Goal: Task Accomplishment & Management: Complete application form

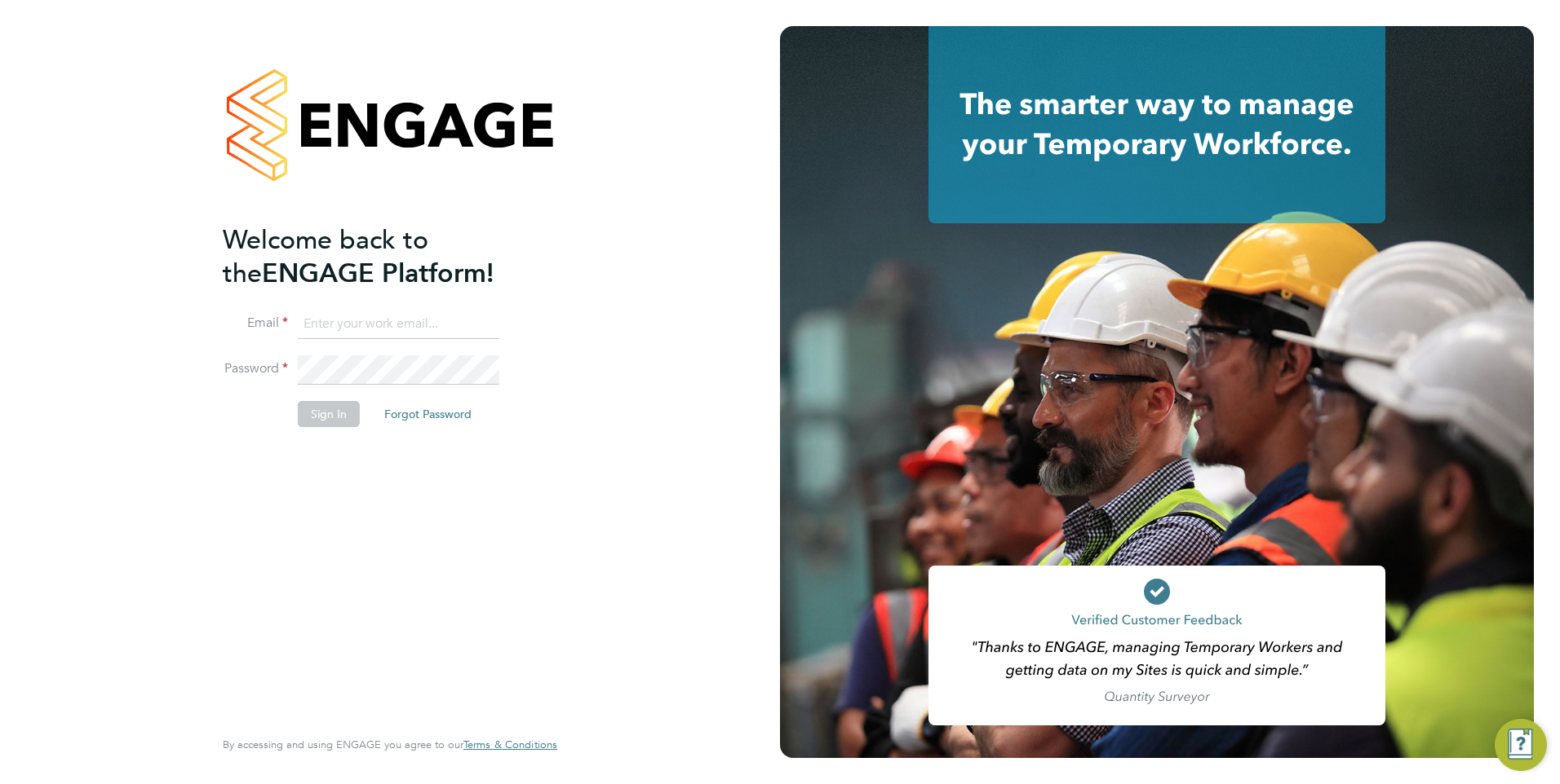
type input "Frank.Pocock@morganhunt.com"
click at [323, 418] on button "Sign In" at bounding box center [329, 414] width 62 height 26
click at [323, 418] on div "Sorry, we are having problems connecting to our services." at bounding box center [389, 392] width 780 height 784
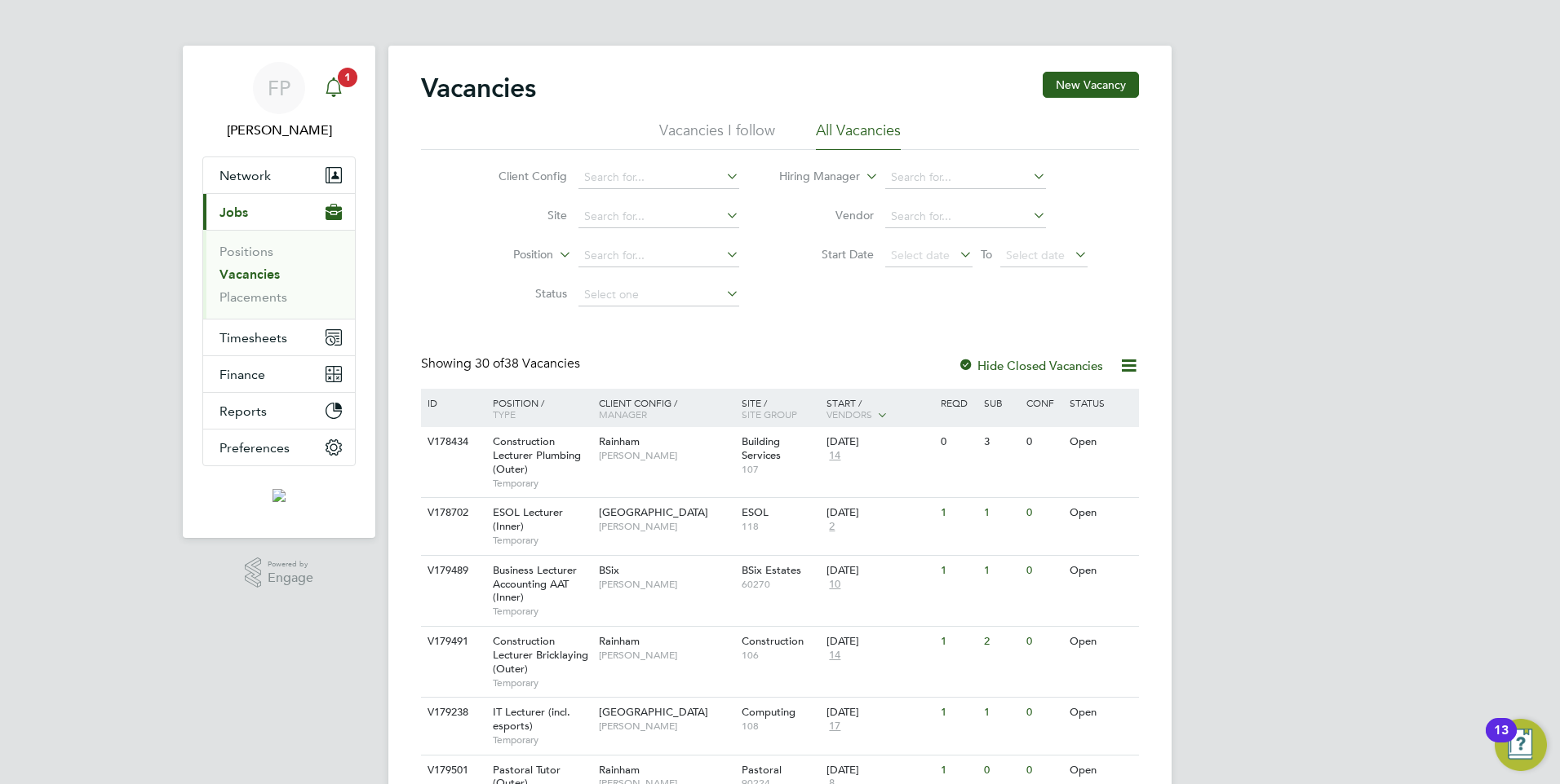
drag, startPoint x: 339, startPoint y: 81, endPoint x: 327, endPoint y: 98, distance: 20.8
click at [339, 81] on span "1" at bounding box center [347, 77] width 19 height 19
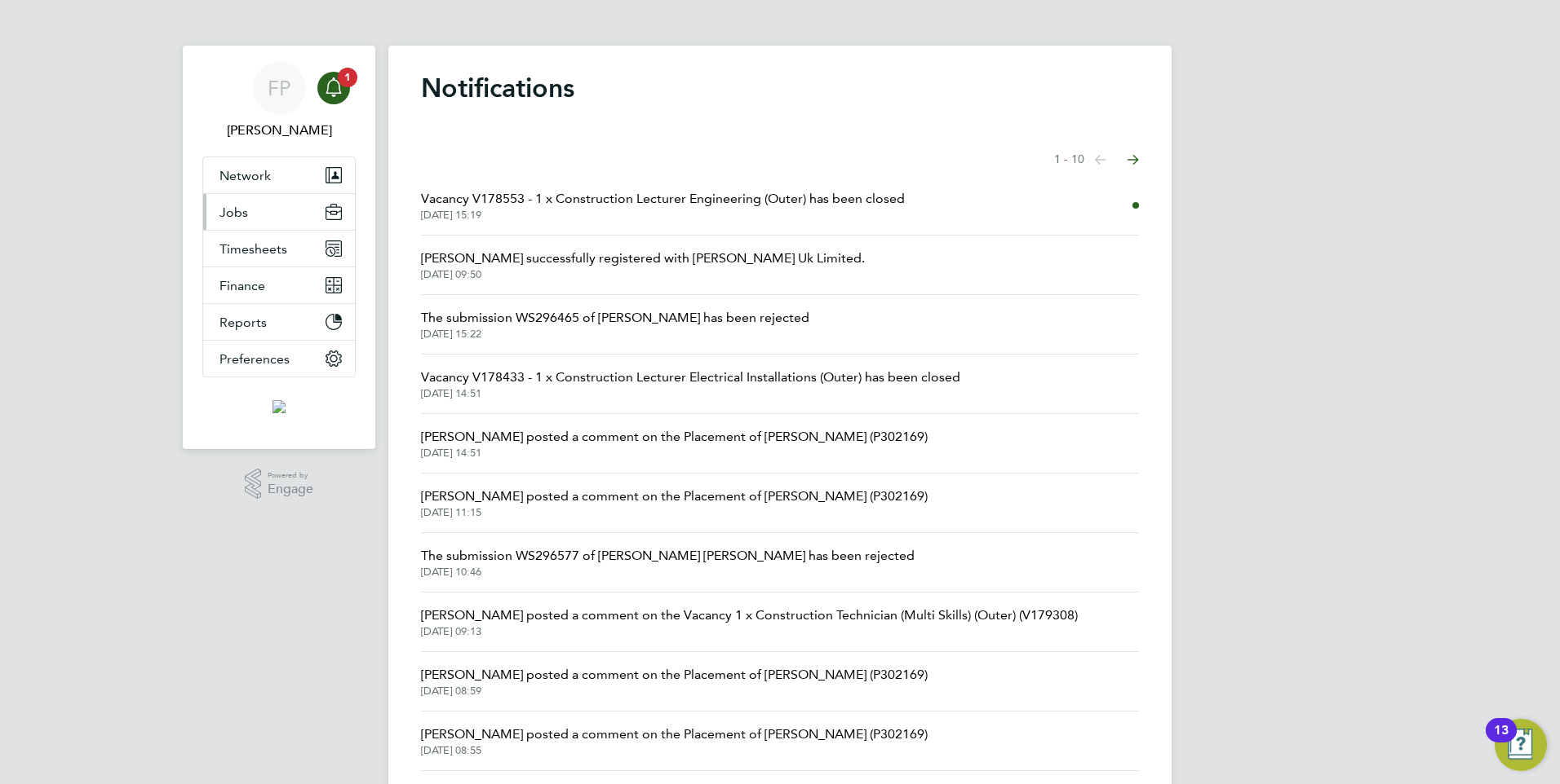
click at [245, 222] on button "Jobs" at bounding box center [278, 211] width 151 height 36
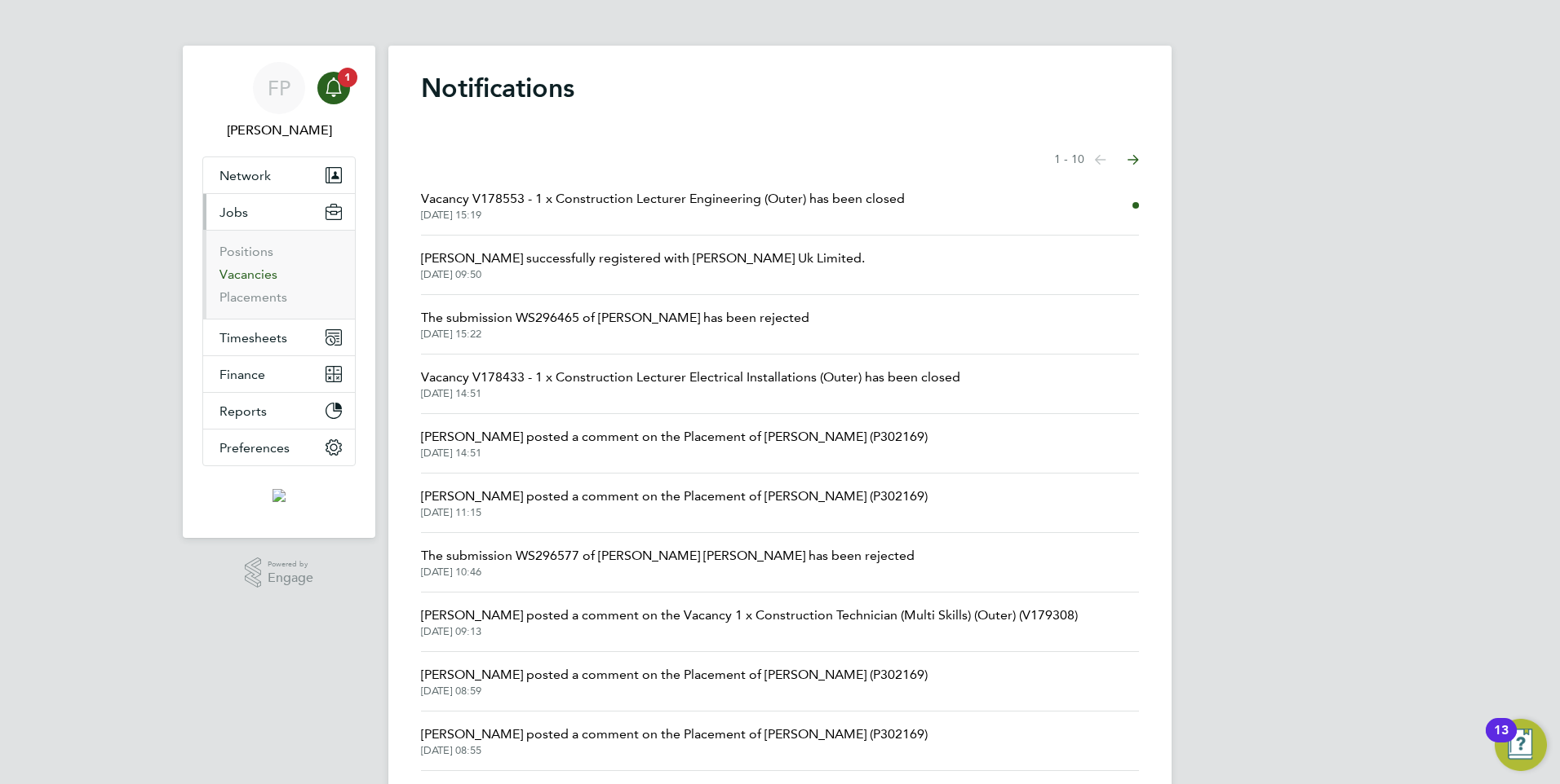
click at [245, 274] on link "Vacancies" at bounding box center [249, 274] width 58 height 15
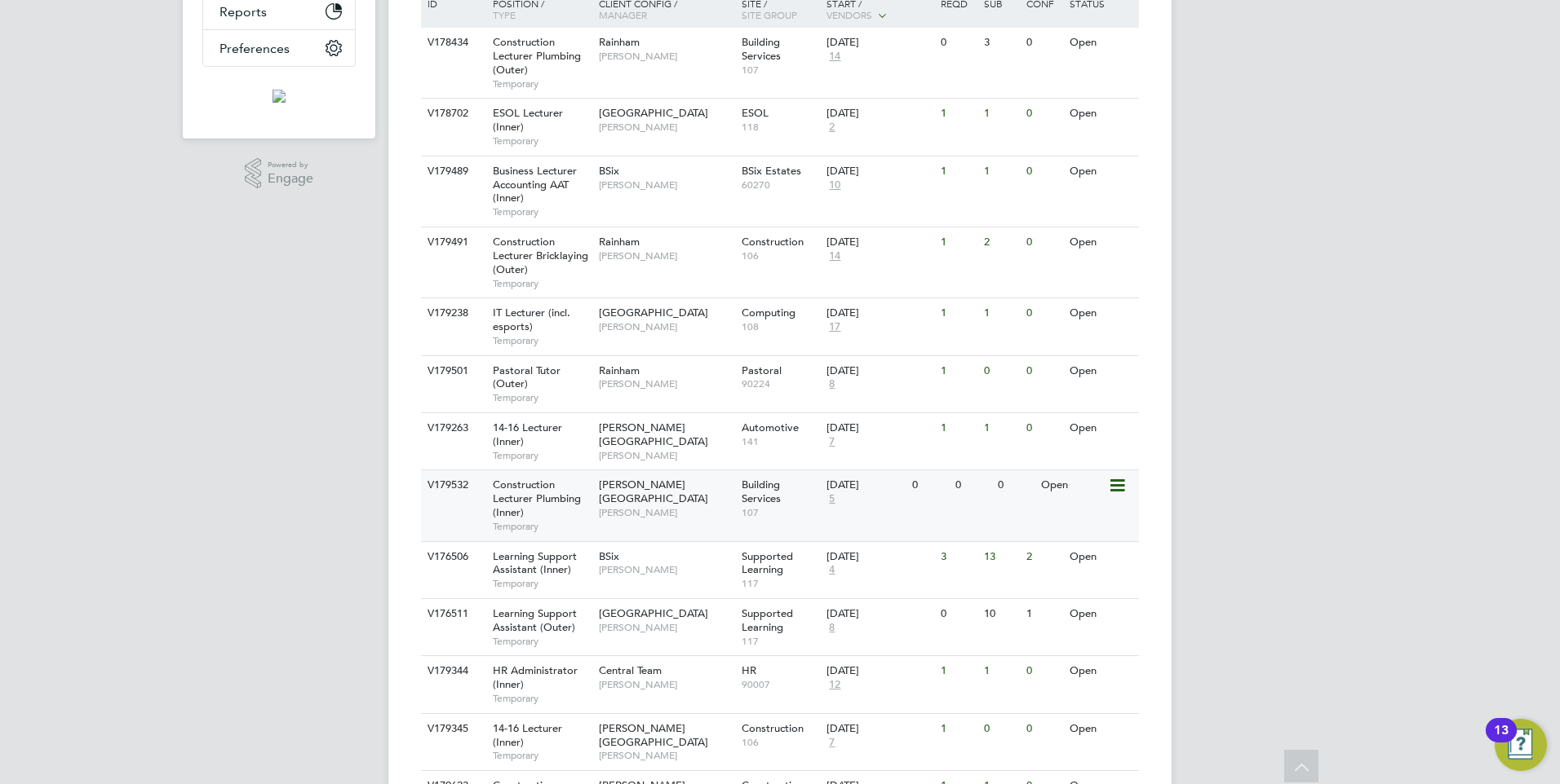
scroll to position [407, 0]
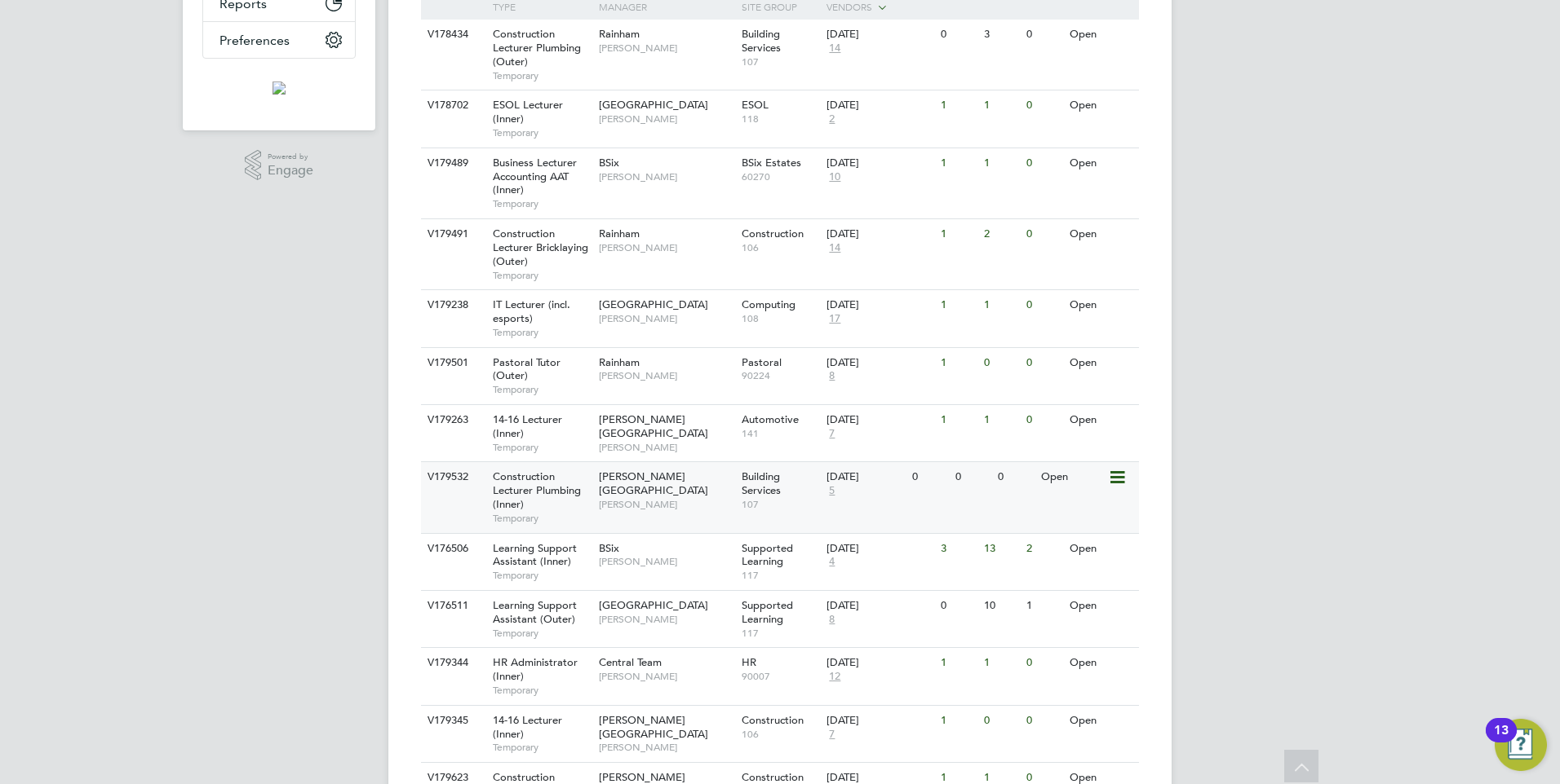
click at [518, 484] on span "Construction Lecturer Plumbing (Inner)" at bounding box center [536, 490] width 88 height 41
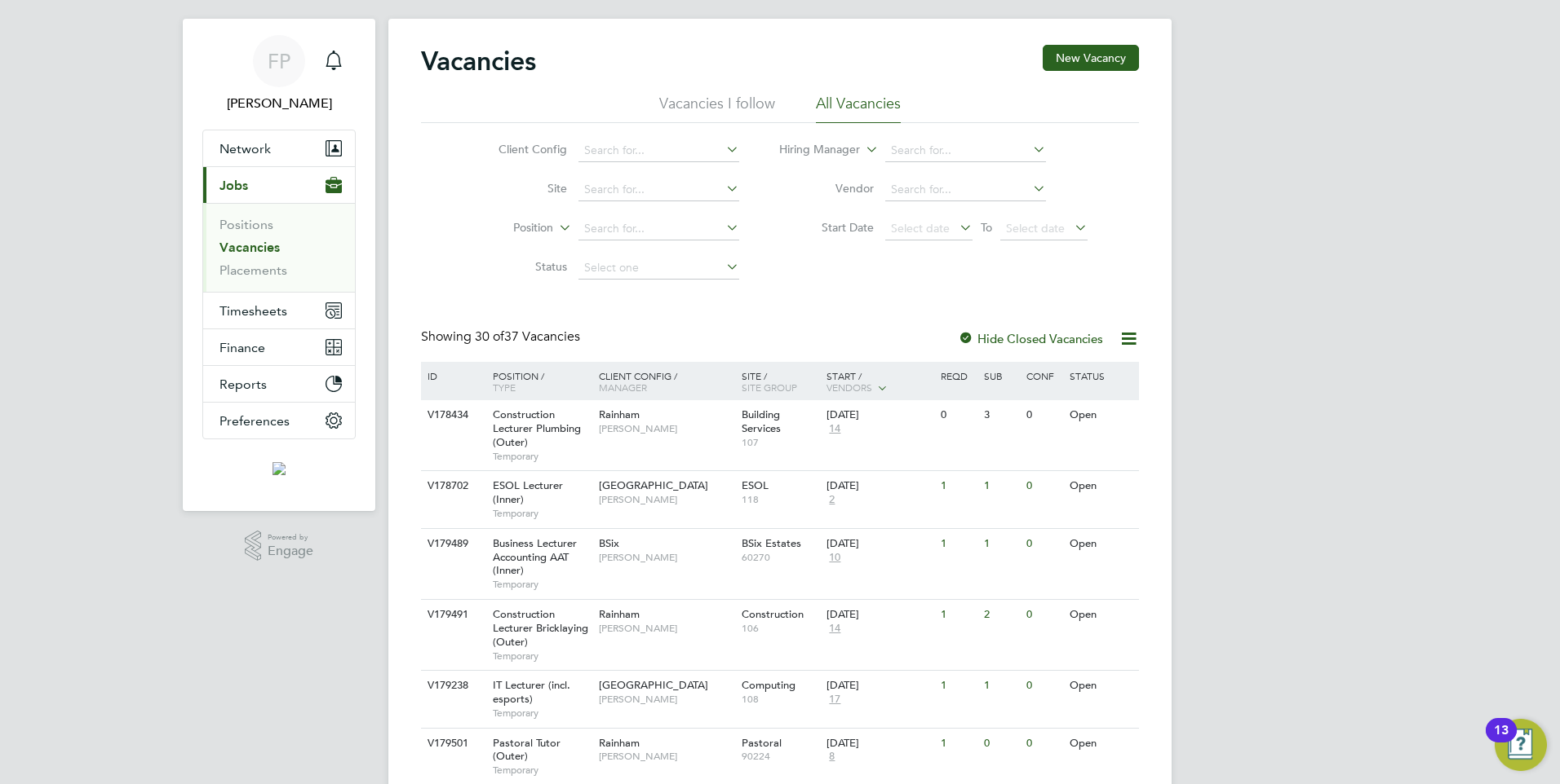
scroll to position [0, 0]
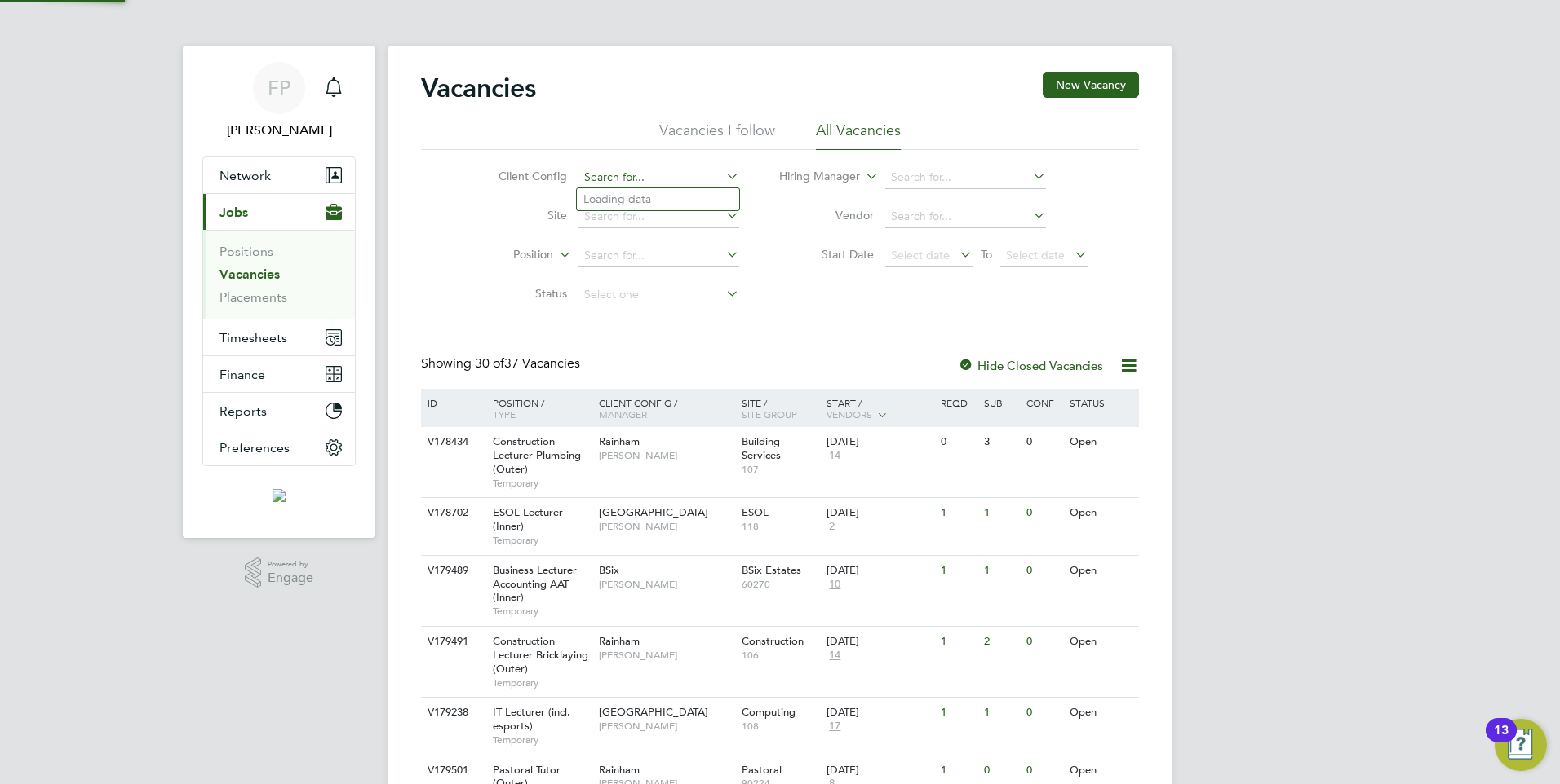
click at [646, 177] on input at bounding box center [658, 178] width 161 height 23
click at [646, 322] on li "Hackney Campus" at bounding box center [689, 332] width 225 height 22
type input "Hackney Campus"
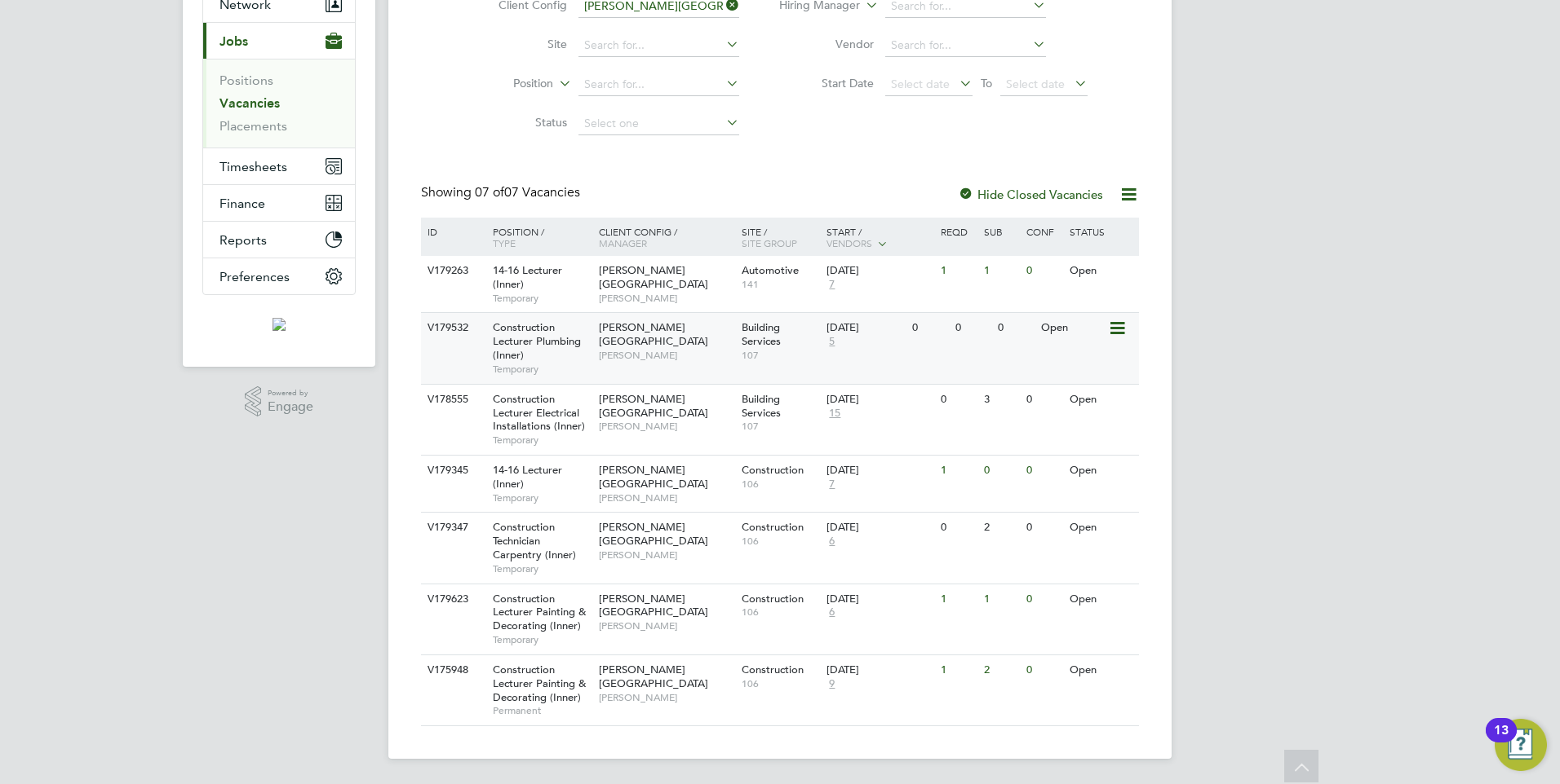
scroll to position [172, 0]
click at [538, 547] on span "Construction Technician Carpentry (Inner)" at bounding box center [534, 539] width 83 height 41
click at [519, 523] on span "Construction Technician Carpentry (Inner)" at bounding box center [534, 539] width 83 height 41
click at [537, 550] on span "Construction Technician Carpentry (Inner)" at bounding box center [534, 539] width 83 height 41
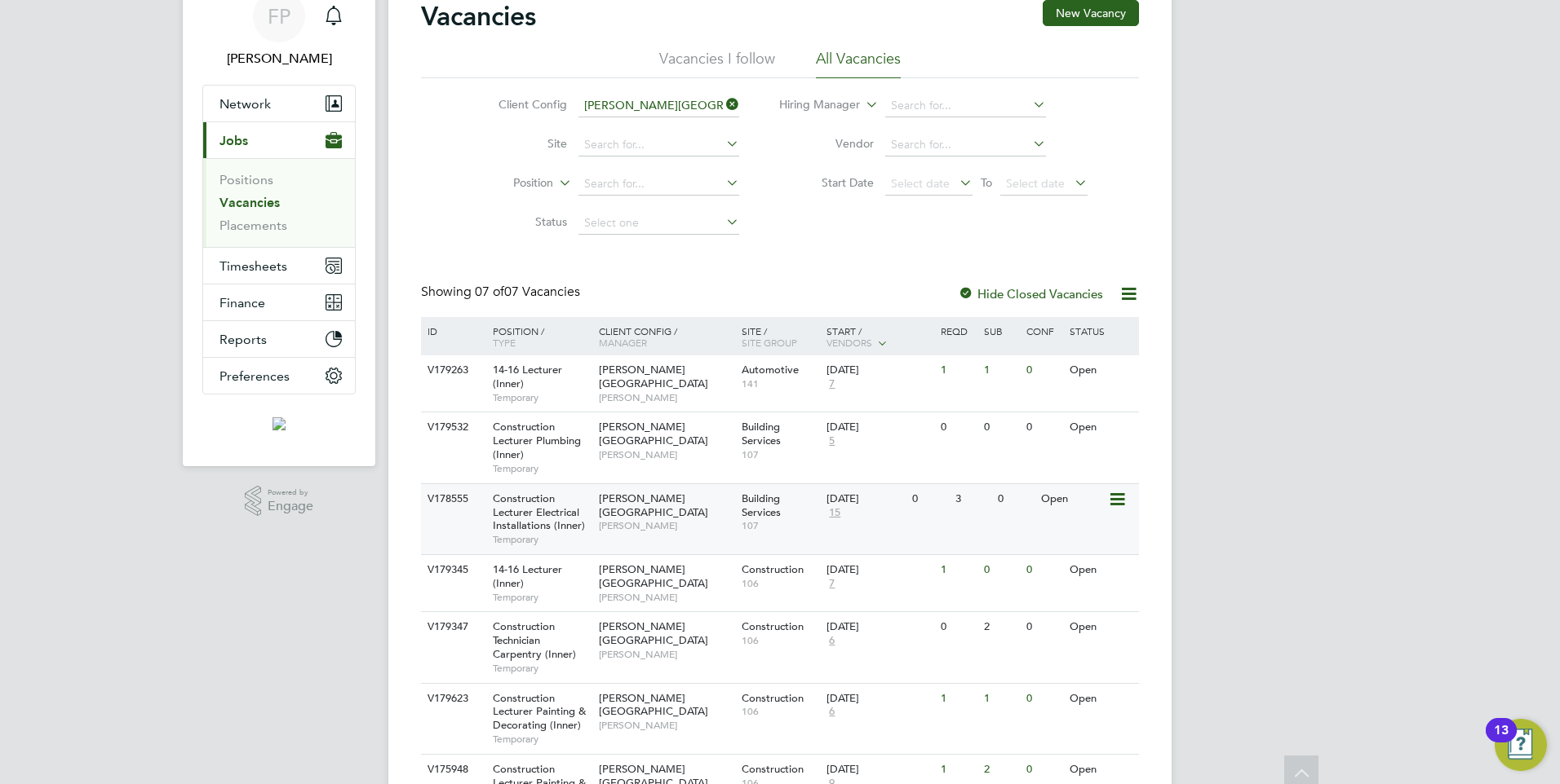
scroll to position [0, 0]
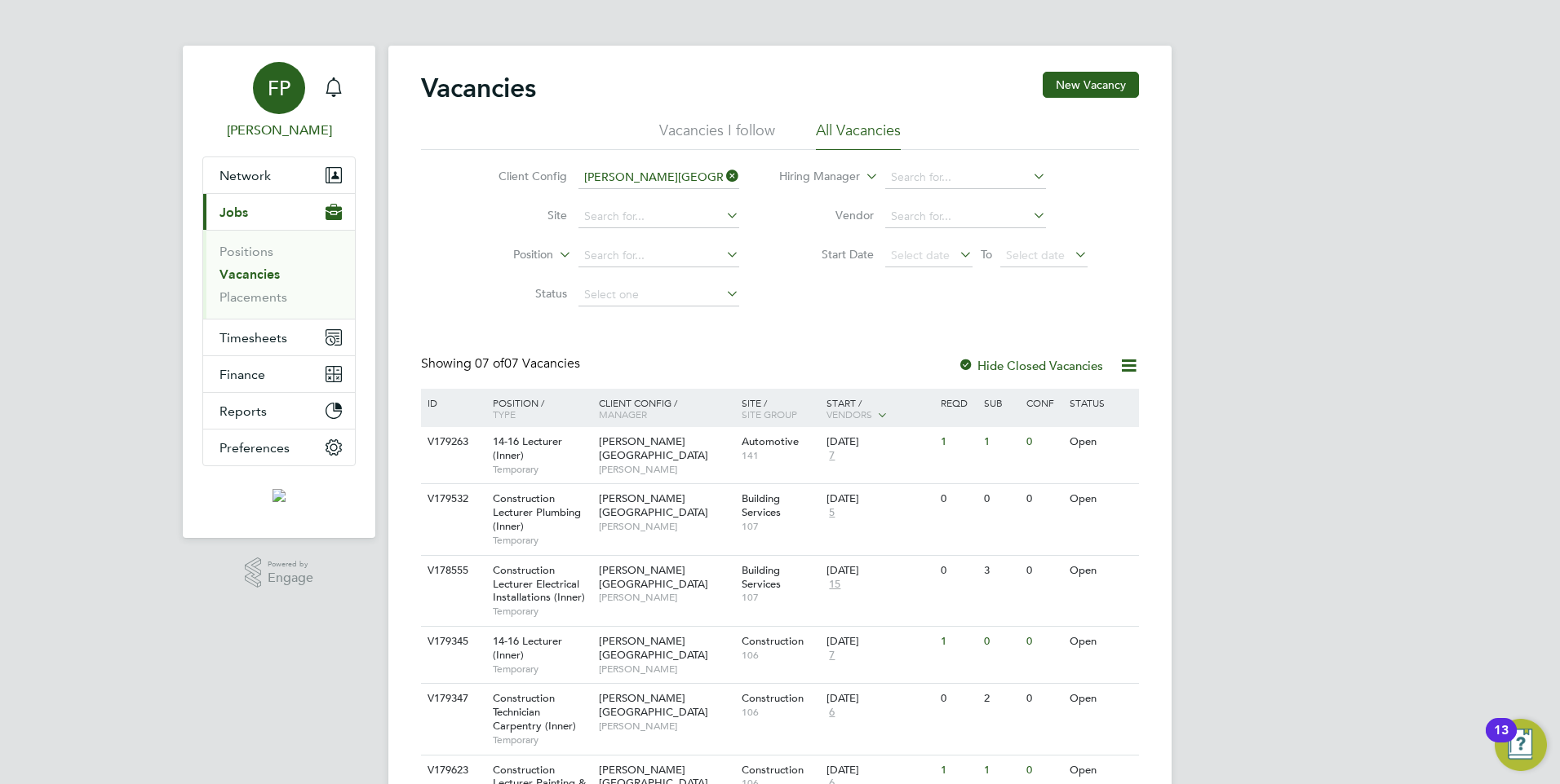
click at [277, 96] on span "FP" at bounding box center [279, 88] width 23 height 21
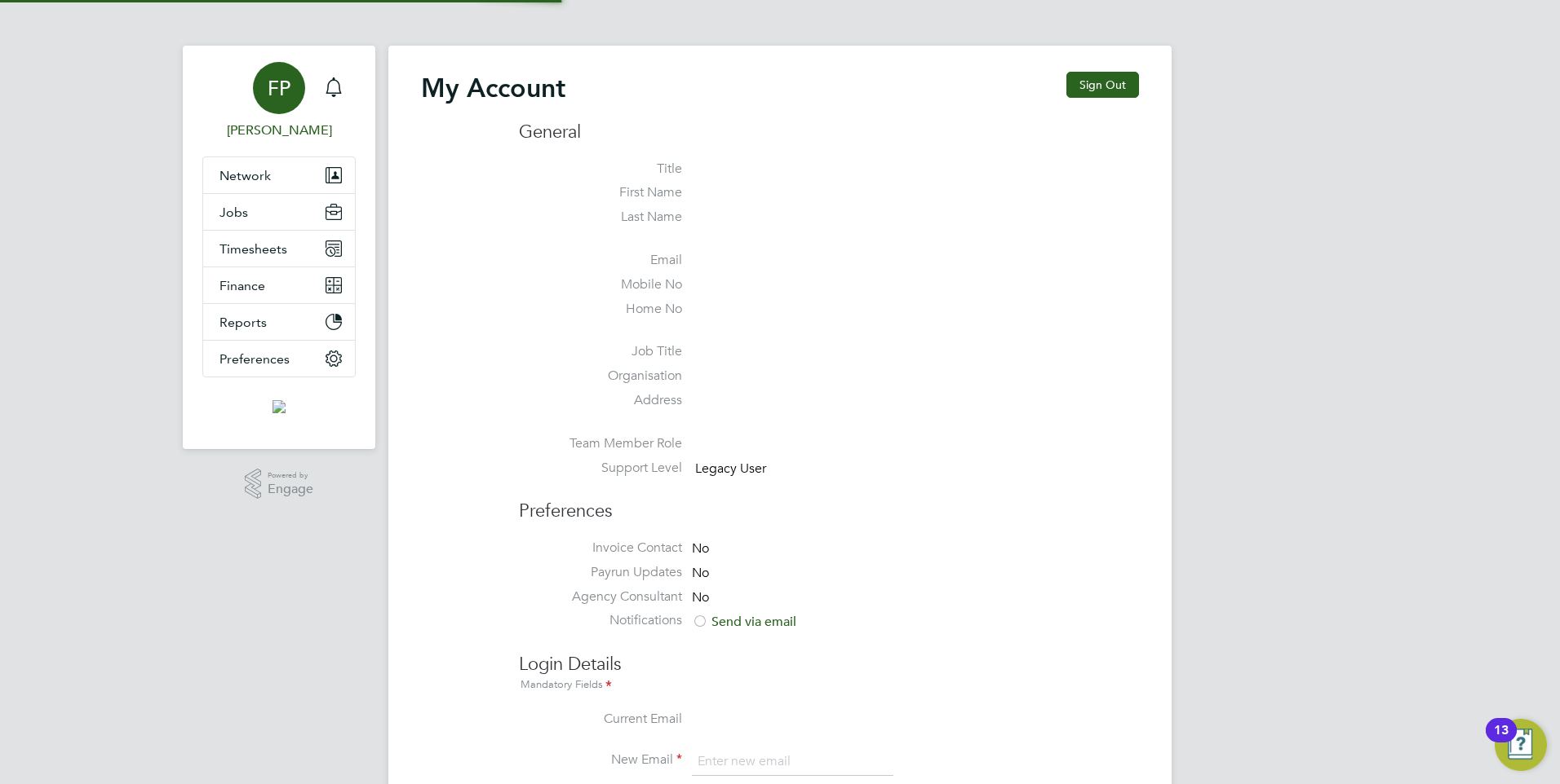
type input "Frank.Pocock@morganhunt.com"
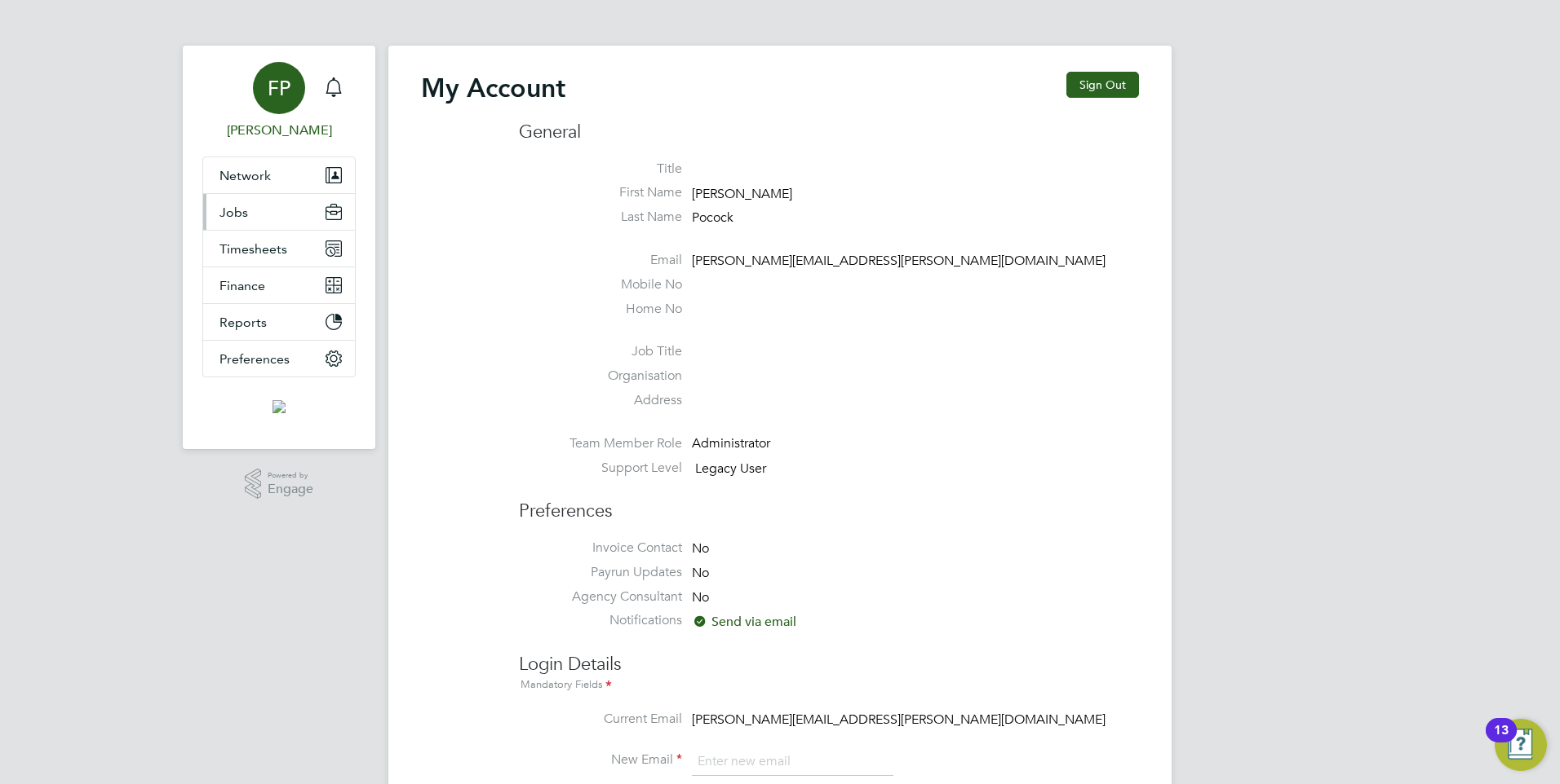
click at [242, 220] on span "Jobs" at bounding box center [234, 212] width 29 height 15
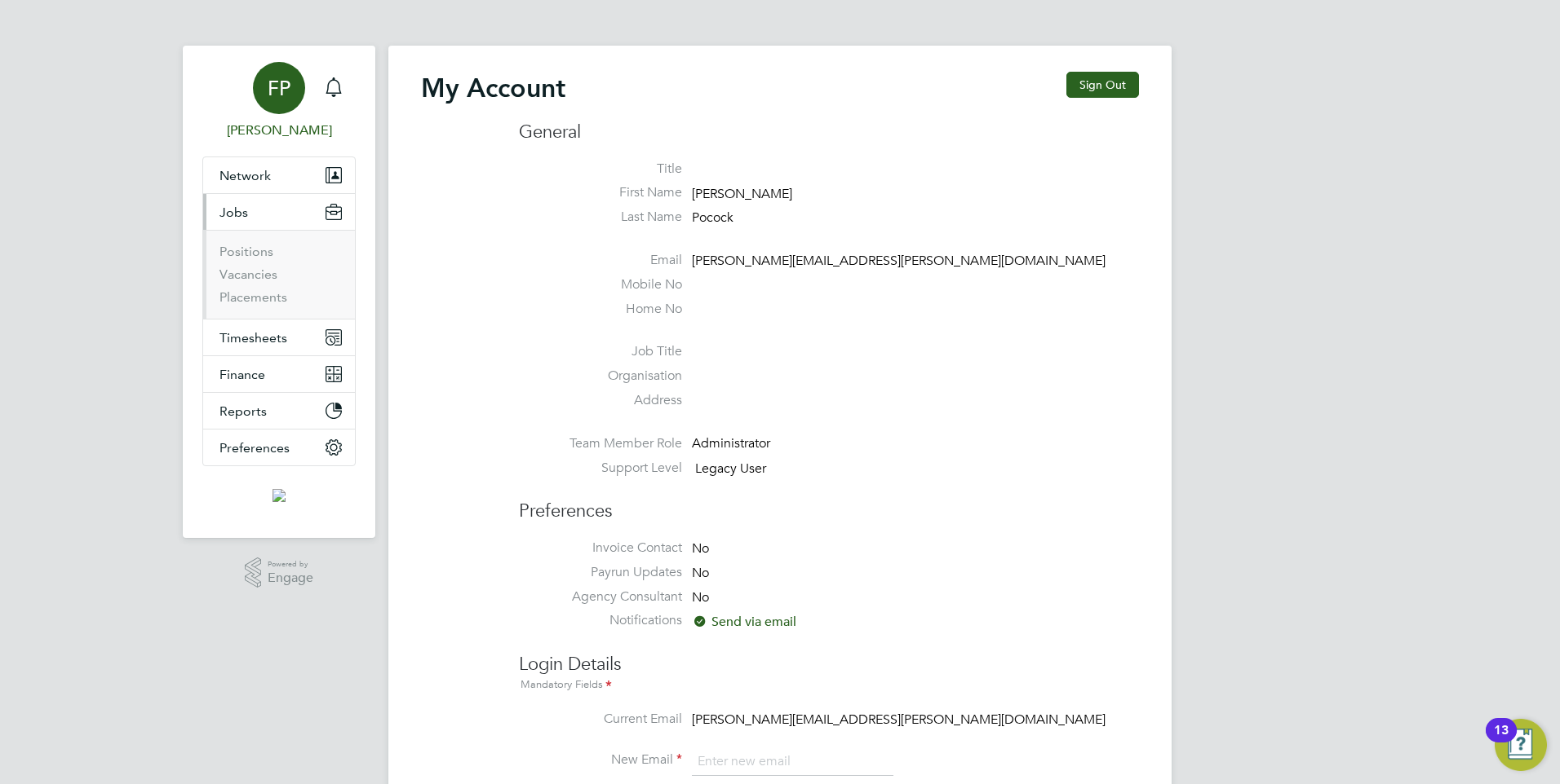
click at [263, 266] on li "Positions" at bounding box center [280, 255] width 122 height 23
click at [261, 271] on link "Vacancies" at bounding box center [249, 274] width 58 height 15
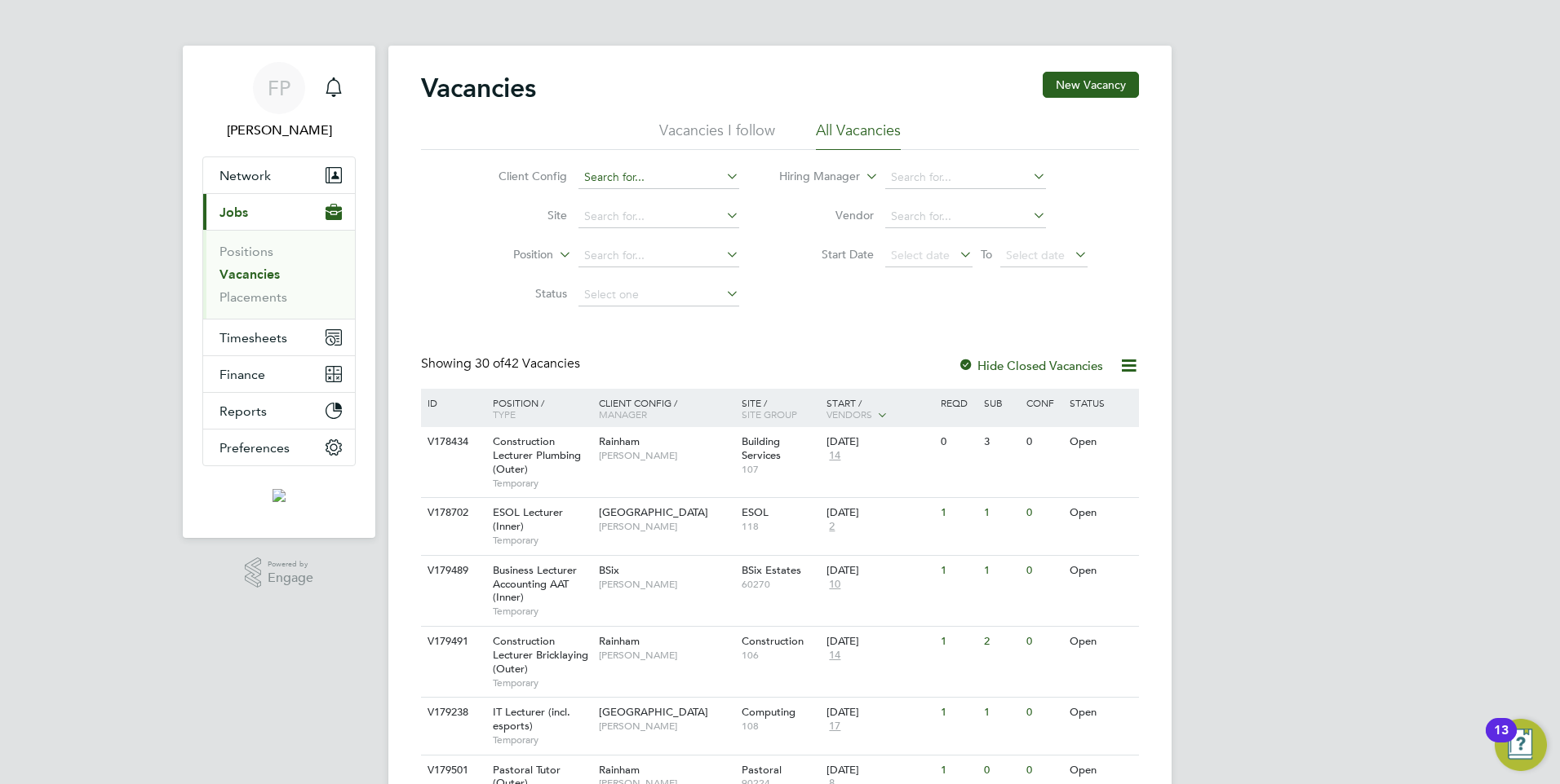
click at [632, 184] on input at bounding box center [658, 178] width 161 height 23
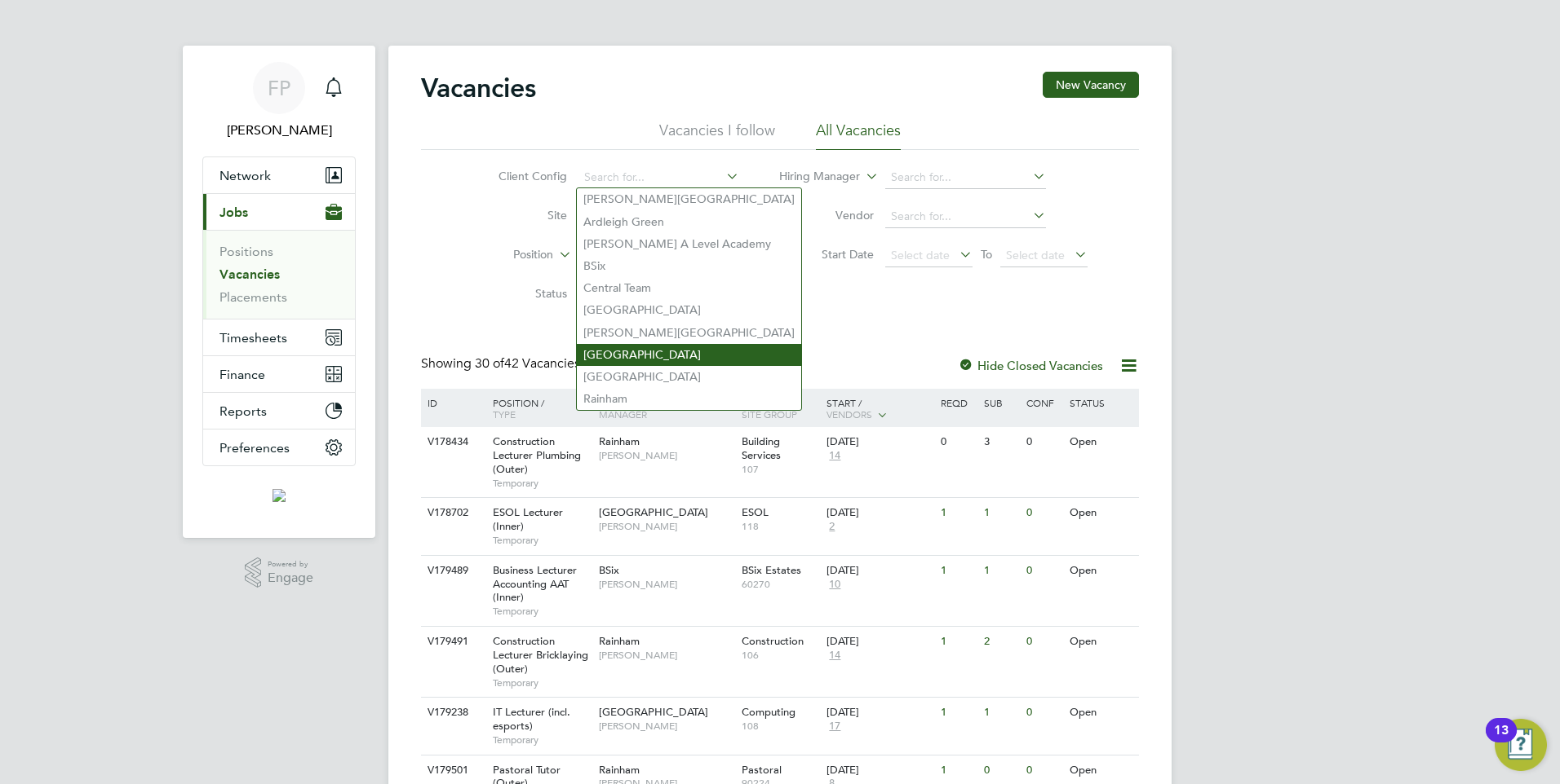
click at [666, 352] on li "Havering Sixth Form Campus" at bounding box center [689, 354] width 225 height 22
type input "Havering Sixth Form Campus"
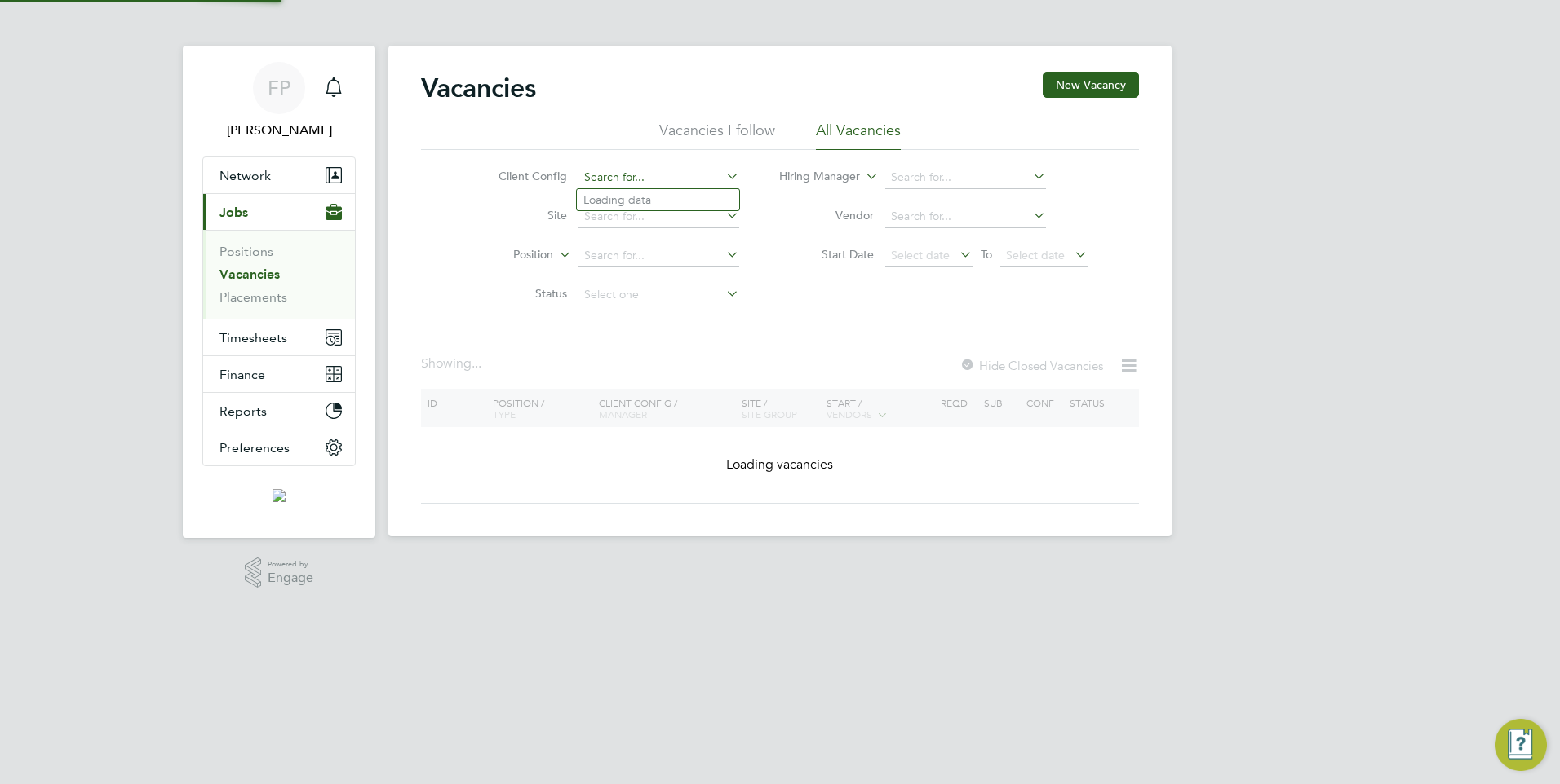
click at [609, 175] on input at bounding box center [658, 178] width 161 height 23
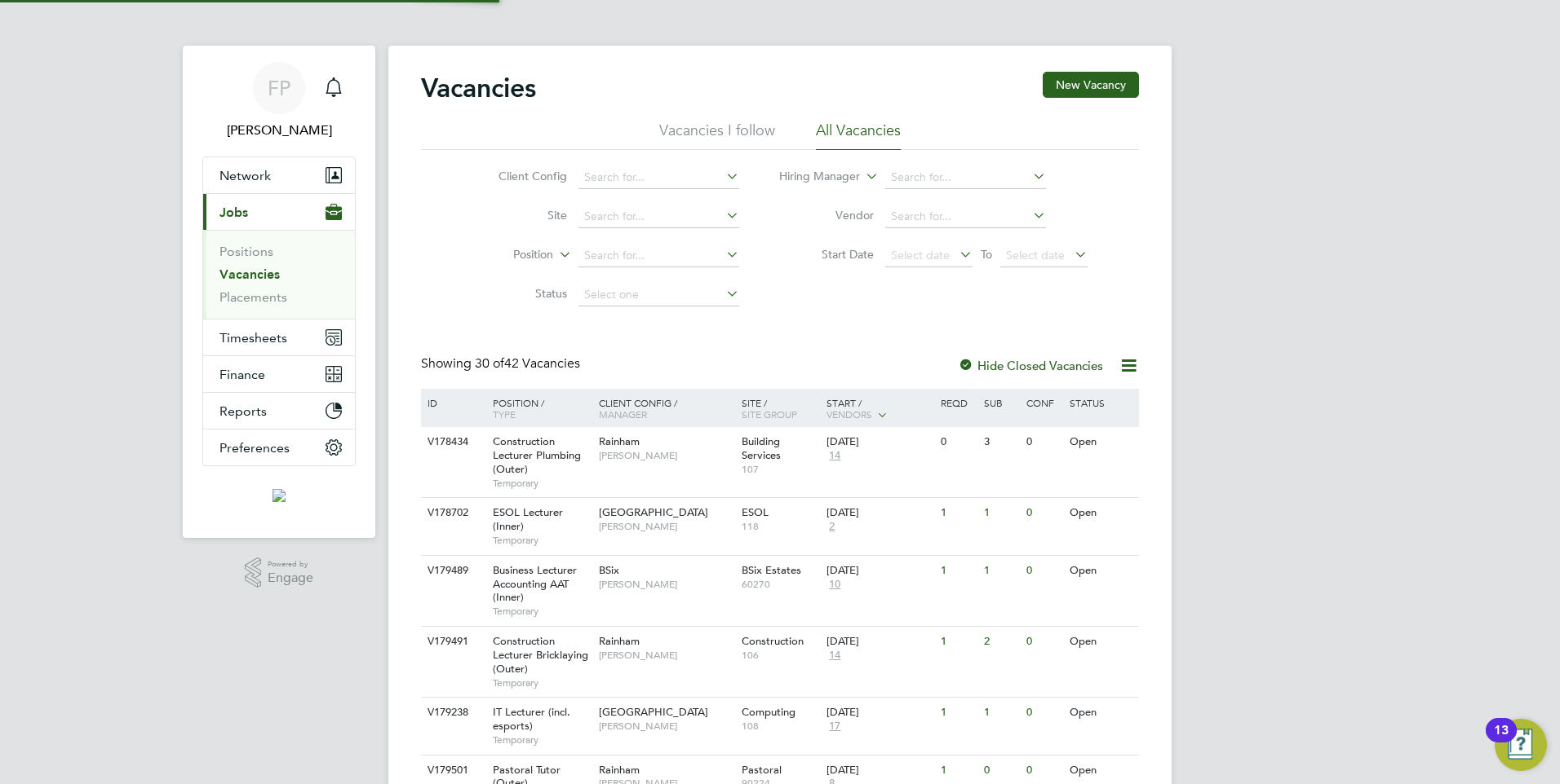
click at [633, 300] on li "Epping Forest Campus" at bounding box center [689, 310] width 225 height 22
type input "Epping Forest Campus"
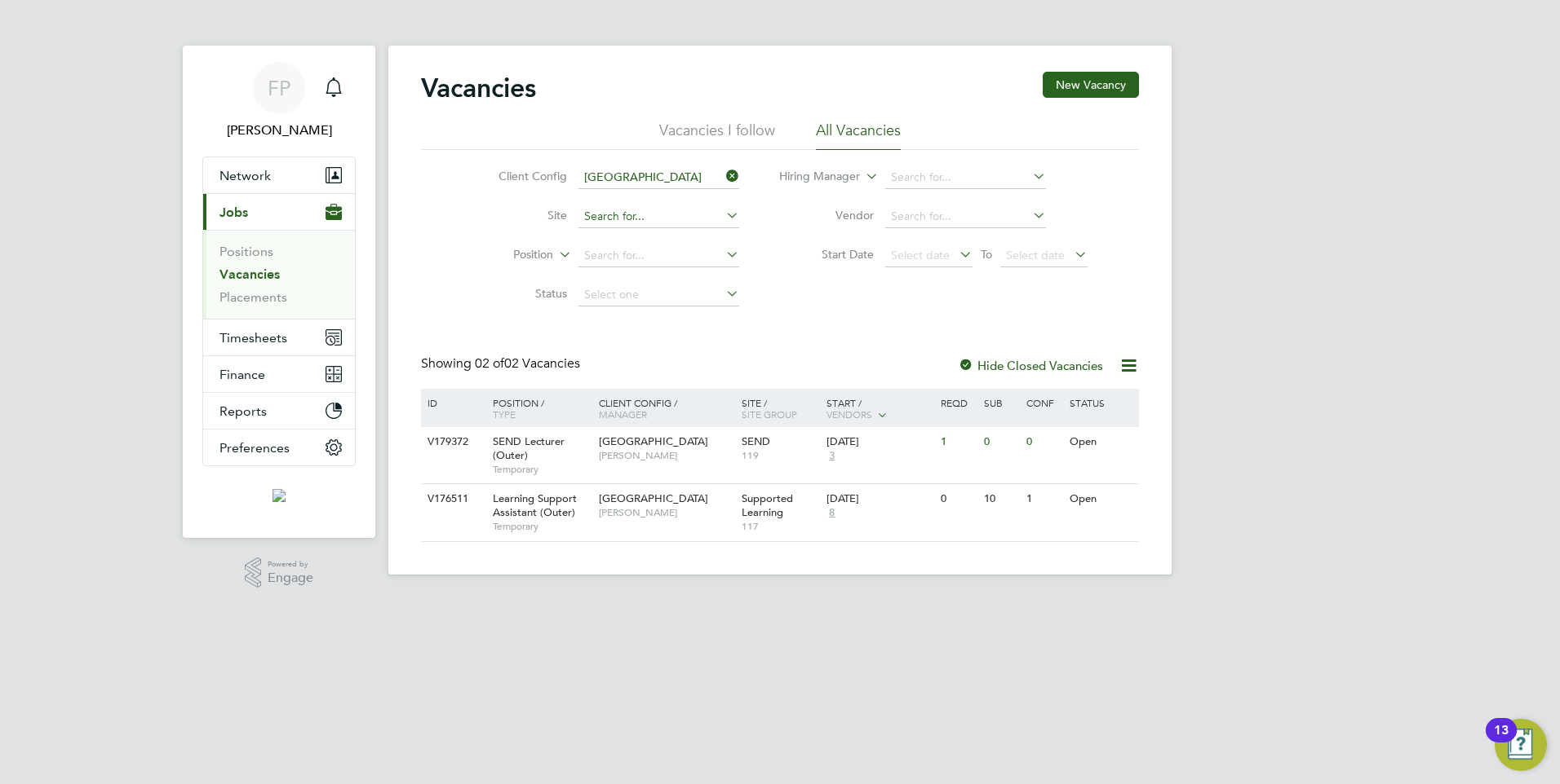
click at [634, 211] on input at bounding box center [658, 217] width 161 height 23
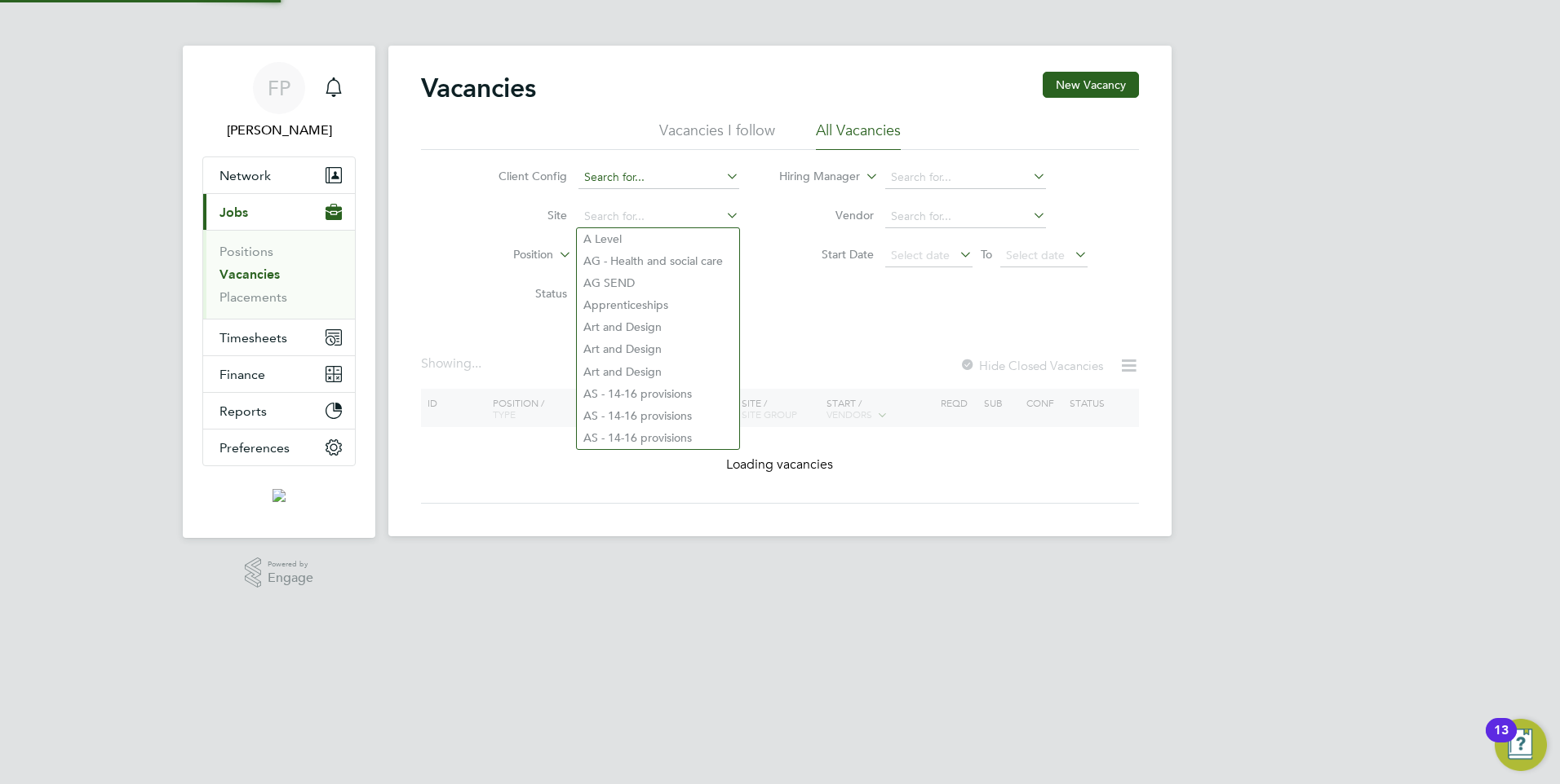
click at [634, 175] on input at bounding box center [658, 178] width 161 height 23
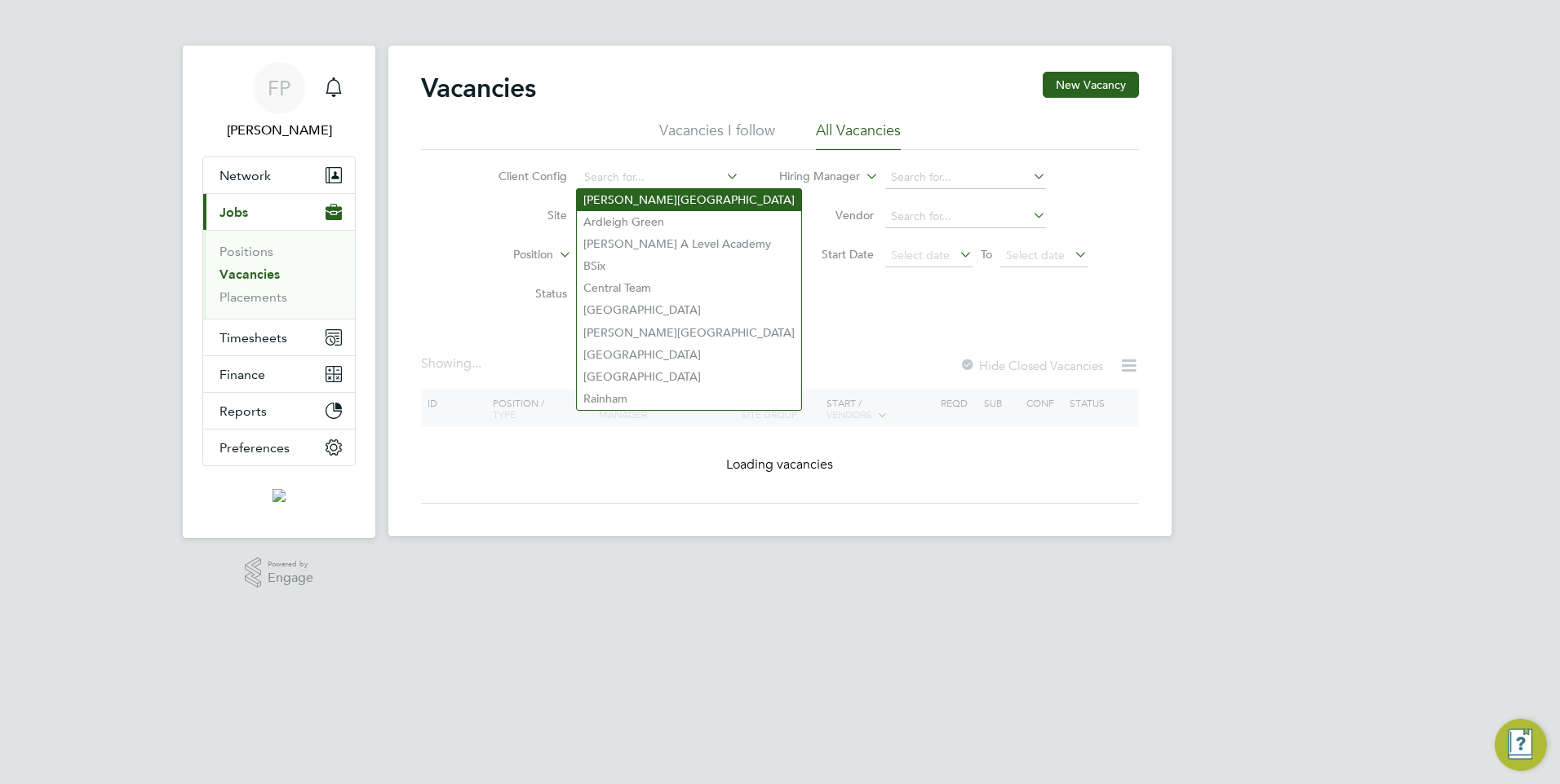
click at [635, 204] on li "Arbour Square" at bounding box center [689, 199] width 225 height 22
type input "Arbour Square"
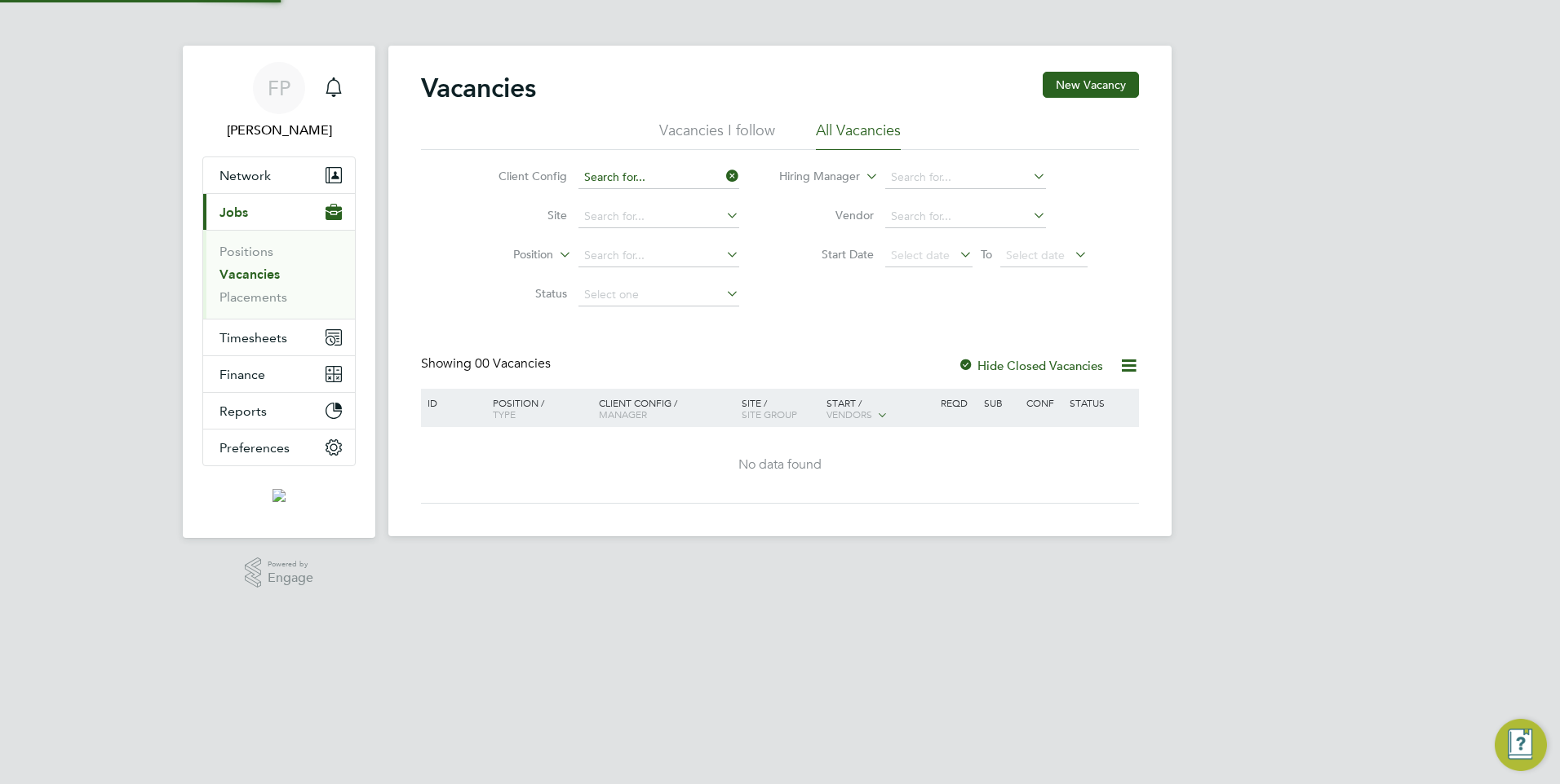
click at [623, 172] on input at bounding box center [658, 178] width 161 height 23
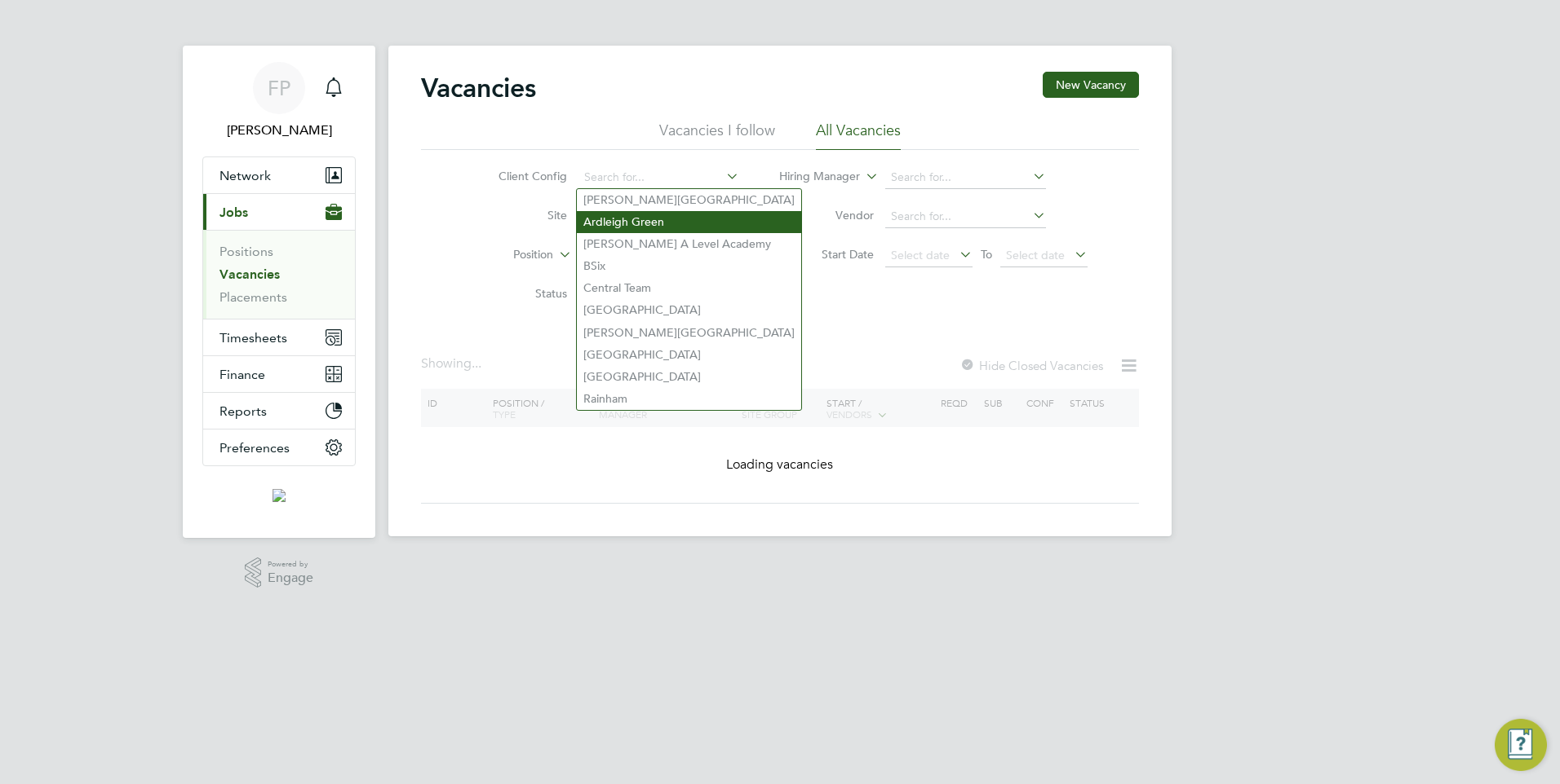
click at [634, 219] on li "Ardleigh Green" at bounding box center [689, 222] width 225 height 22
type input "Ardleigh Green"
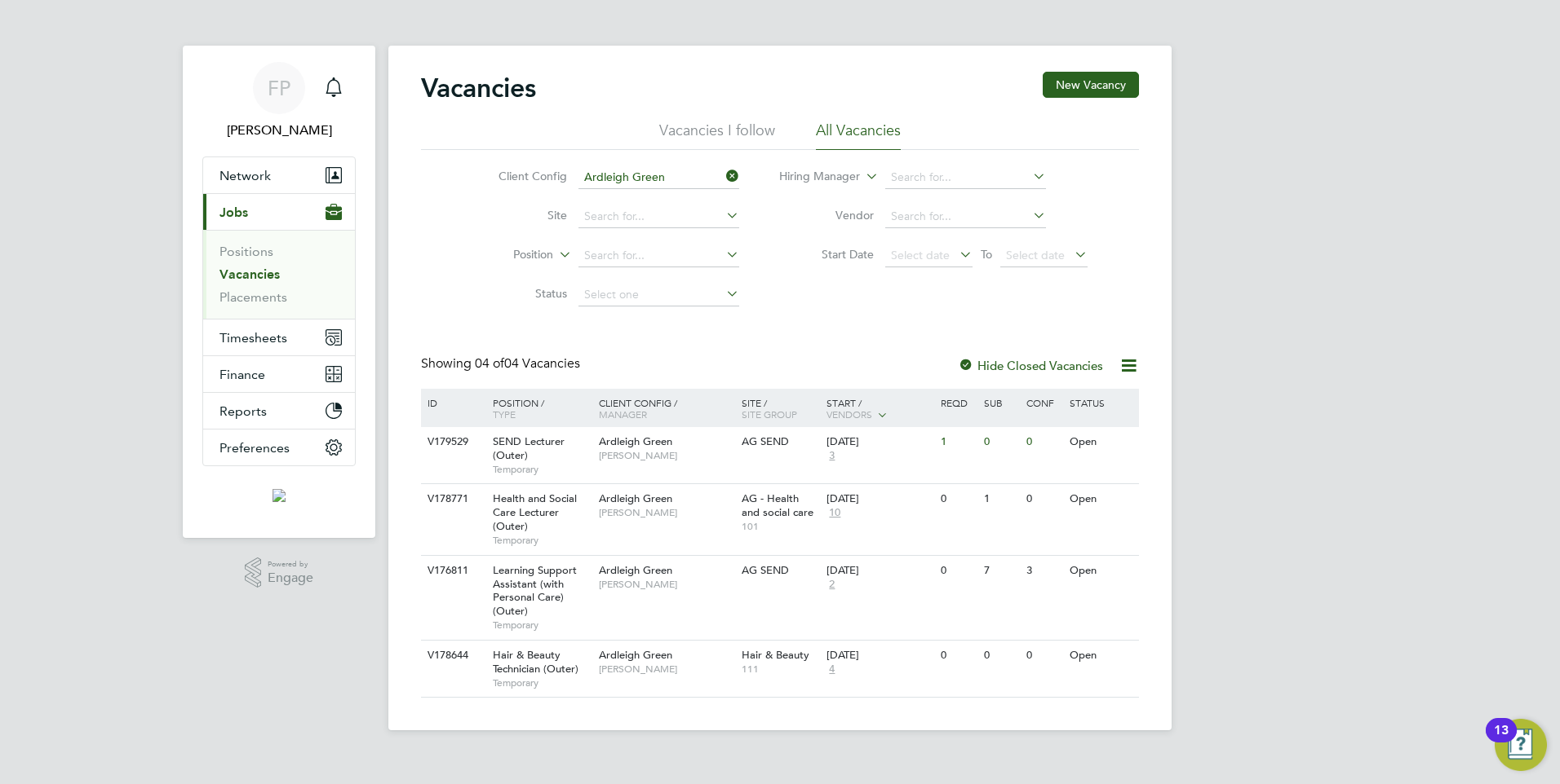
click at [626, 190] on li "Client Config Ardleigh Green" at bounding box center [606, 177] width 306 height 39
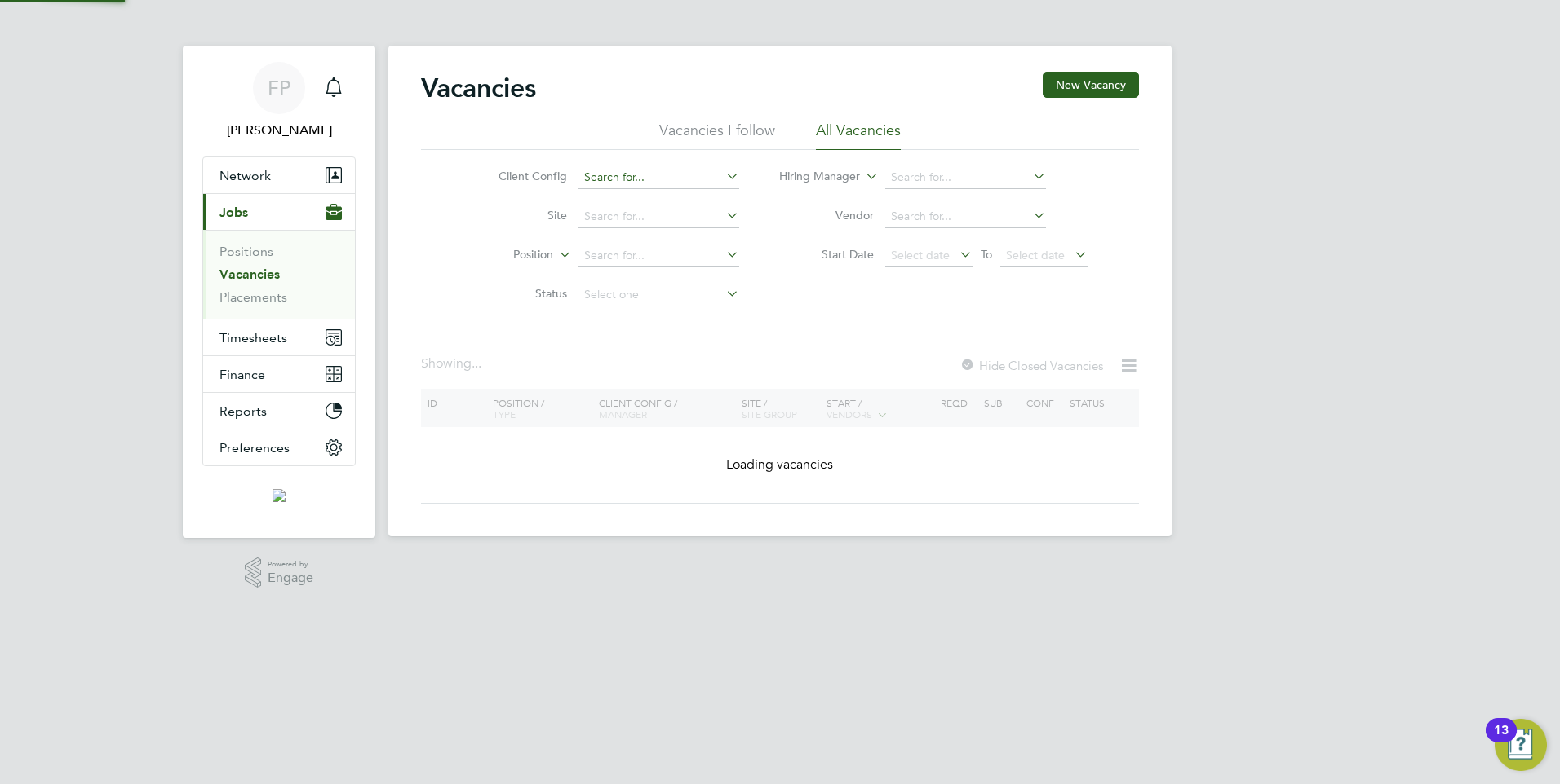
click at [626, 188] on div "Vacancies New Vacancy Vacancies I follow All Vacancies Client Config Site Posit…" at bounding box center [780, 291] width 783 height 491
click at [620, 241] on li "Attlee A Level Academy" at bounding box center [689, 244] width 225 height 22
type input "Attlee A Level Academy"
click at [620, 181] on input at bounding box center [658, 178] width 161 height 23
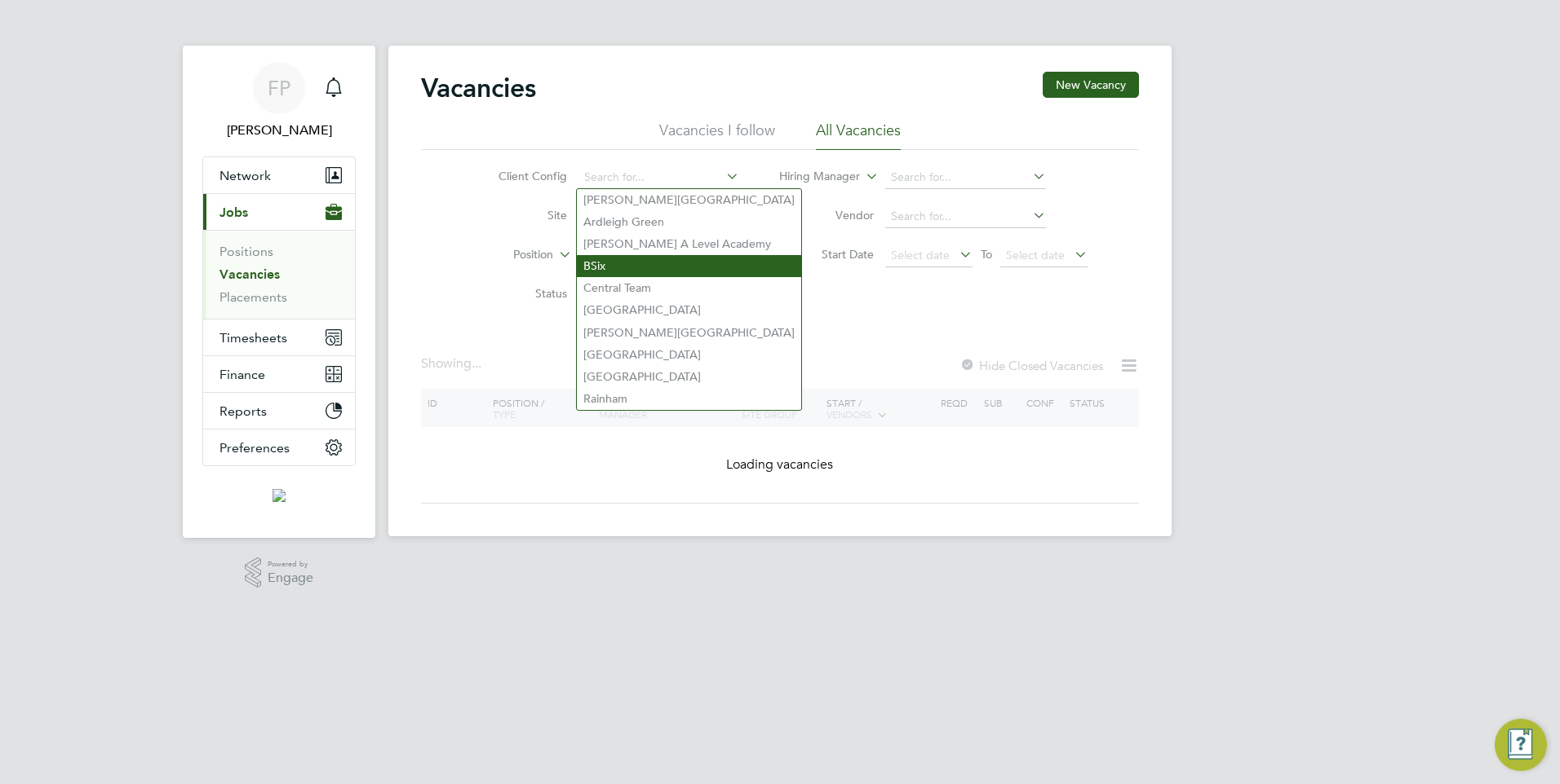
click at [603, 256] on li "BSix" at bounding box center [689, 266] width 225 height 22
type input "BSix"
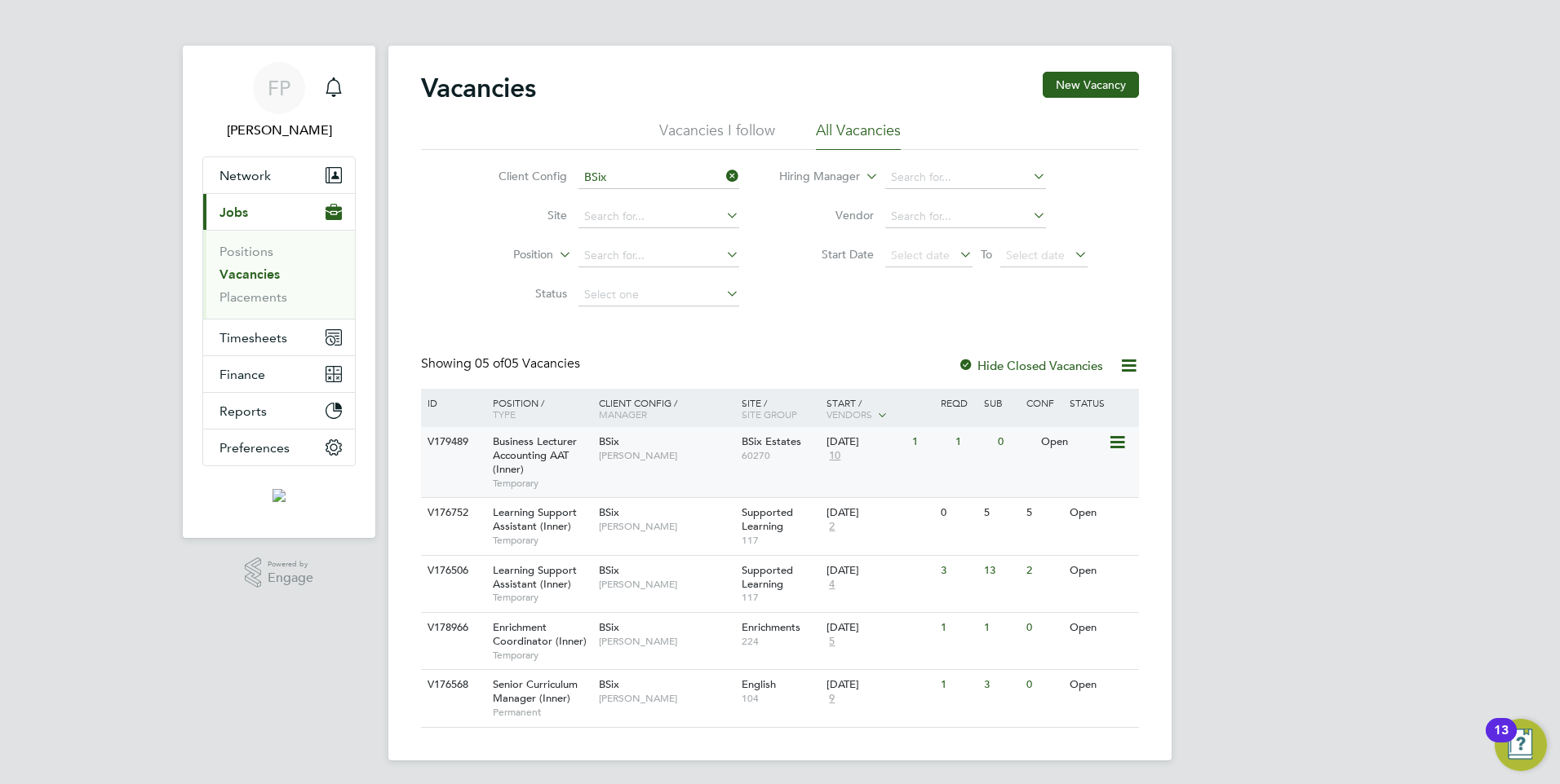
scroll to position [3, 0]
click at [659, 174] on input at bounding box center [658, 175] width 161 height 23
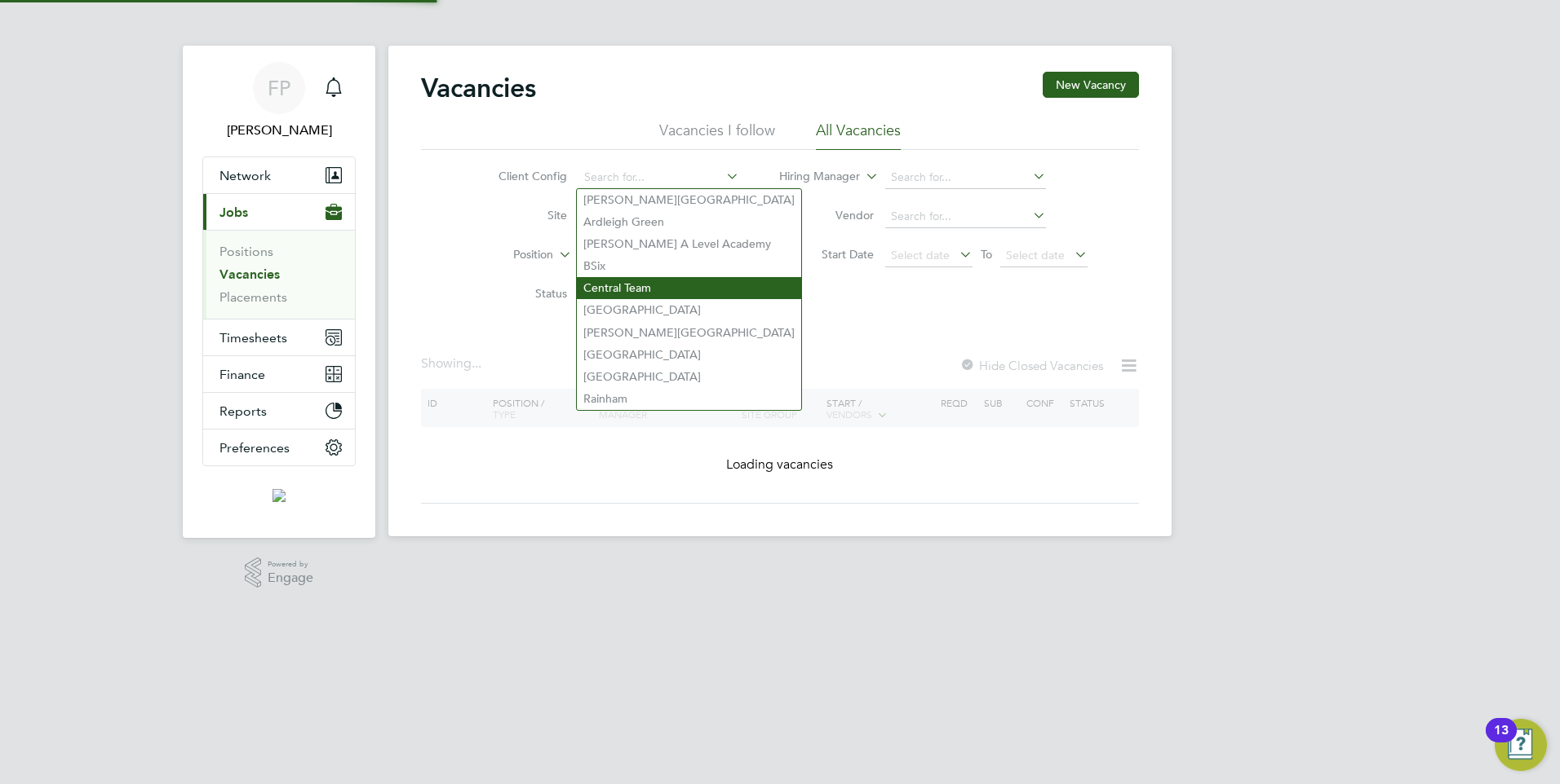
click at [661, 281] on li "Central Team" at bounding box center [689, 288] width 225 height 22
type input "Central Team"
click at [620, 170] on input at bounding box center [658, 178] width 161 height 23
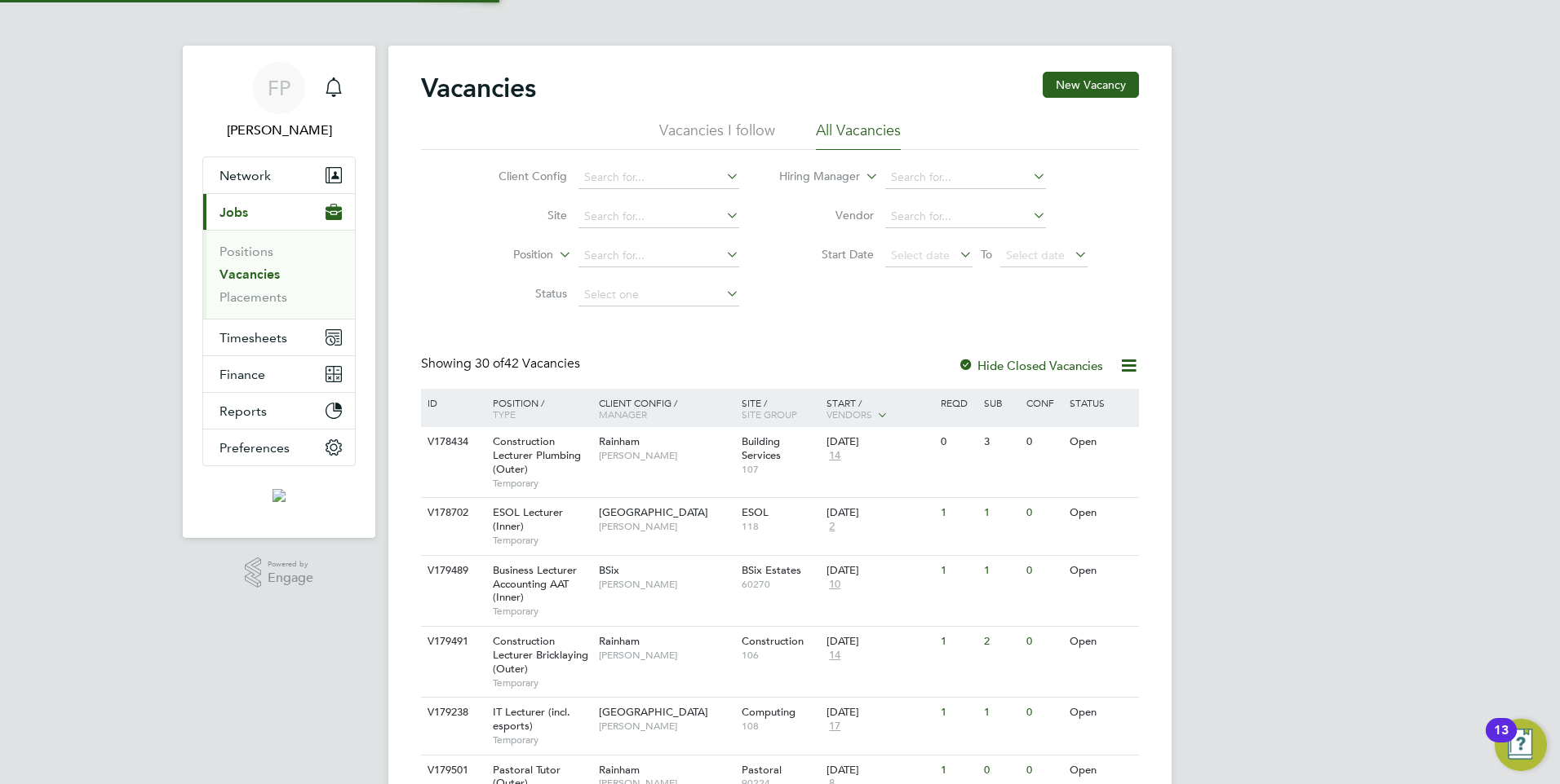
click at [622, 367] on li "Ilford Campus" at bounding box center [689, 377] width 225 height 22
type input "Ilford Campus"
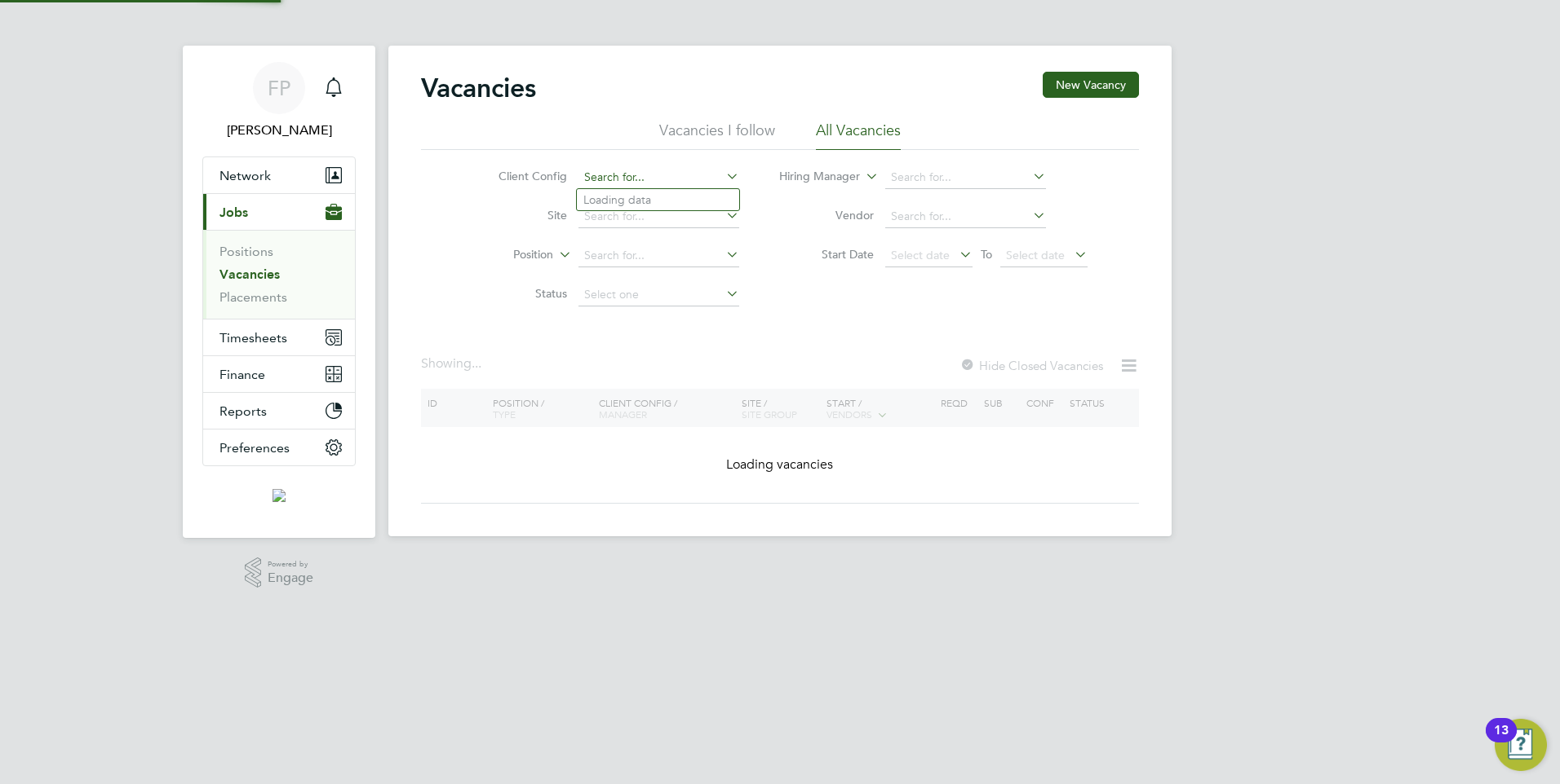
click at [602, 177] on input at bounding box center [658, 178] width 161 height 23
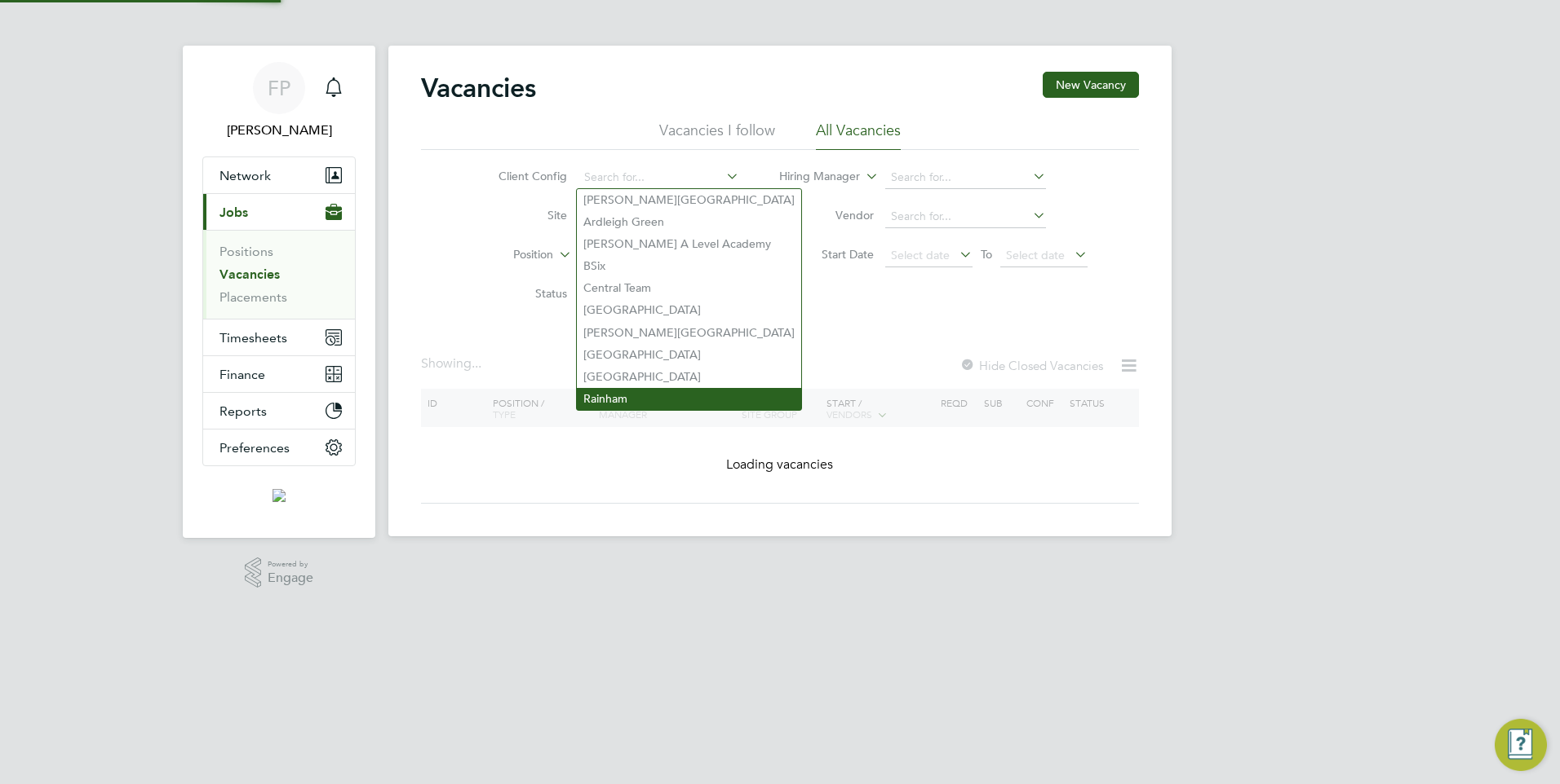
click at [611, 397] on li "Rainham" at bounding box center [689, 399] width 225 height 22
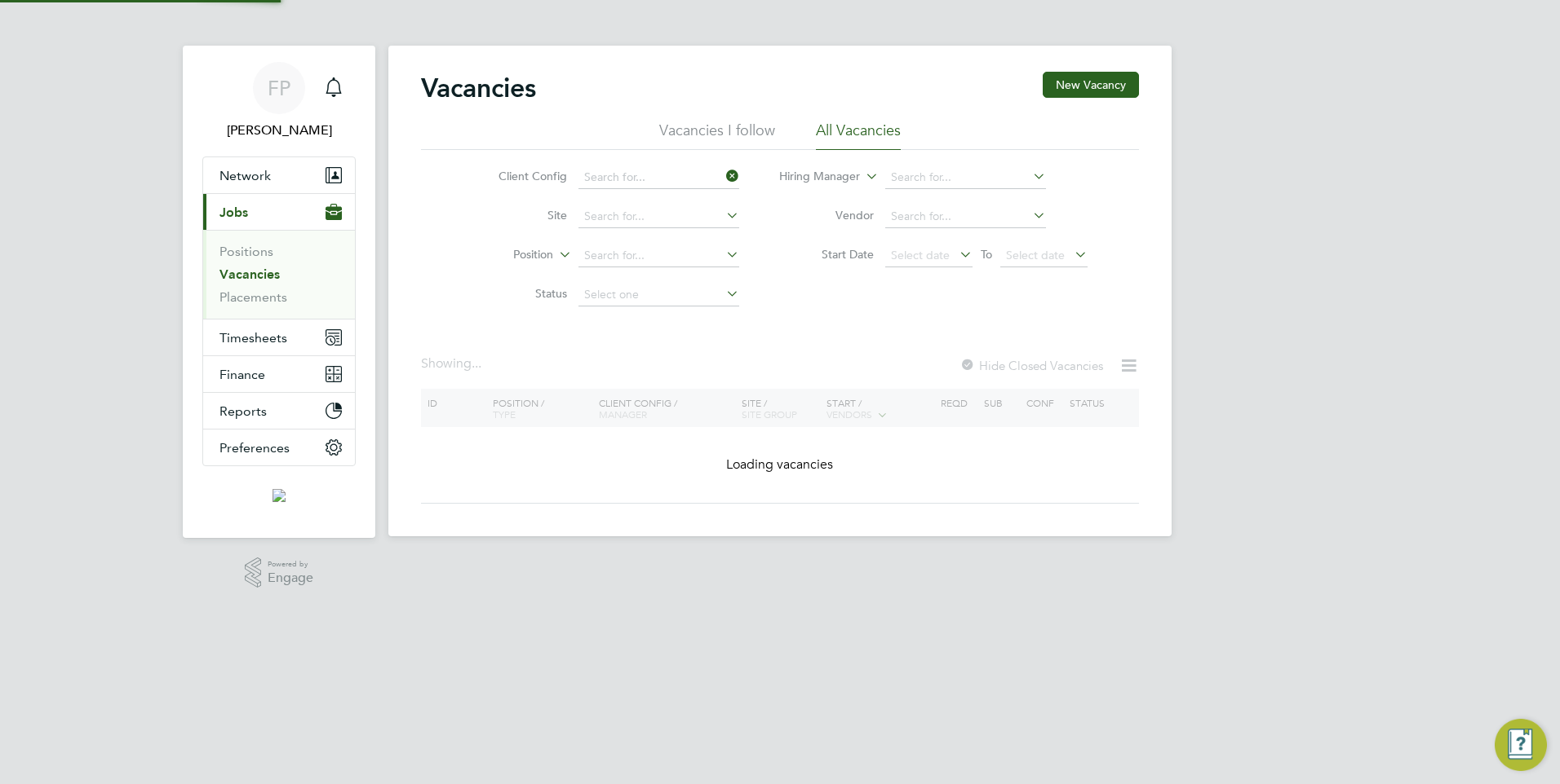
type input "Rainham"
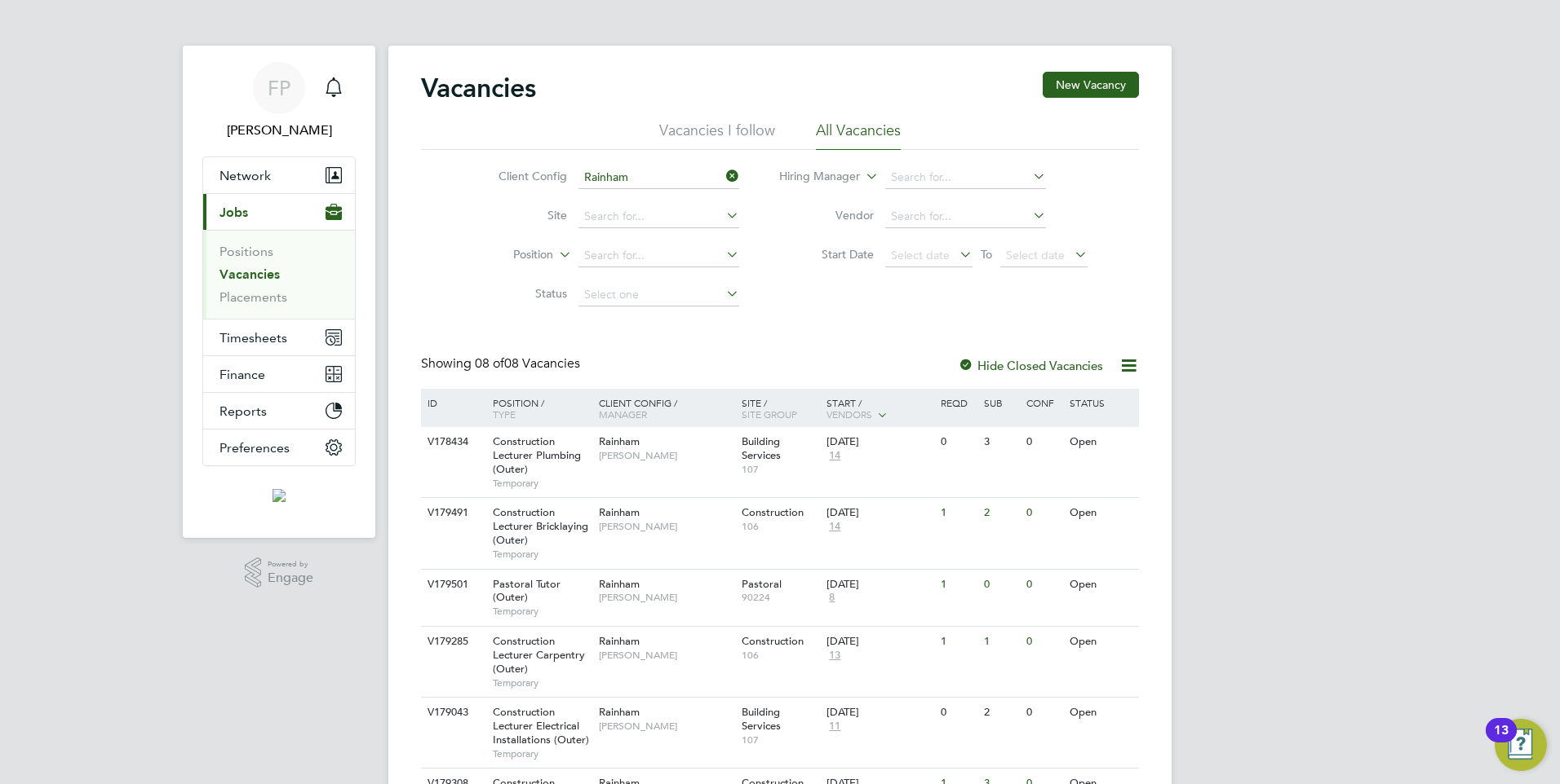
click at [565, 327] on div "Vacancies New Vacancy Vacancies I follow All Vacancies Client Config Rainham Si…" at bounding box center [780, 527] width 718 height 911
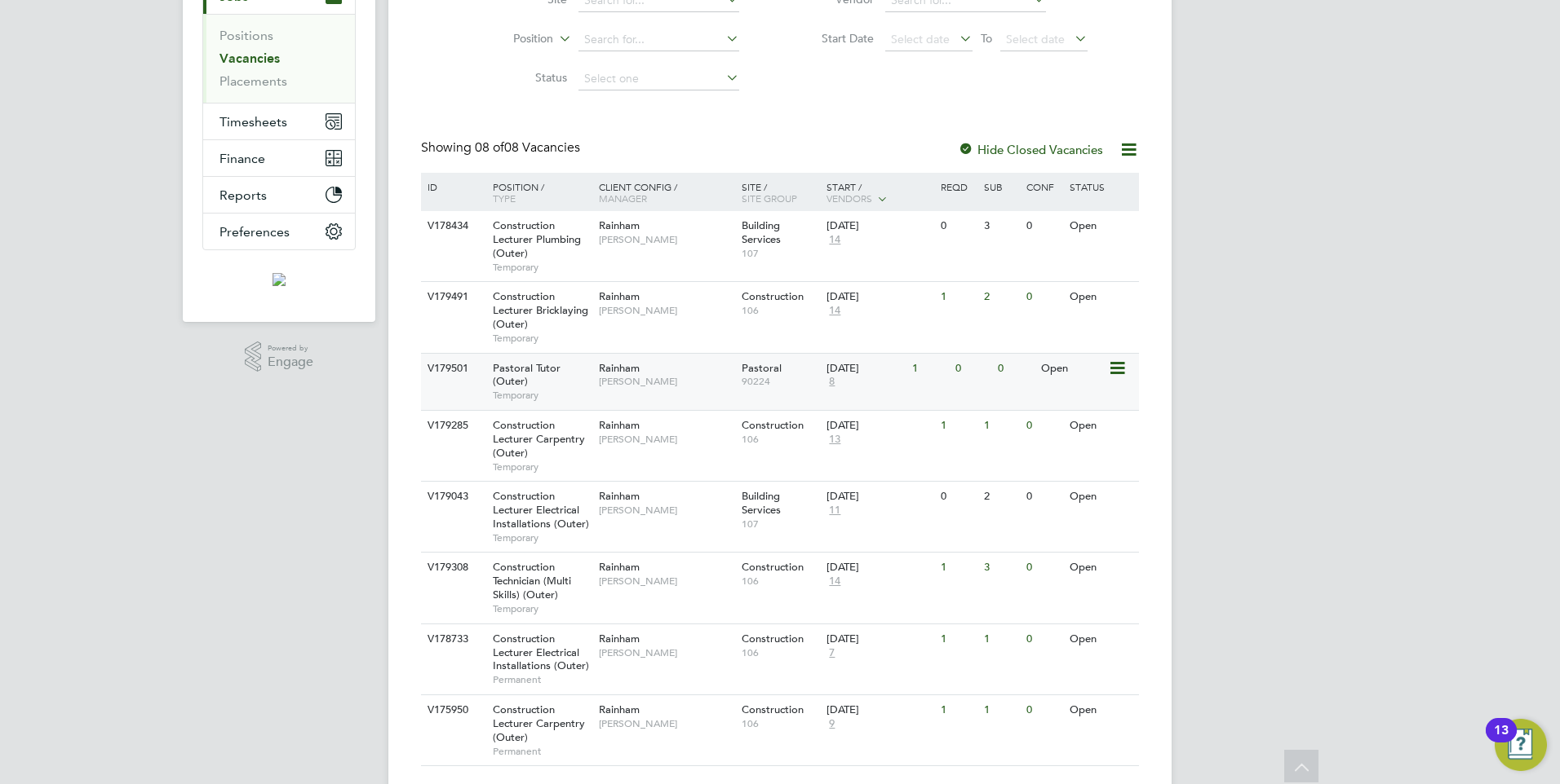
scroll to position [245, 0]
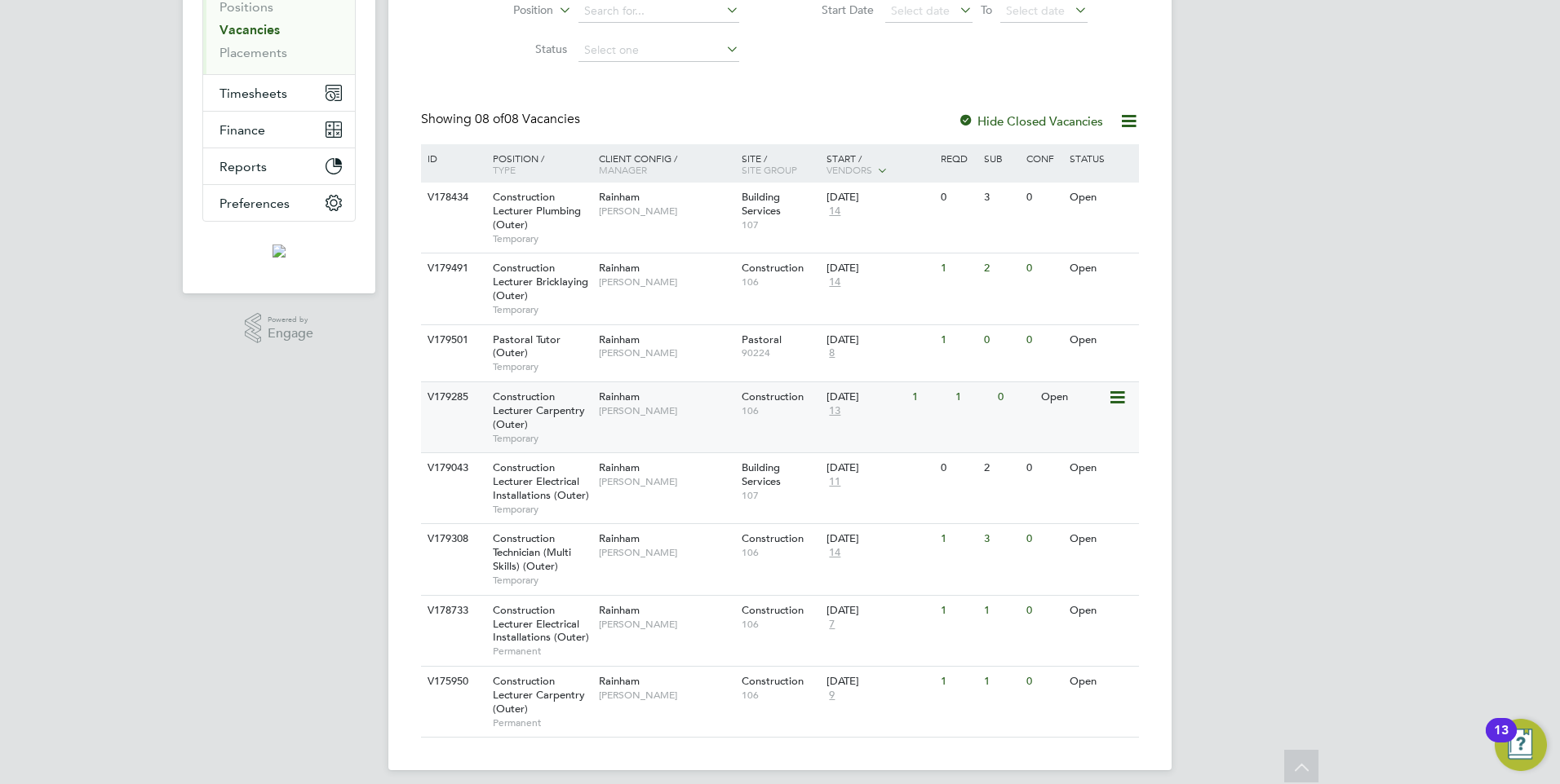
click at [506, 395] on span "Construction Lecturer Carpentry (Outer)" at bounding box center [539, 410] width 93 height 41
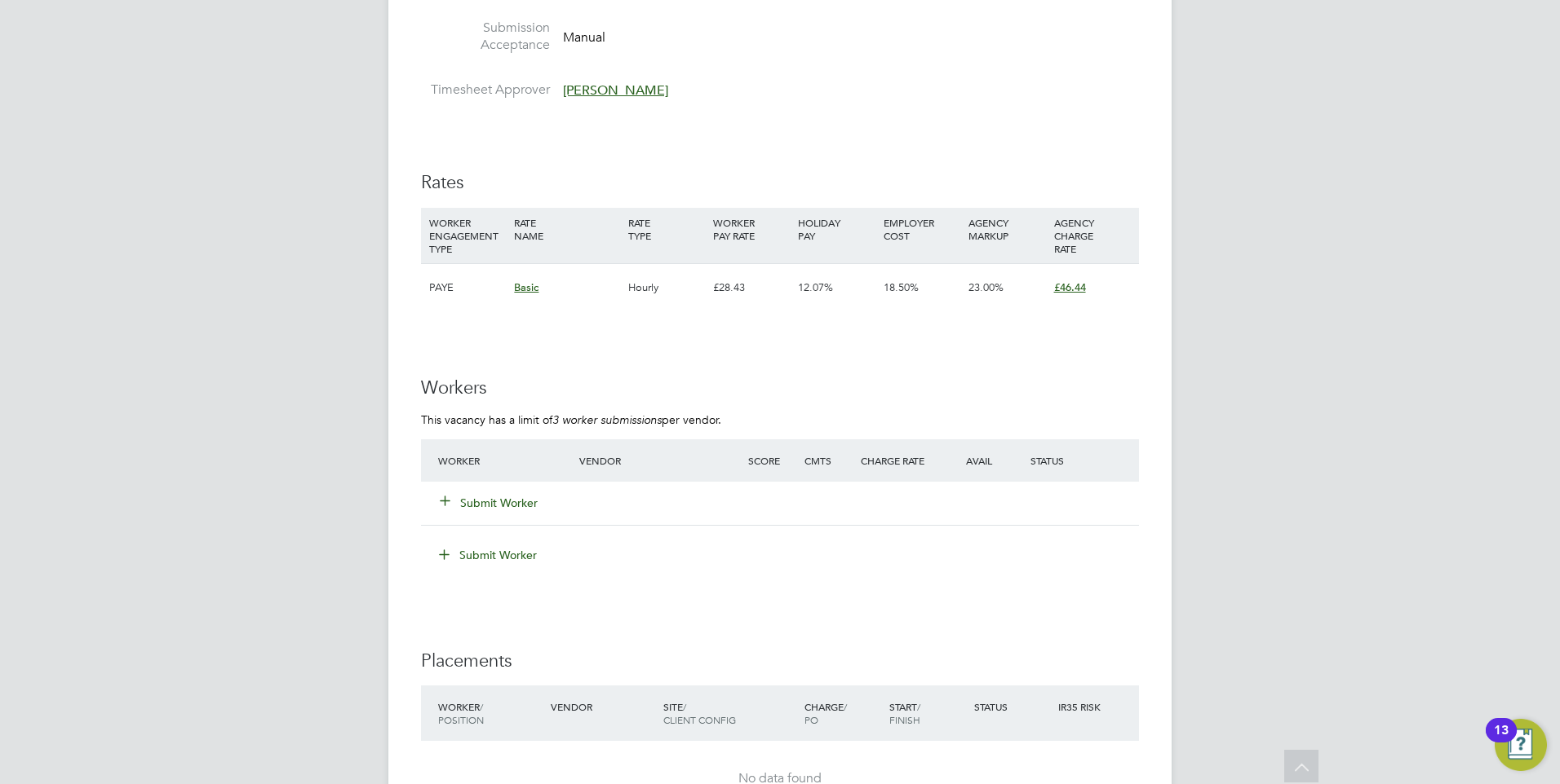
scroll to position [2691, 0]
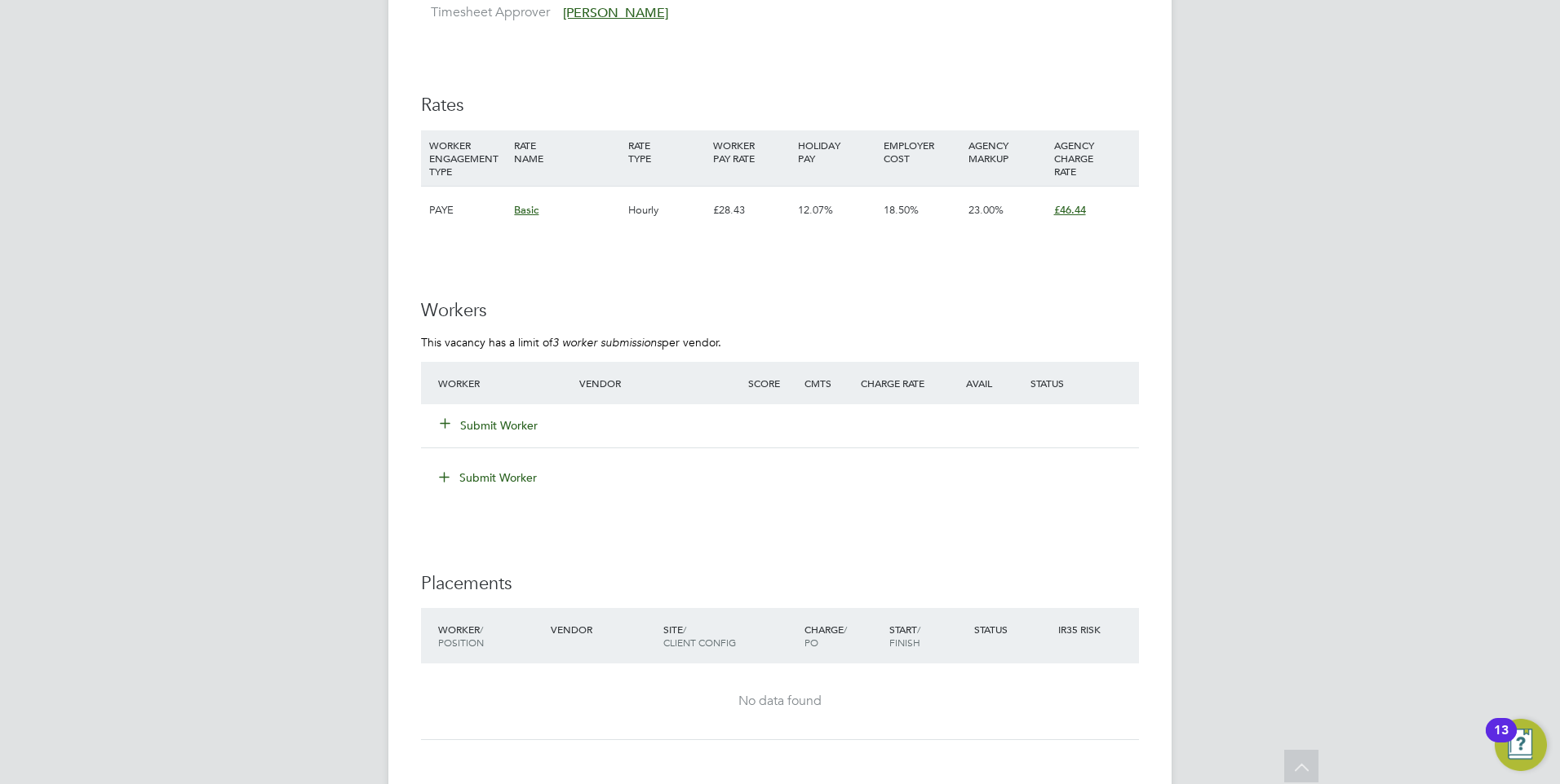
click at [481, 428] on button "Submit Worker" at bounding box center [489, 425] width 98 height 16
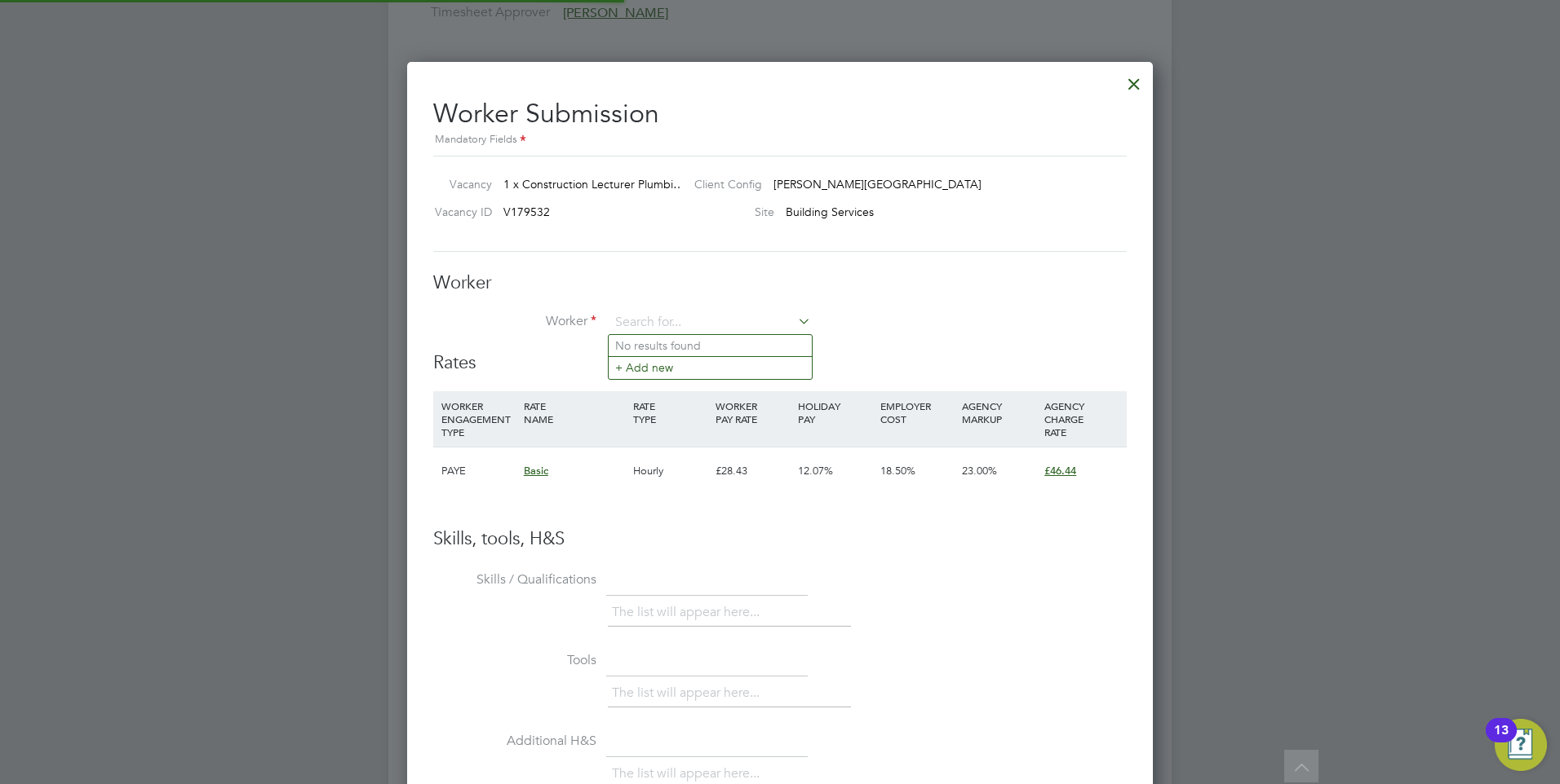
scroll to position [990, 747]
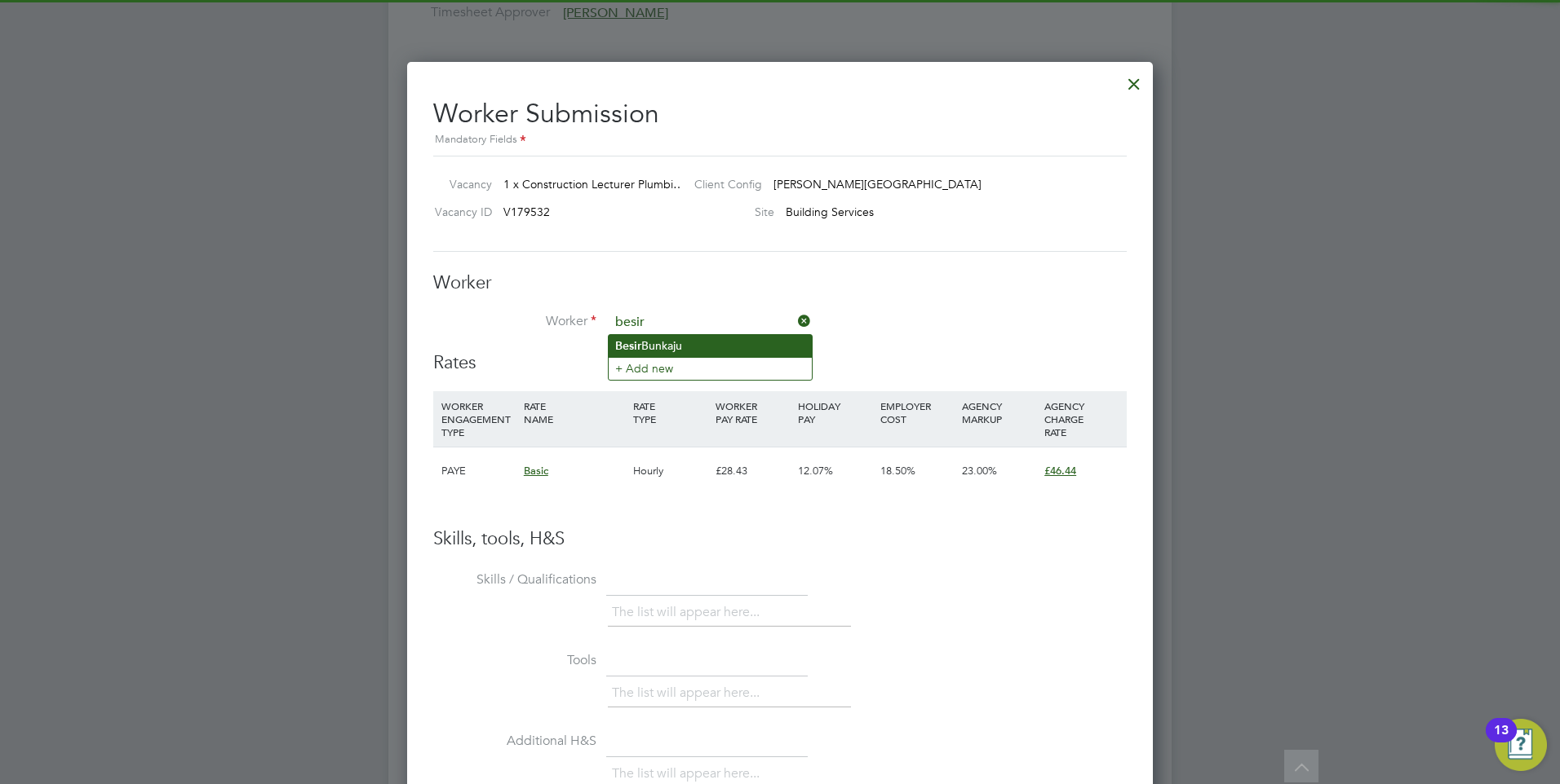
click at [643, 337] on li "Besir Bunkaju" at bounding box center [710, 346] width 203 height 22
type input "Besir Bunkaju"
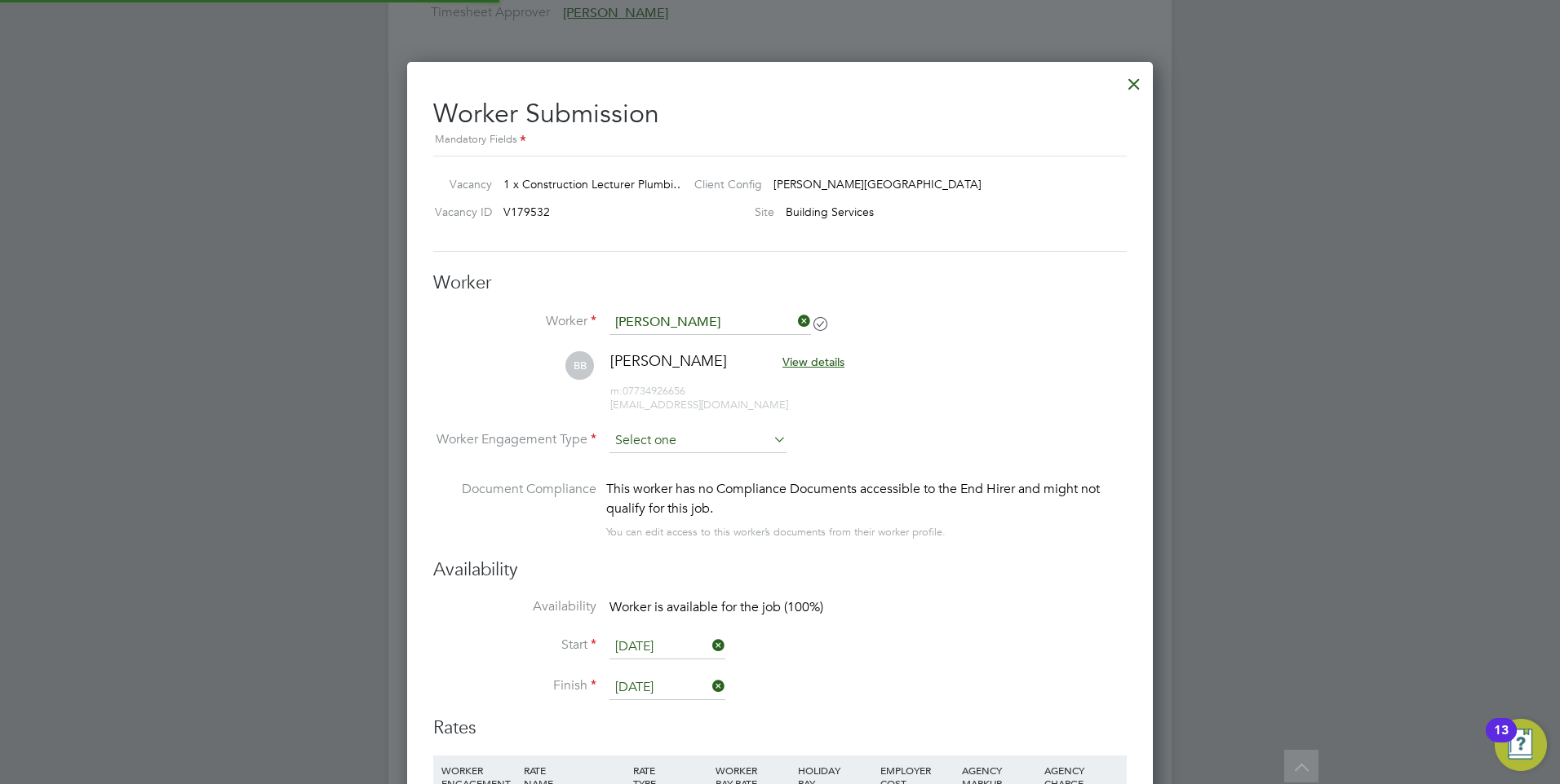
scroll to position [1355, 747]
click at [696, 441] on input at bounding box center [698, 441] width 177 height 24
drag, startPoint x: 695, startPoint y: 487, endPoint x: 903, endPoint y: 448, distance: 211.6
click at [696, 487] on li "PAYE" at bounding box center [698, 485] width 178 height 21
type input "PAYE"
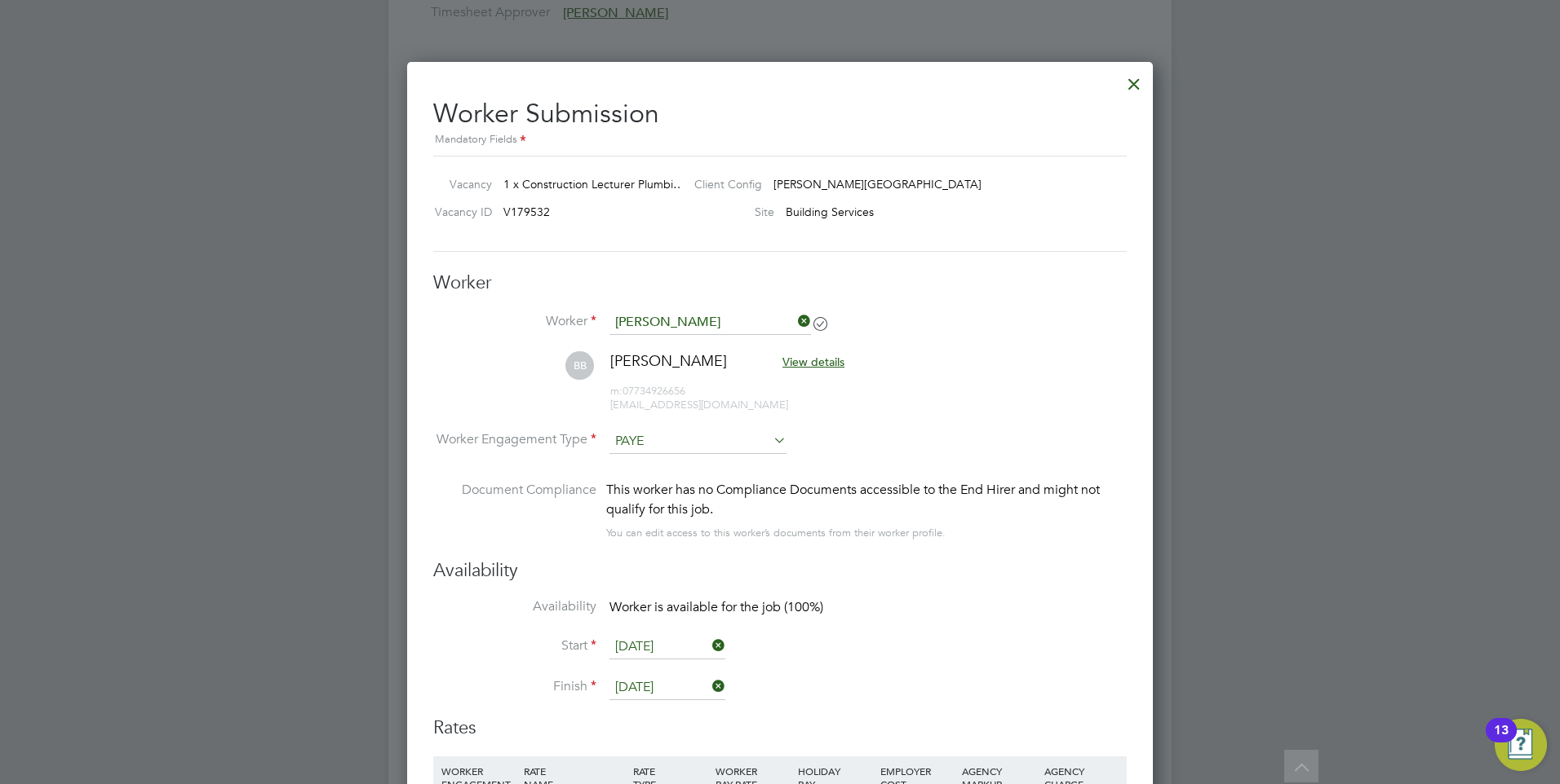
scroll to position [8, 8]
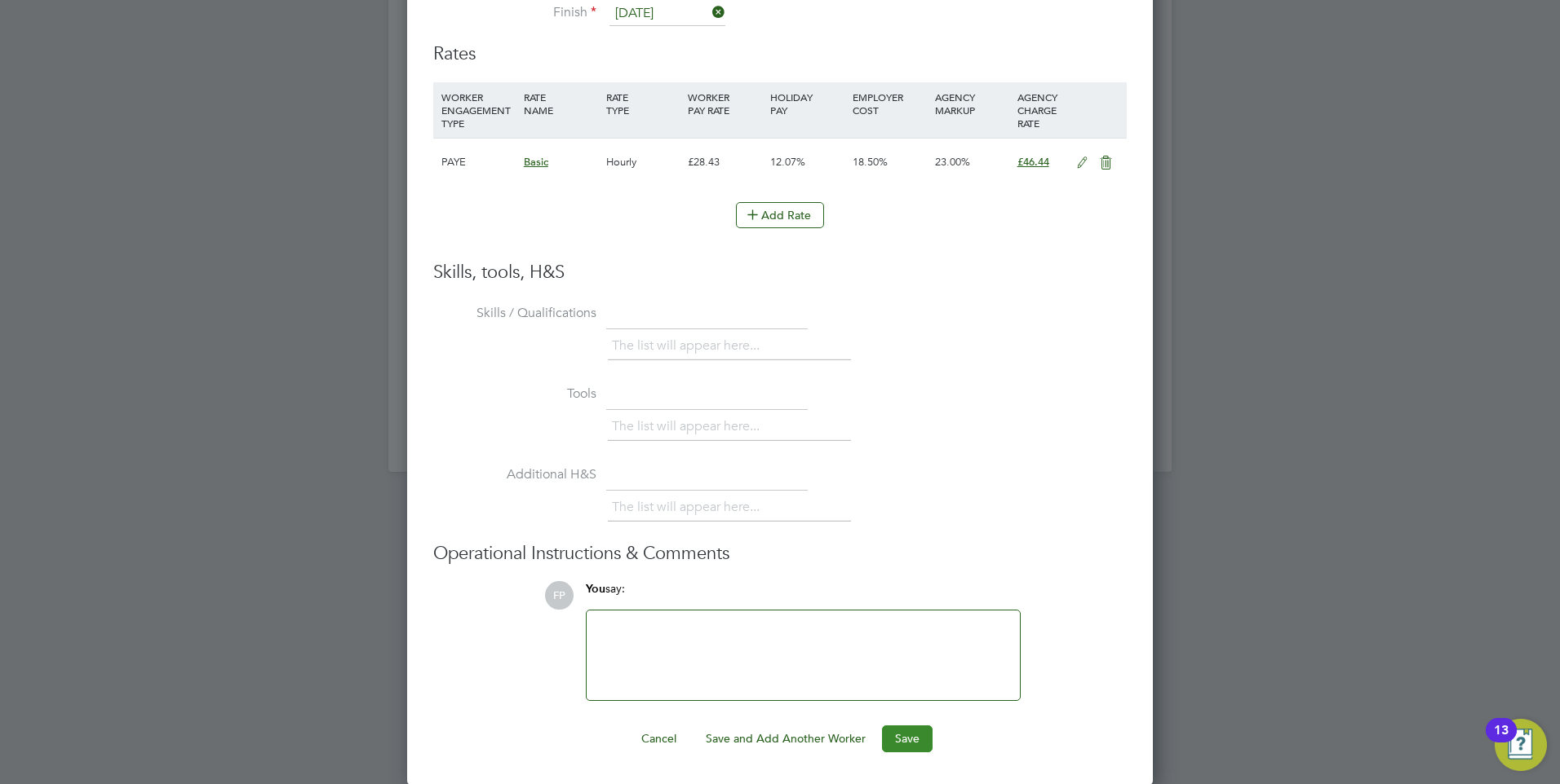
click at [917, 746] on button "Save" at bounding box center [907, 738] width 50 height 26
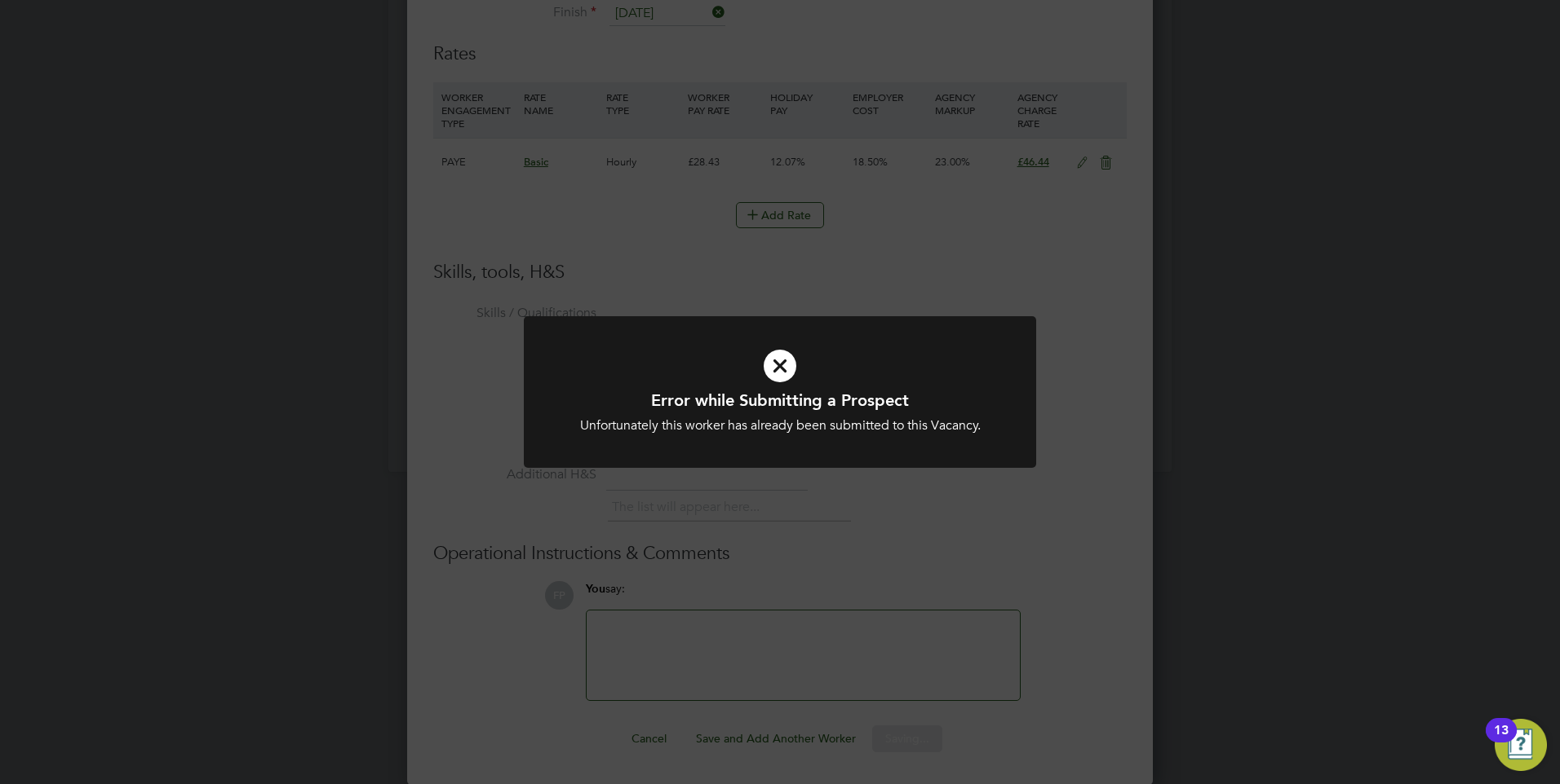
click at [768, 366] on icon at bounding box center [780, 366] width 424 height 64
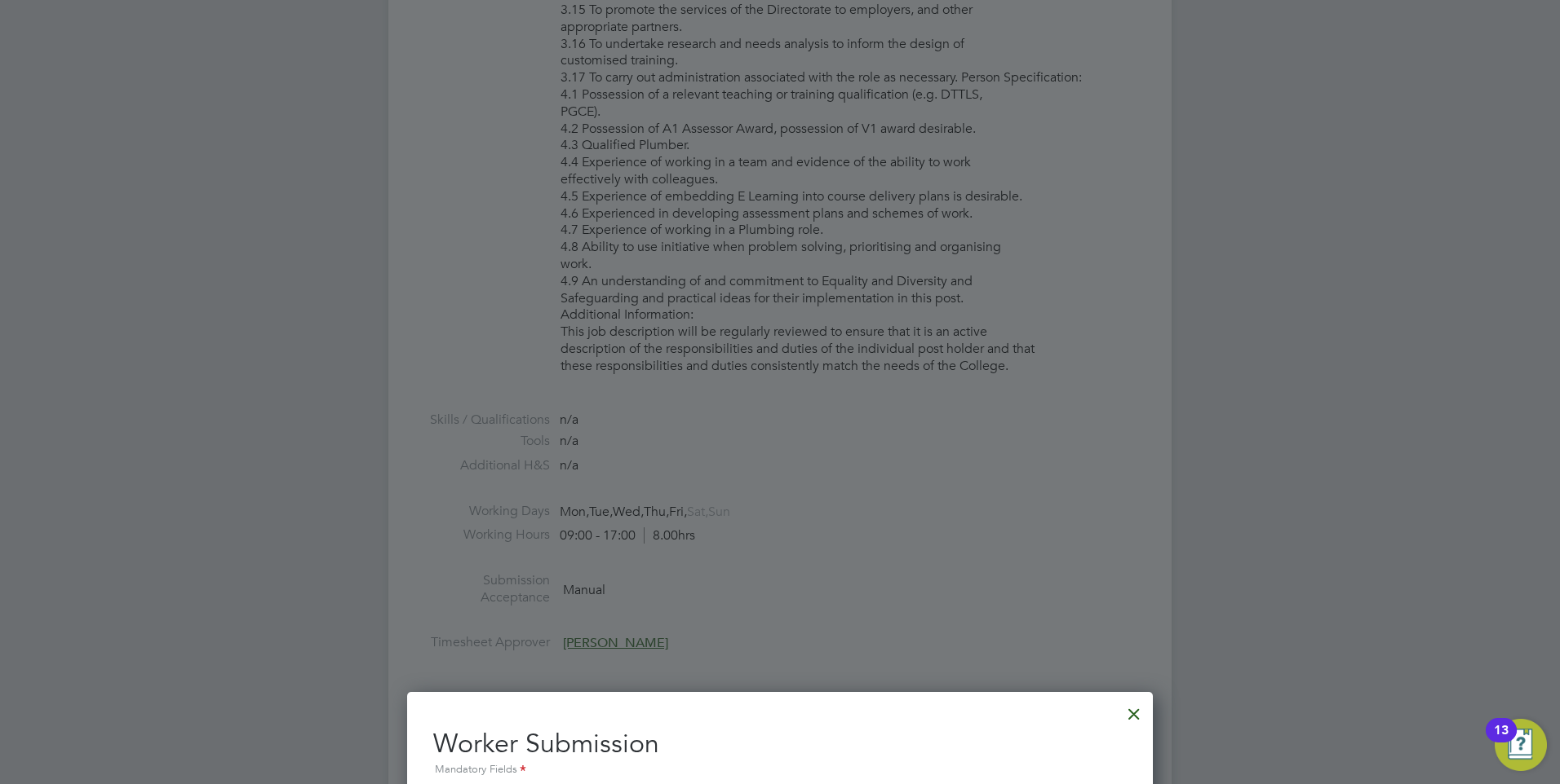
click at [1133, 720] on div at bounding box center [1133, 710] width 29 height 29
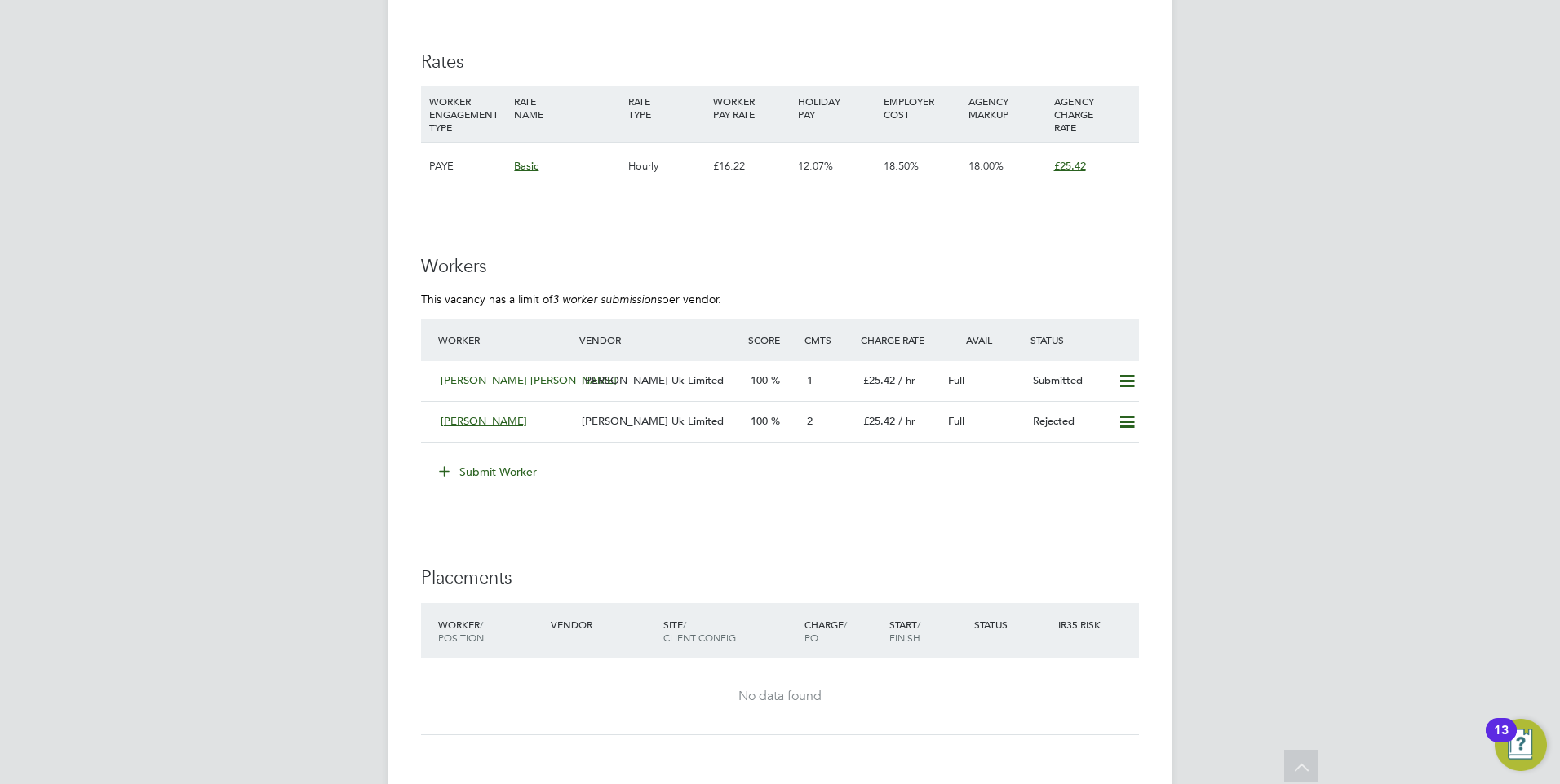
scroll to position [2854, 0]
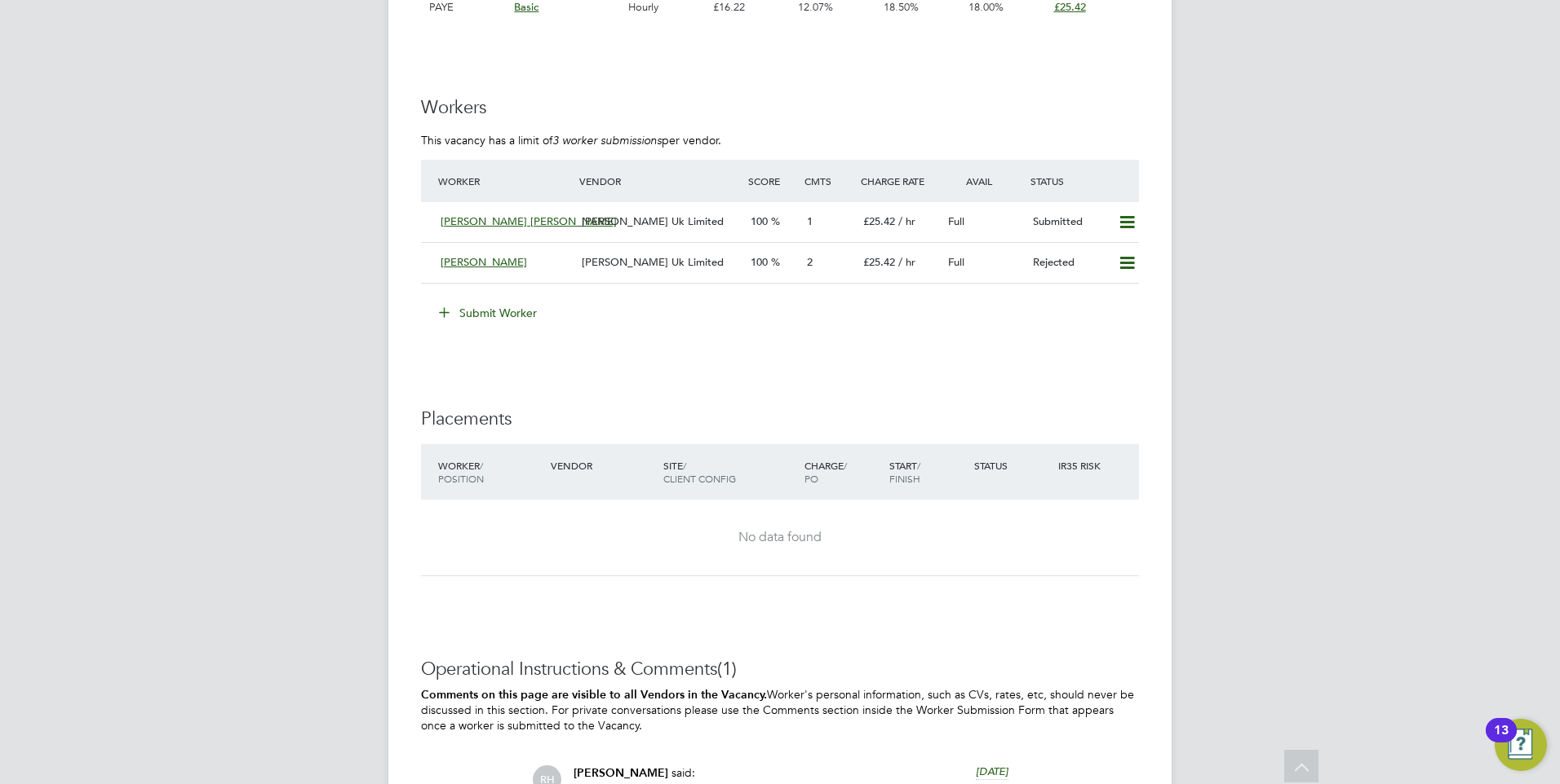
click at [463, 315] on button "Submit Worker" at bounding box center [489, 313] width 122 height 26
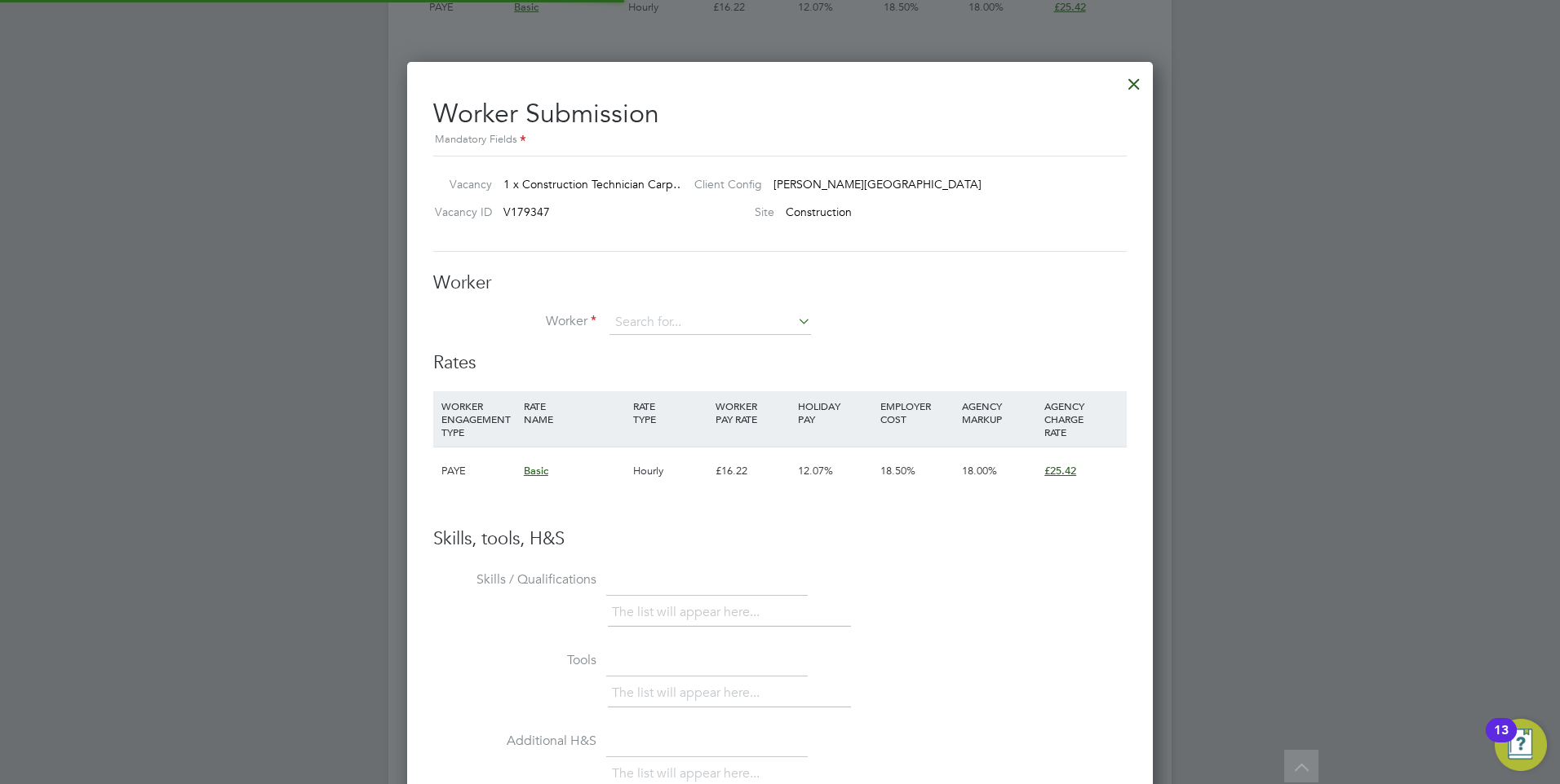
scroll to position [990, 747]
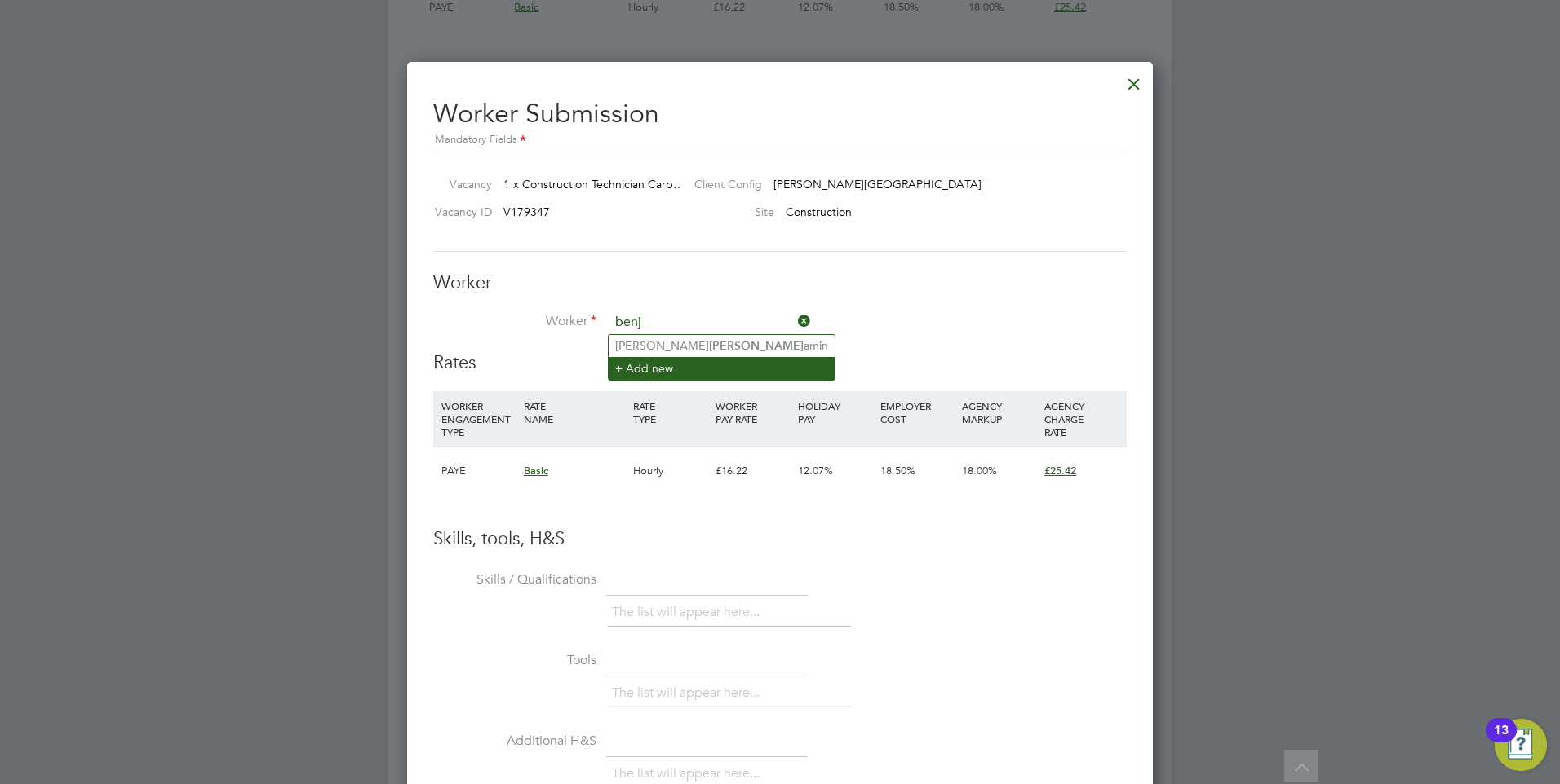
type input "benj"
click at [648, 363] on li "+ Add new" at bounding box center [722, 368] width 225 height 22
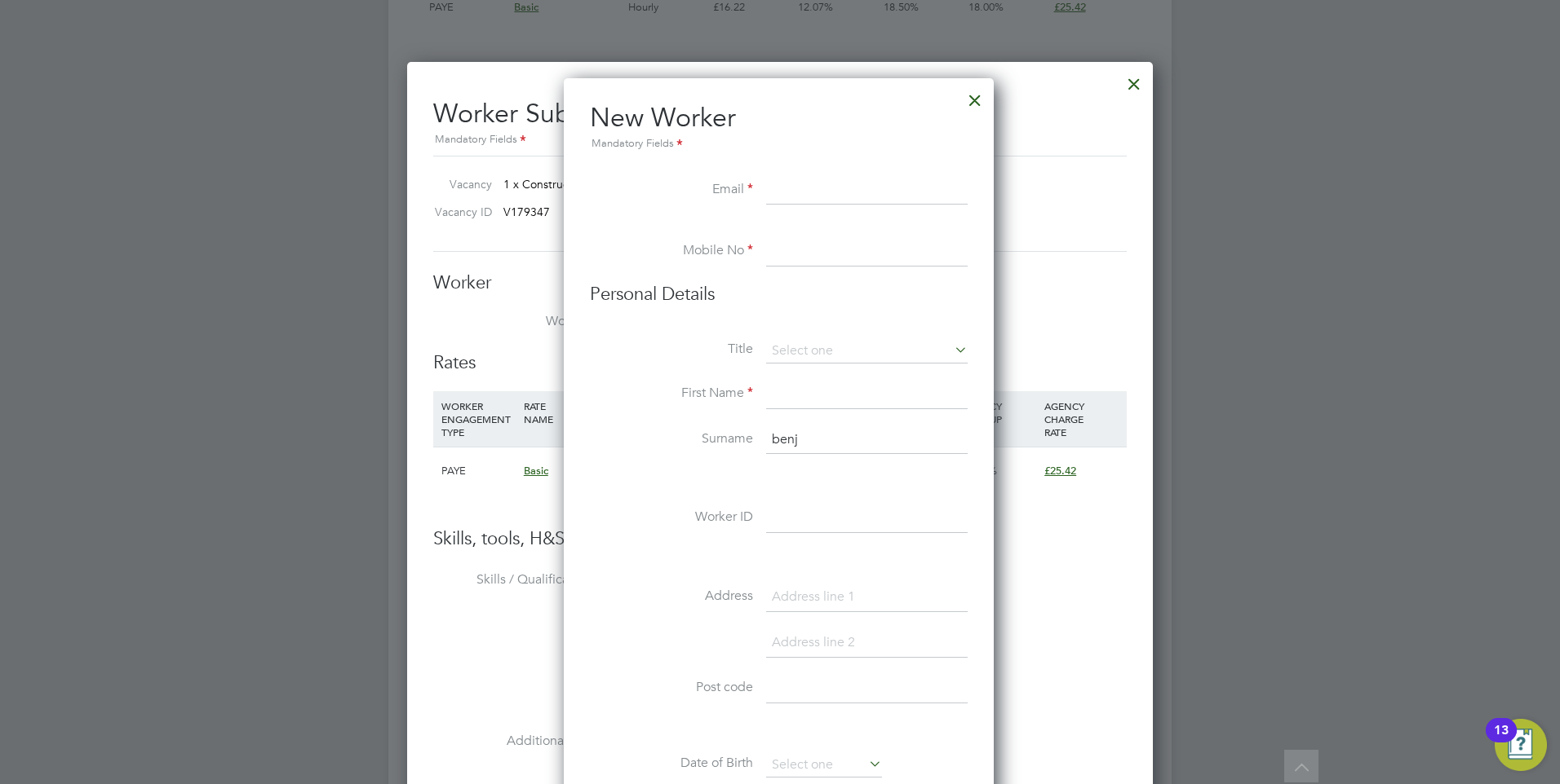
click at [786, 262] on input at bounding box center [866, 251] width 201 height 29
paste input ""Ben Fearn" <ben.thecabbie@tiscali.co.uk>"
click at [787, 247] on input ""Ben Fearn" <ben.thecabbie@tiscali.co.uk>" at bounding box center [866, 251] width 201 height 29
drag, startPoint x: 933, startPoint y: 250, endPoint x: 770, endPoint y: 248, distance: 163.0
click at [770, 248] on input "ben.thecabbie@tiscali.co.uk" at bounding box center [866, 251] width 201 height 29
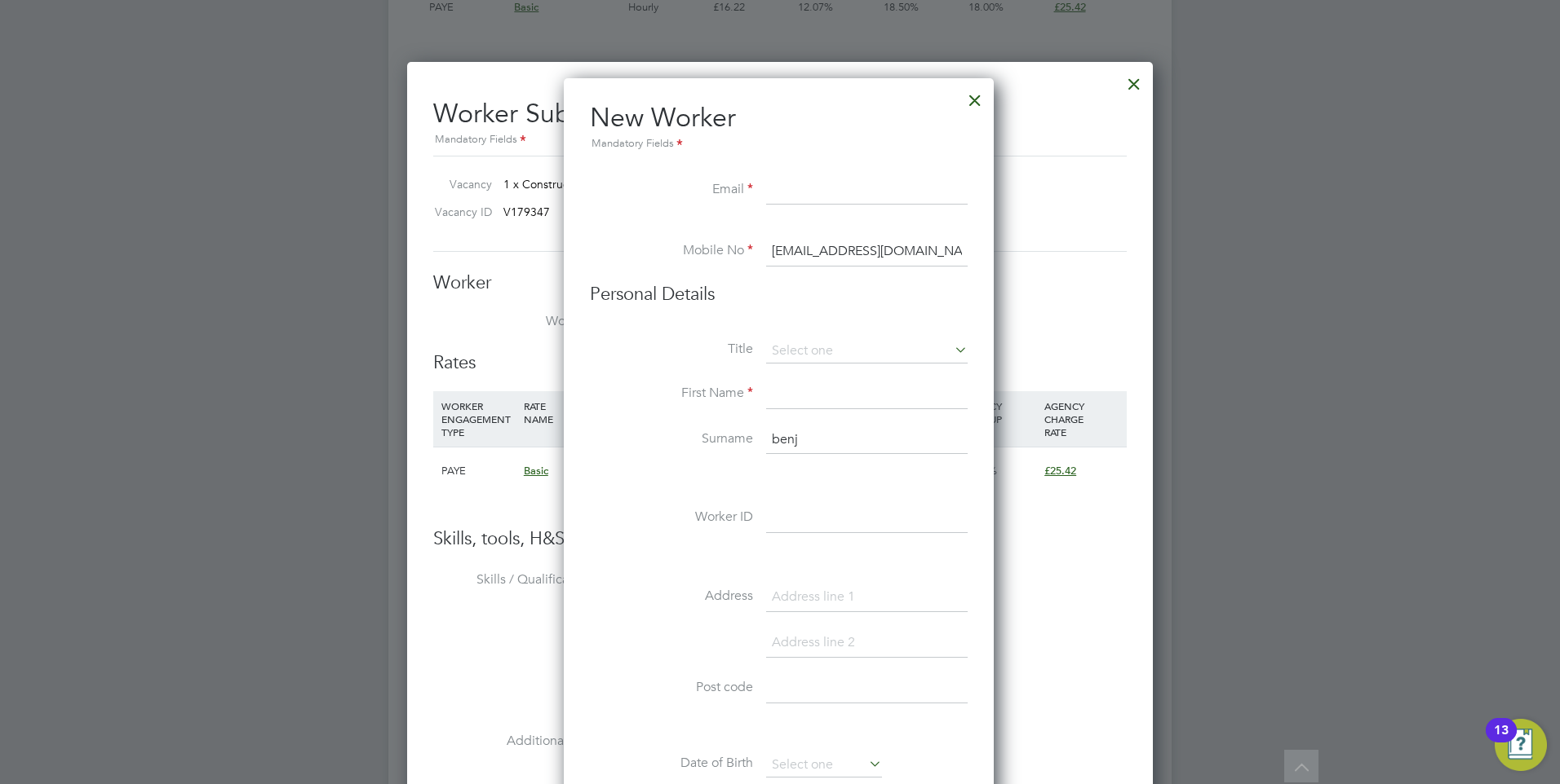
type input "ben.thecabbie@tiscali.co.uk"
click at [809, 196] on input at bounding box center [866, 191] width 201 height 29
paste input "ben.thecabbie@tiscali.co.uk"
type input "ben.thecabbie@tiscali.co.uk"
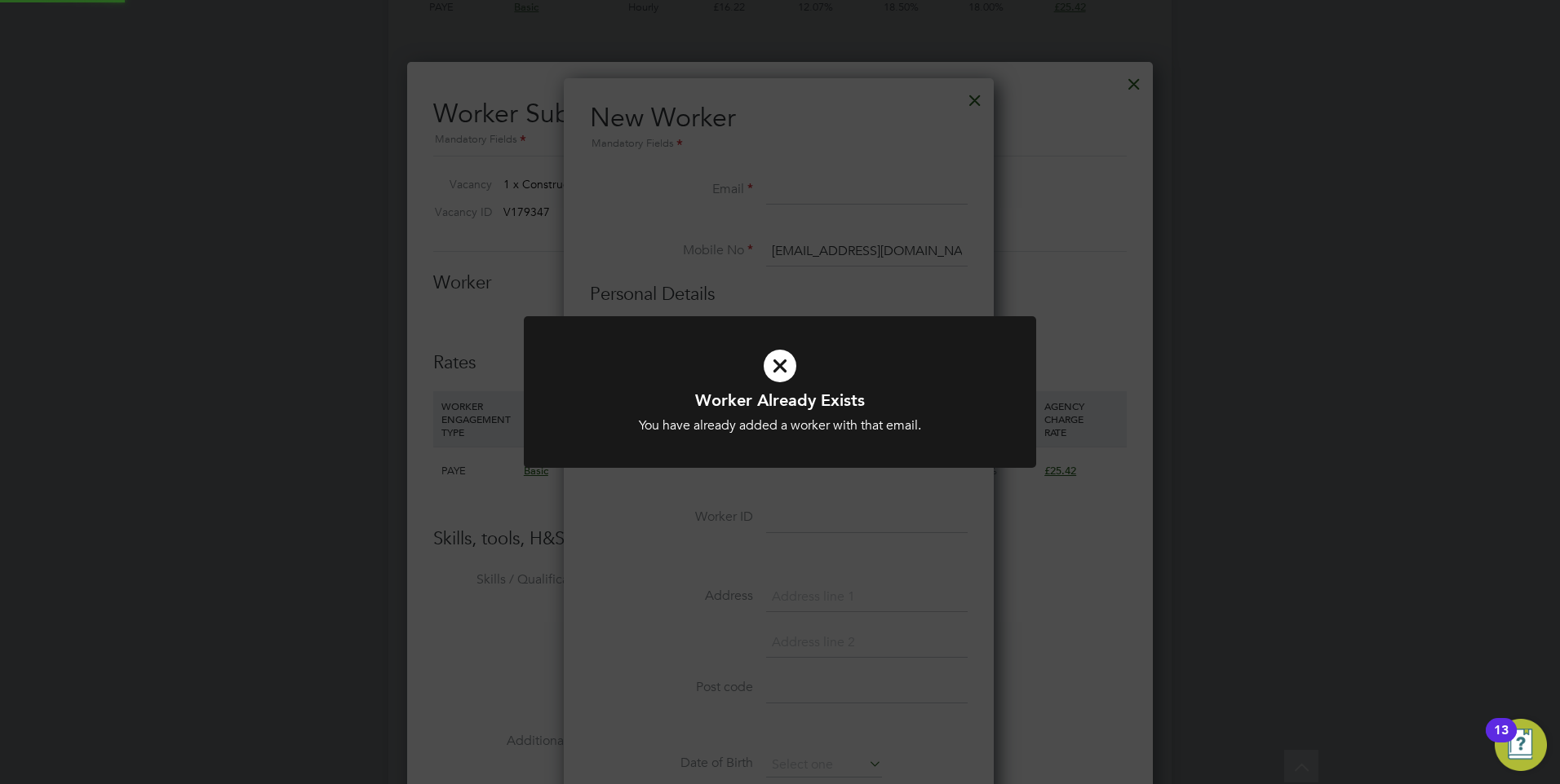
drag, startPoint x: 933, startPoint y: 249, endPoint x: 621, endPoint y: 249, distance: 312.0
click at [786, 362] on icon at bounding box center [780, 366] width 424 height 64
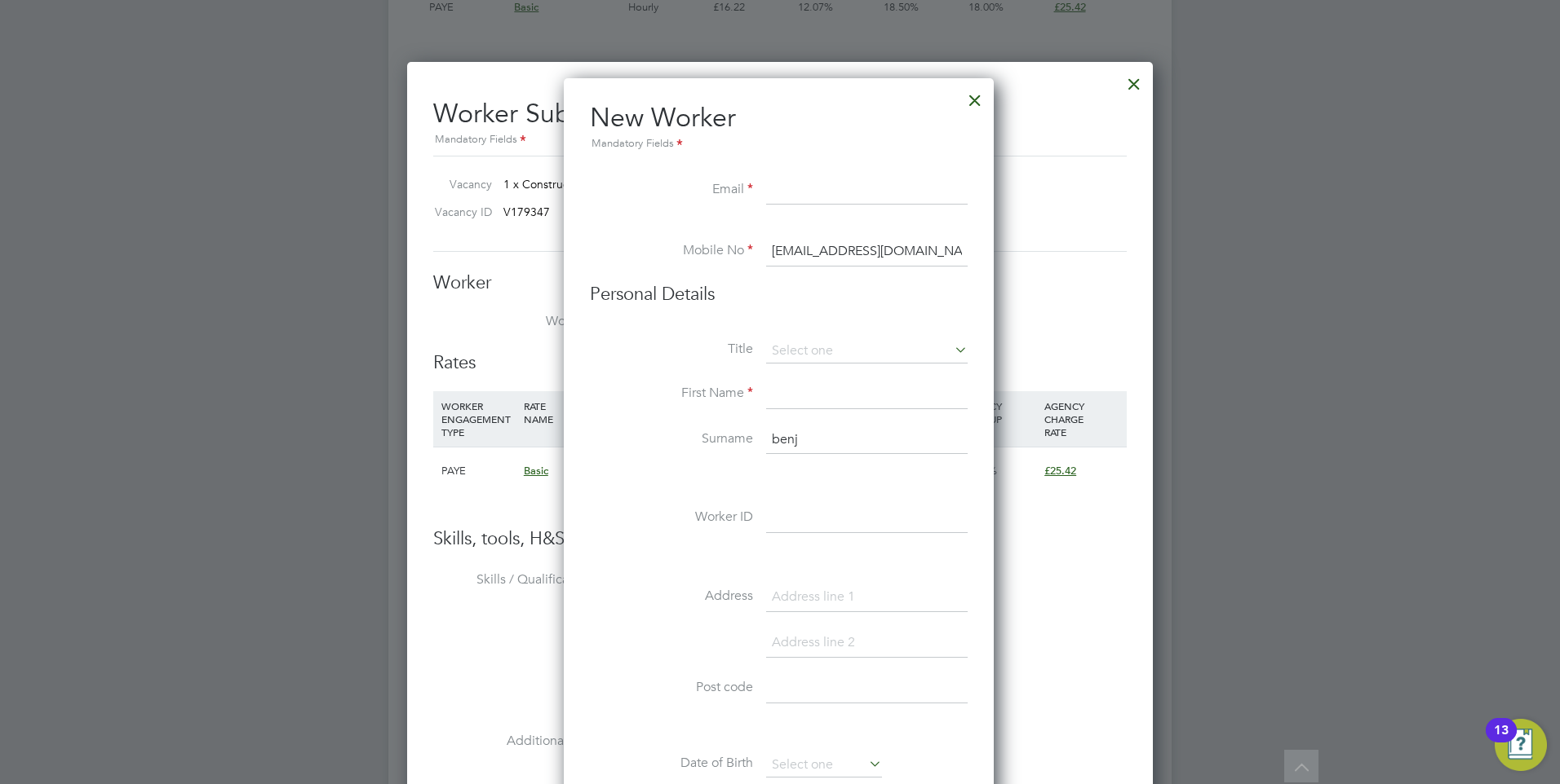
drag, startPoint x: 935, startPoint y: 248, endPoint x: 766, endPoint y: 248, distance: 169.0
click at [766, 248] on input "ben.thecabbie@tiscali.co.uk" at bounding box center [866, 251] width 201 height 29
click at [784, 184] on input at bounding box center [866, 191] width 201 height 29
paste input "ben.thecabbie@tiscali.co.uk"
type input "ben.thecabbie@tiscali.co.uk"
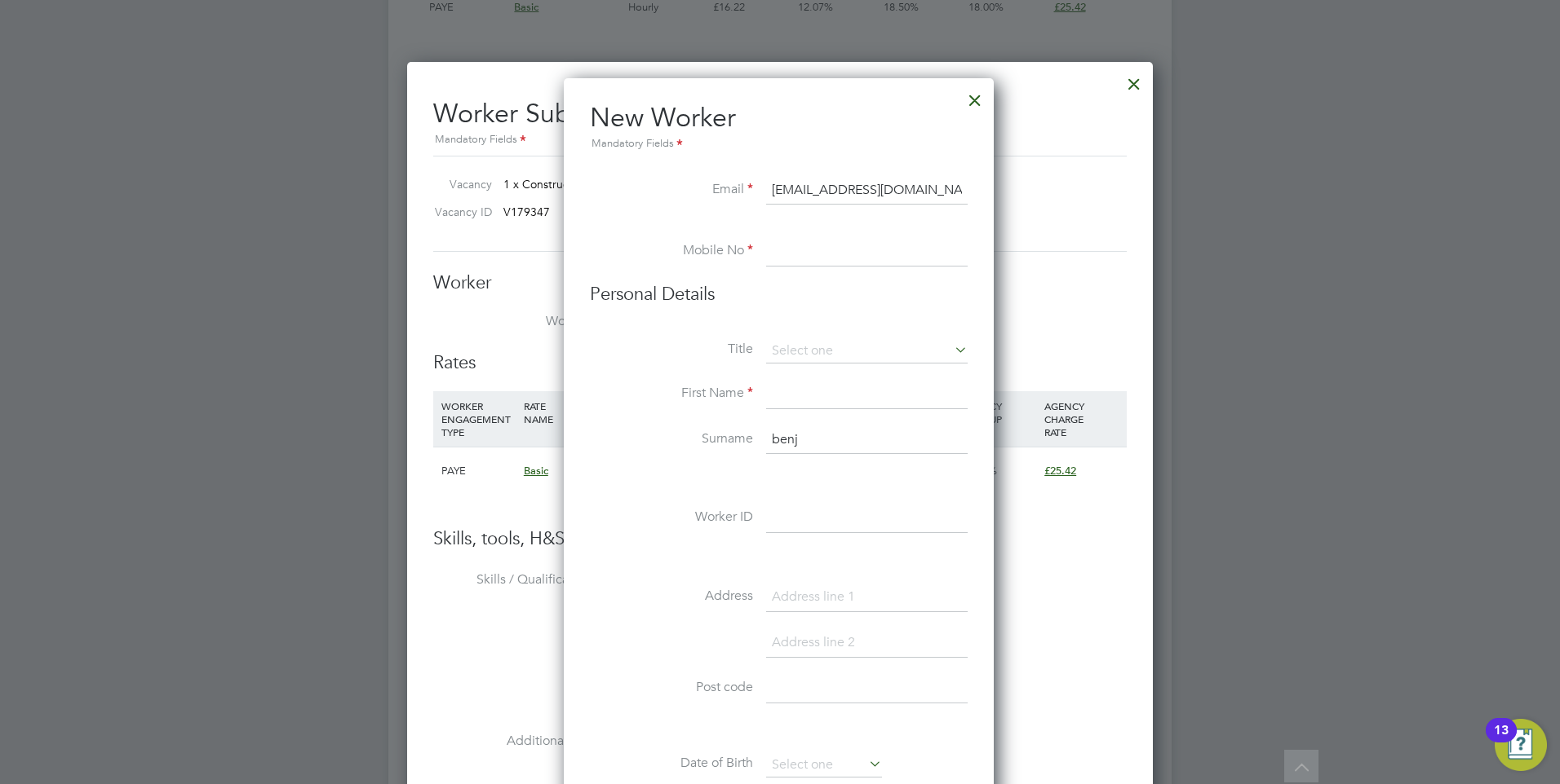
click at [789, 252] on input at bounding box center [866, 251] width 201 height 29
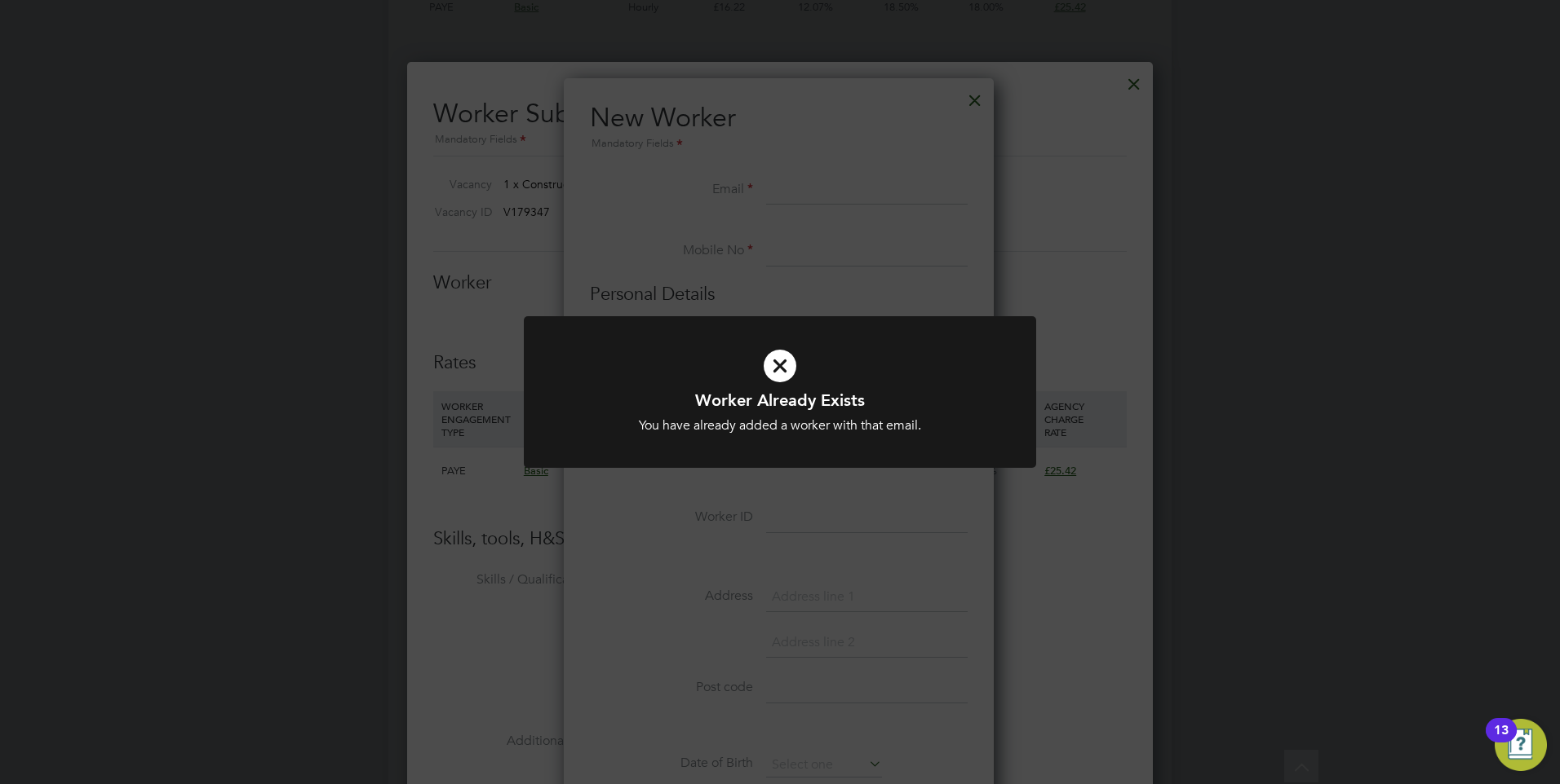
click at [776, 359] on icon at bounding box center [780, 366] width 424 height 64
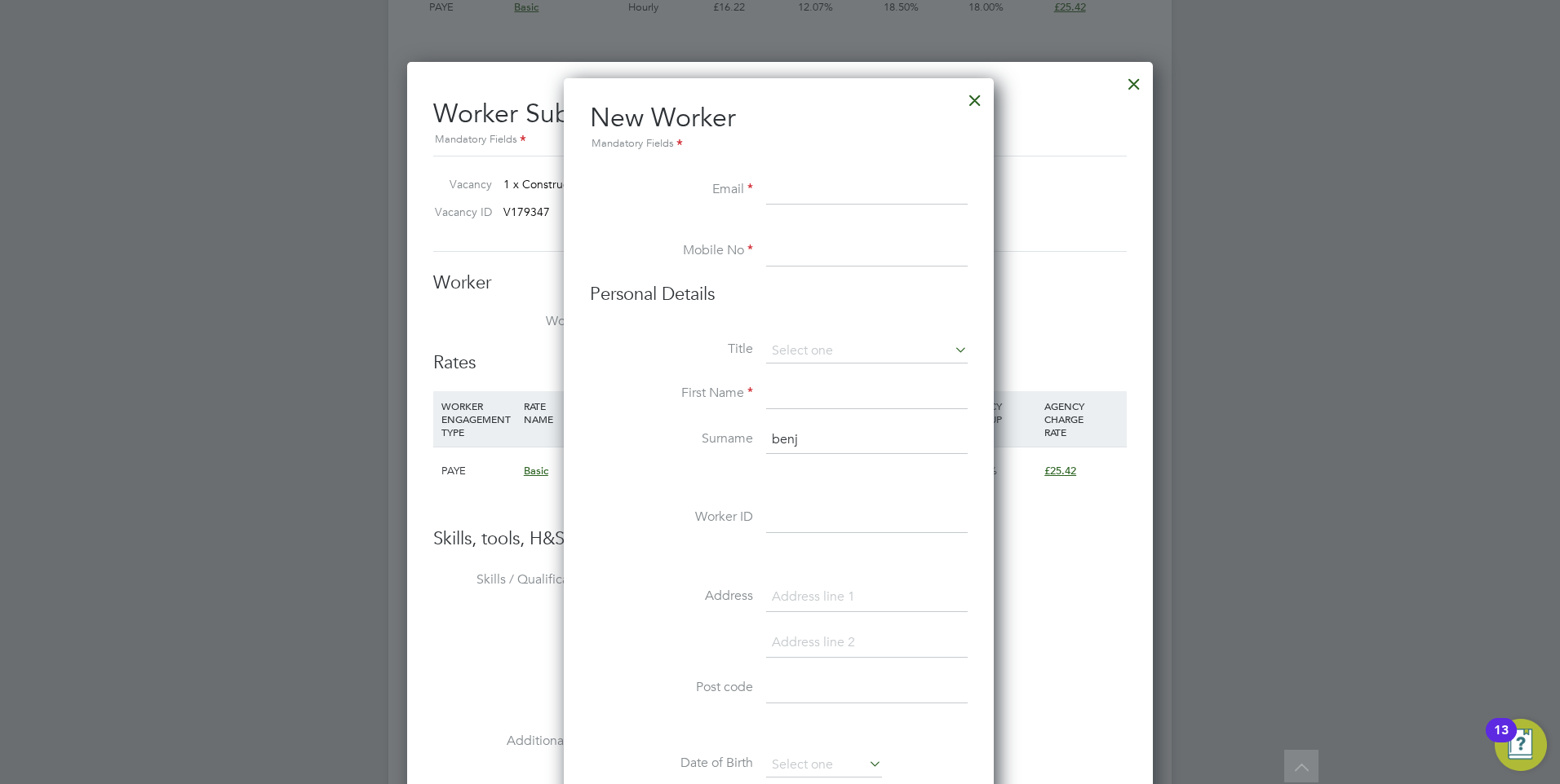
click at [975, 100] on div at bounding box center [974, 96] width 29 height 29
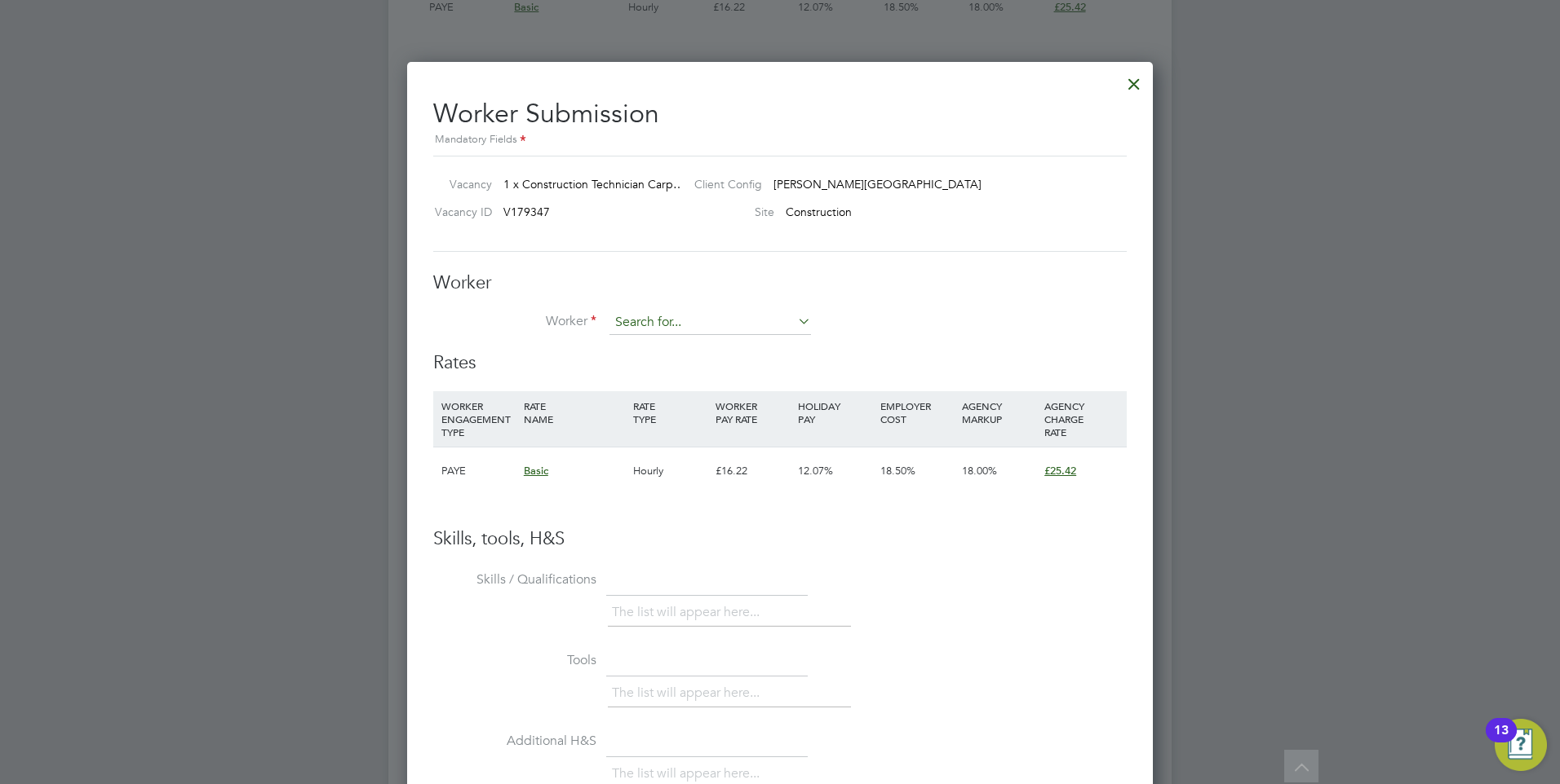
click at [709, 316] on input at bounding box center [709, 323] width 201 height 24
click at [667, 368] on li "Ben Fearn" at bounding box center [710, 368] width 203 height 22
type input "Ben Fearn"
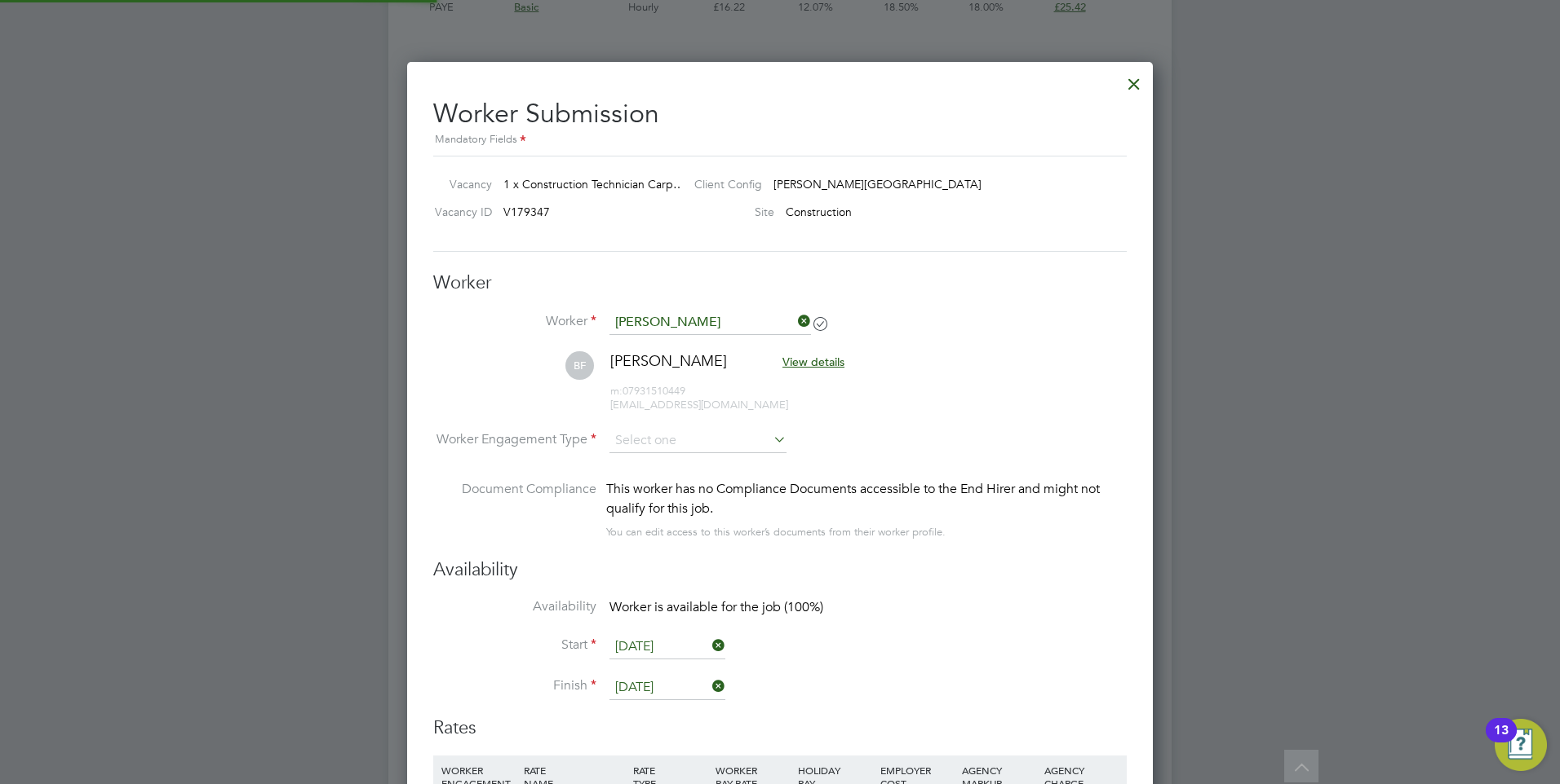
scroll to position [1355, 747]
click at [679, 438] on input at bounding box center [698, 441] width 177 height 24
drag, startPoint x: 694, startPoint y: 491, endPoint x: 863, endPoint y: 440, distance: 176.5
click at [698, 491] on li "PAYE" at bounding box center [698, 485] width 178 height 21
type input "PAYE"
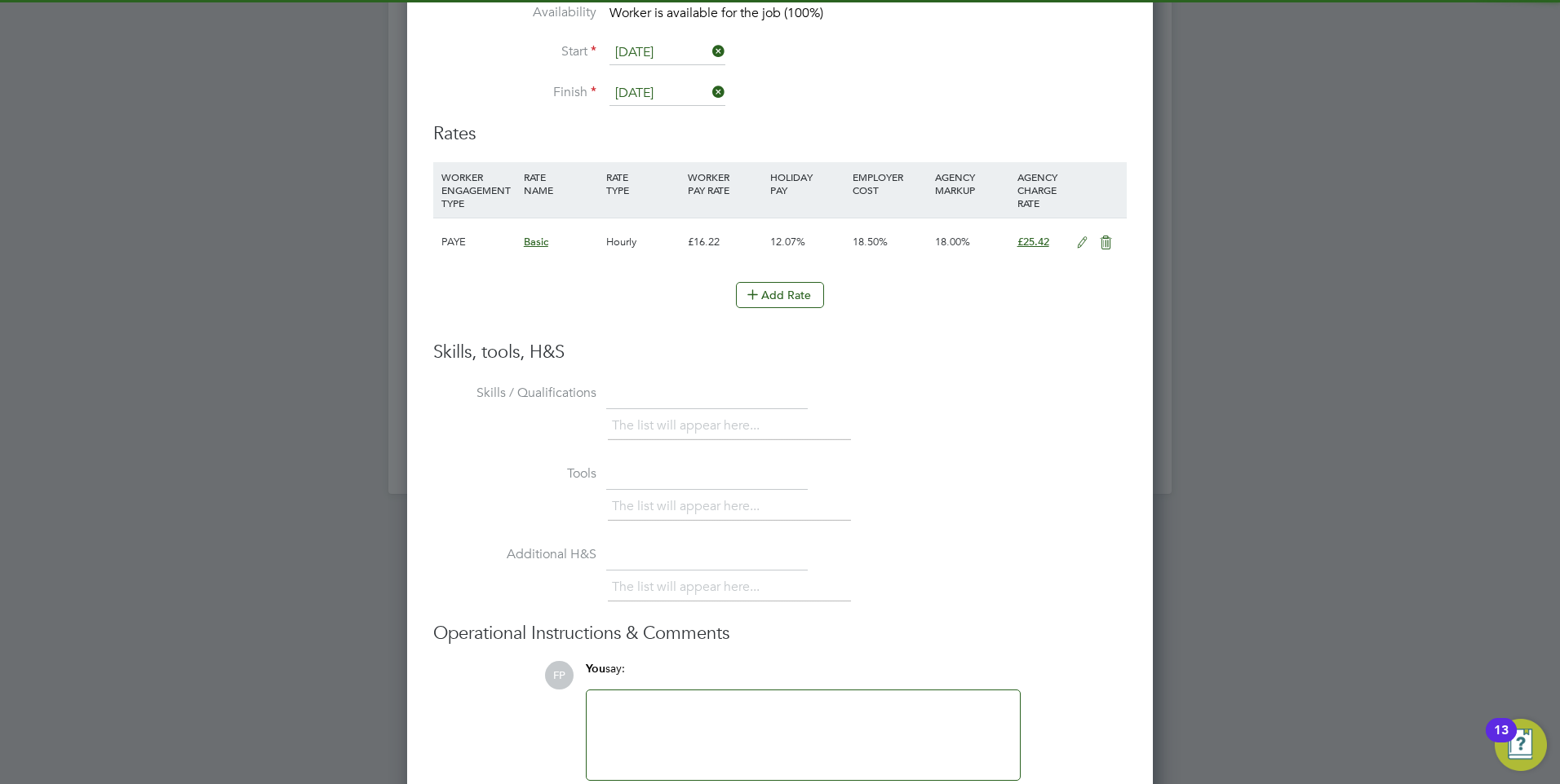
scroll to position [3528, 0]
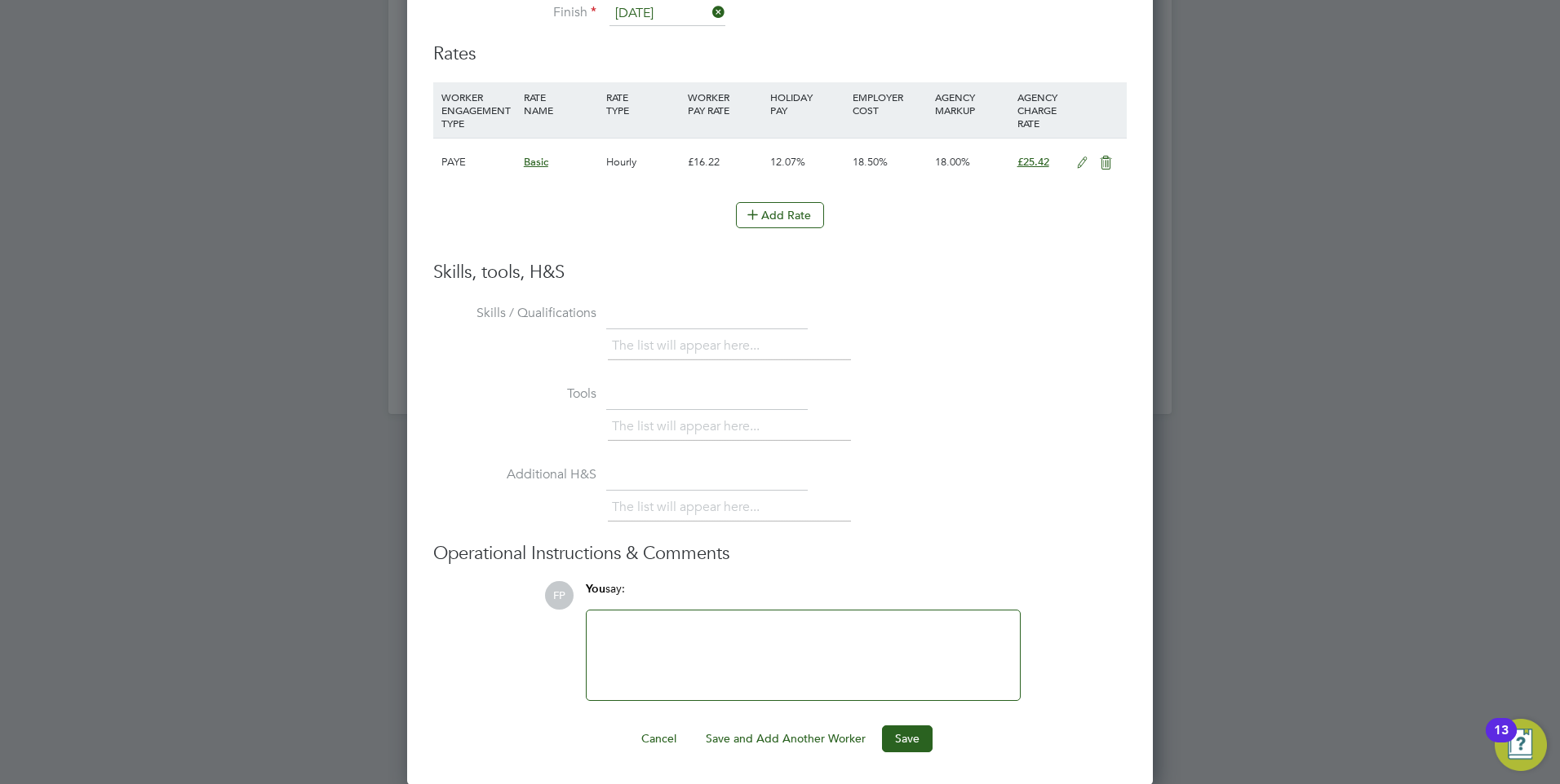
click at [906, 721] on ng-form "Worker Worker Ben Fearn BF Ben Fearn View details m: 07931510449 ben.thecabbie@…" at bounding box center [780, 175] width 694 height 1156
click at [914, 734] on button "Save" at bounding box center [907, 738] width 50 height 26
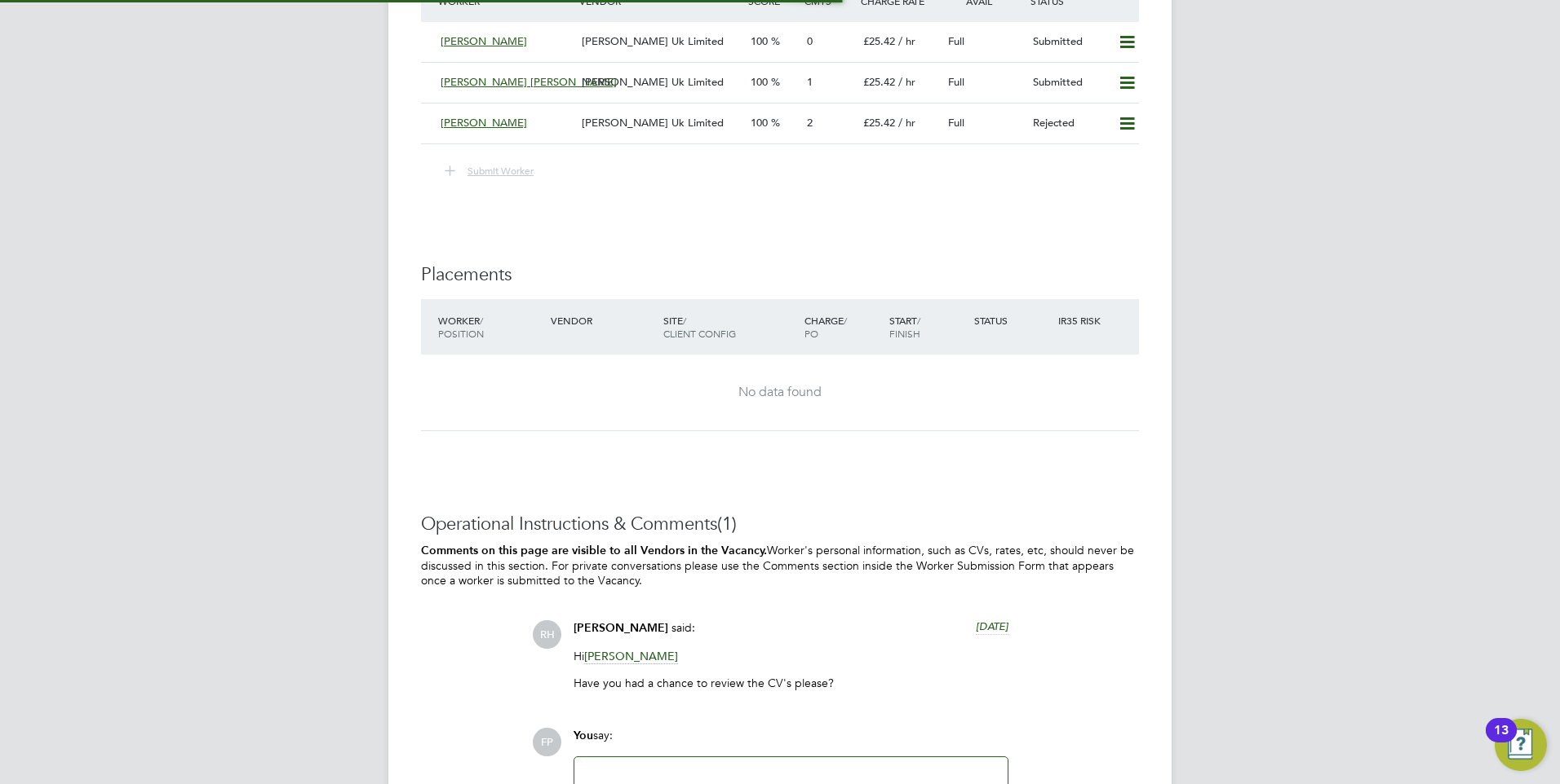
scroll to position [28, 171]
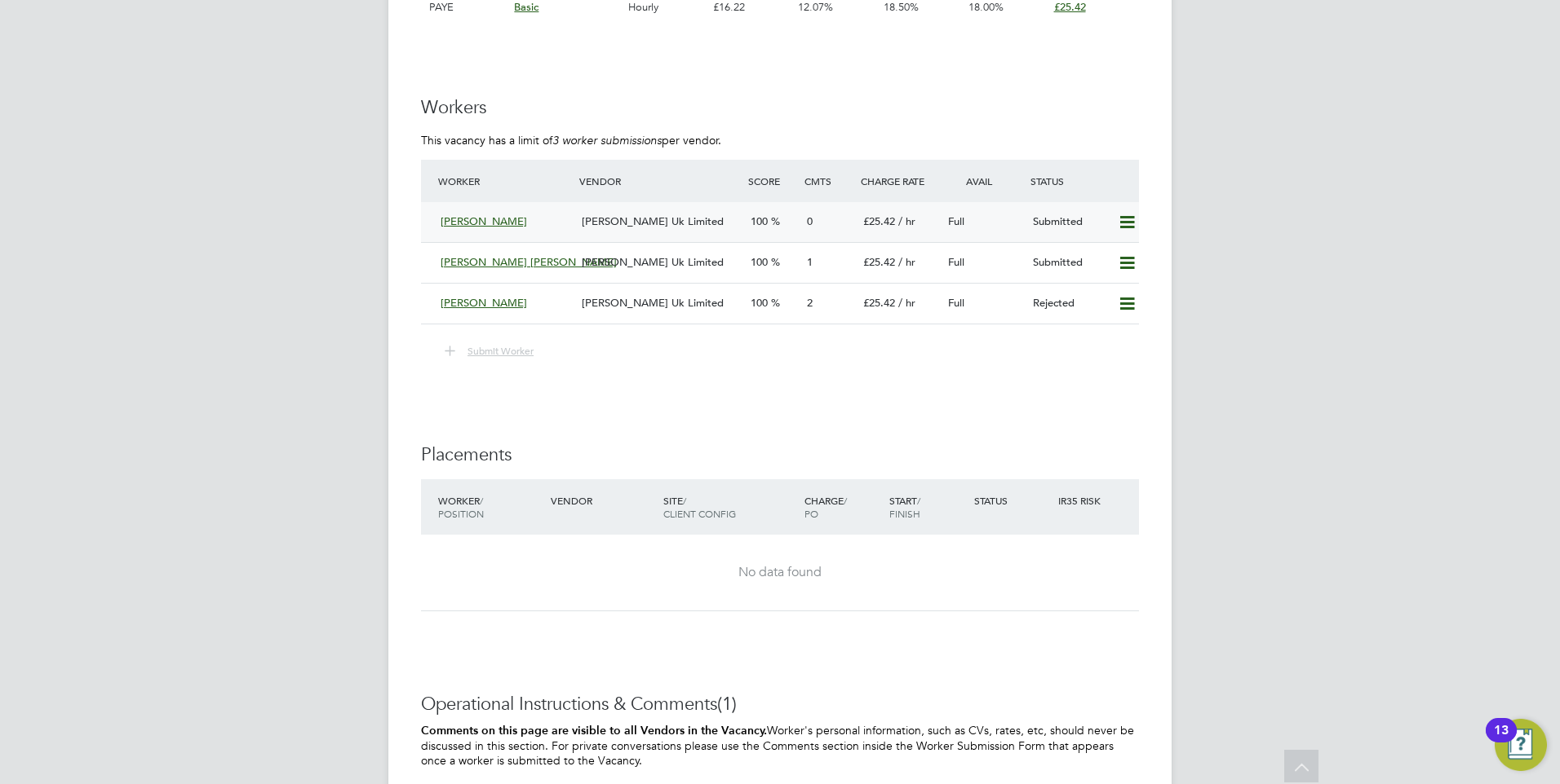
click at [449, 222] on span "Ben Fearn" at bounding box center [484, 222] width 87 height 13
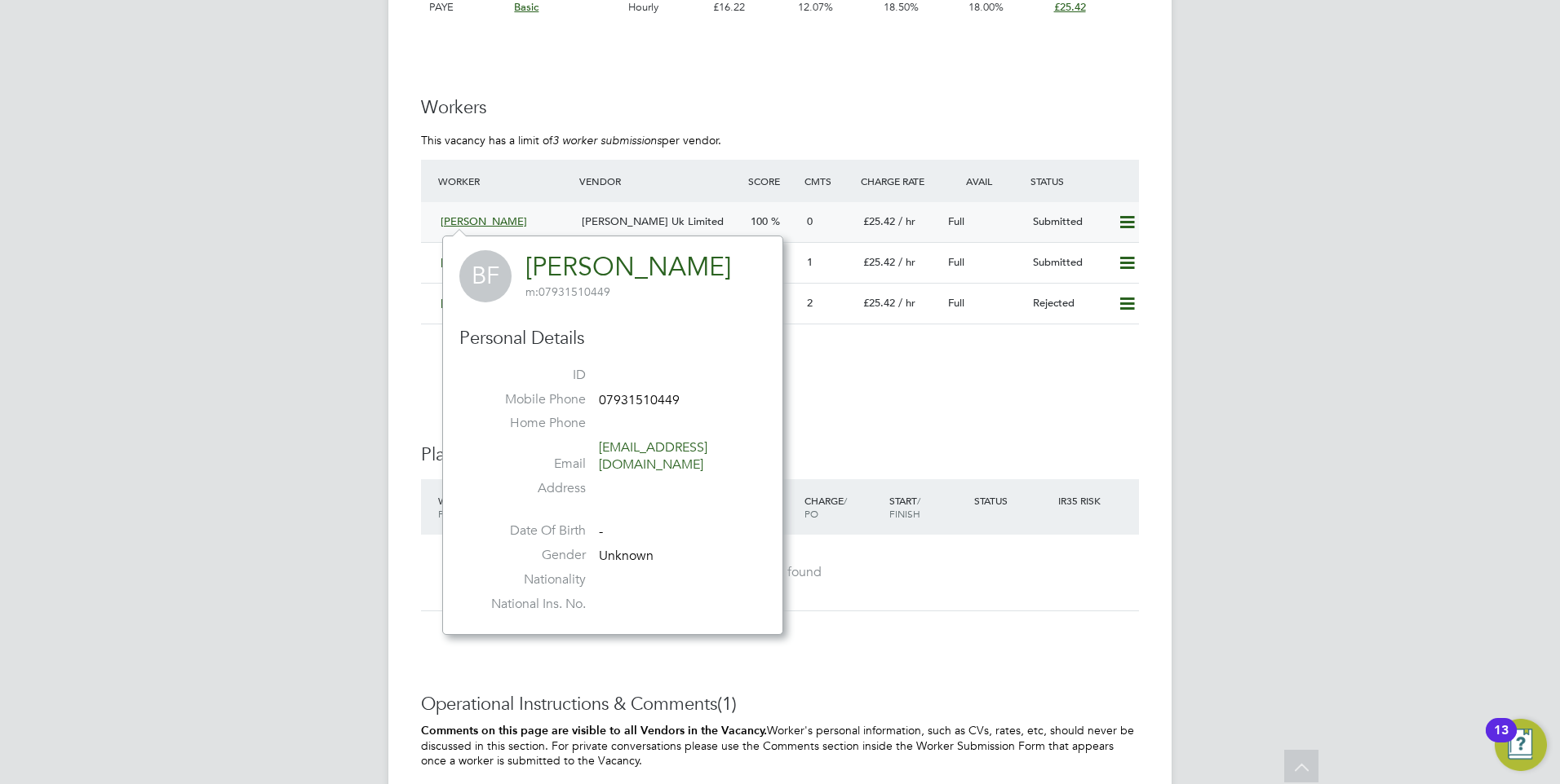
click at [472, 220] on span "Ben Fearn" at bounding box center [484, 222] width 87 height 13
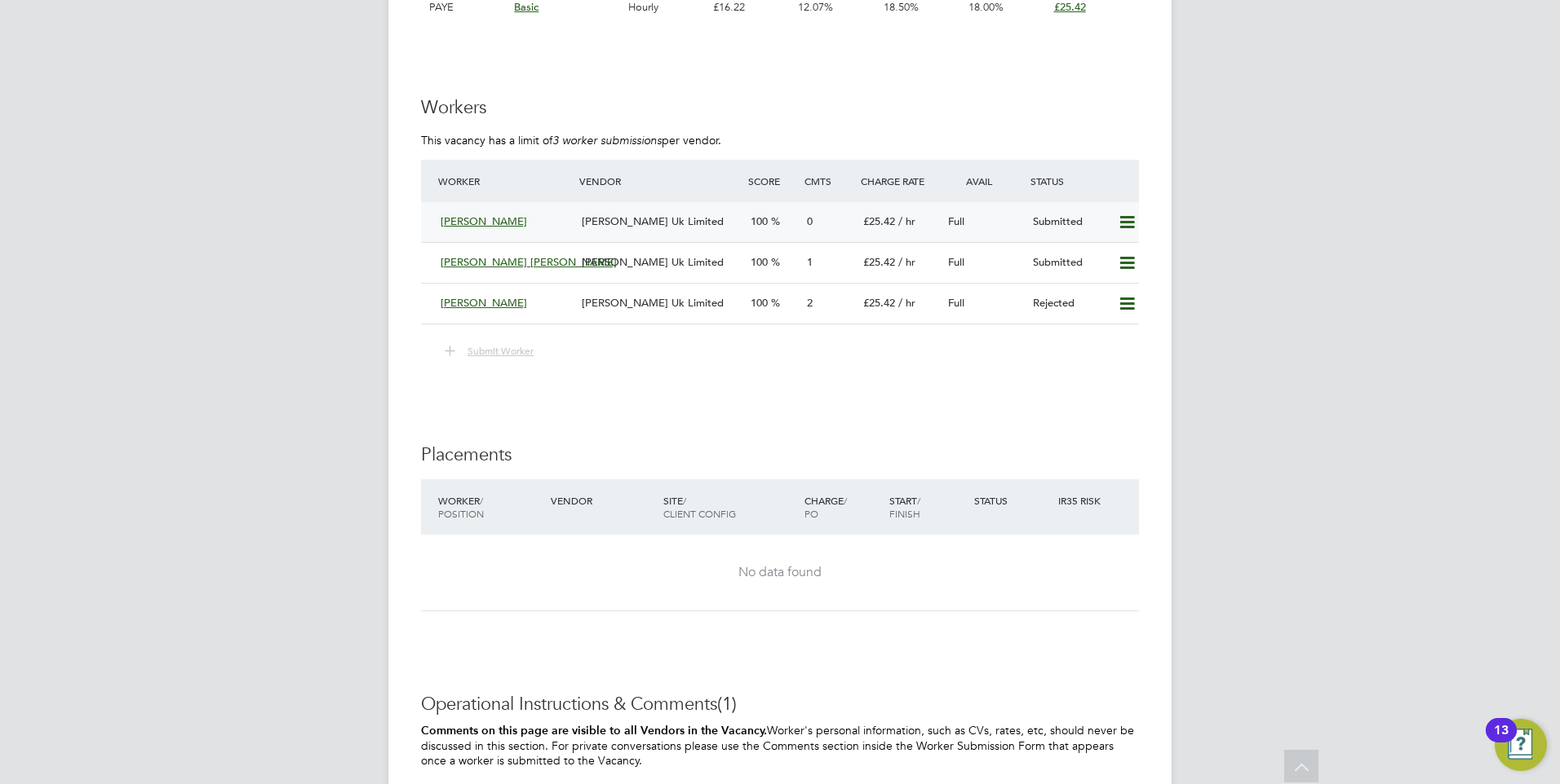
click at [1134, 223] on icon at bounding box center [1126, 222] width 20 height 13
click at [479, 215] on span "Ben Fearn" at bounding box center [484, 222] width 87 height 13
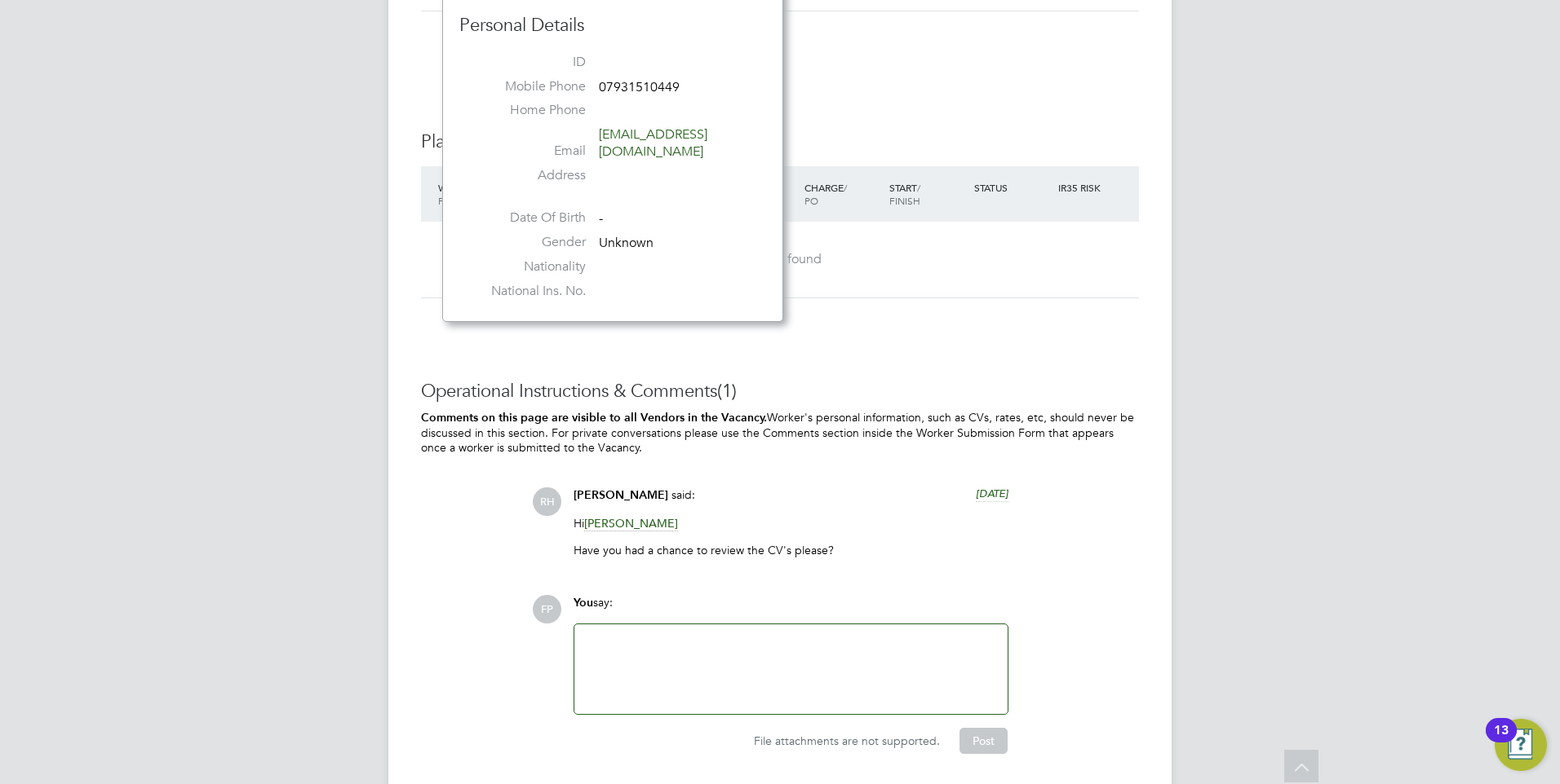
scroll to position [3218, 0]
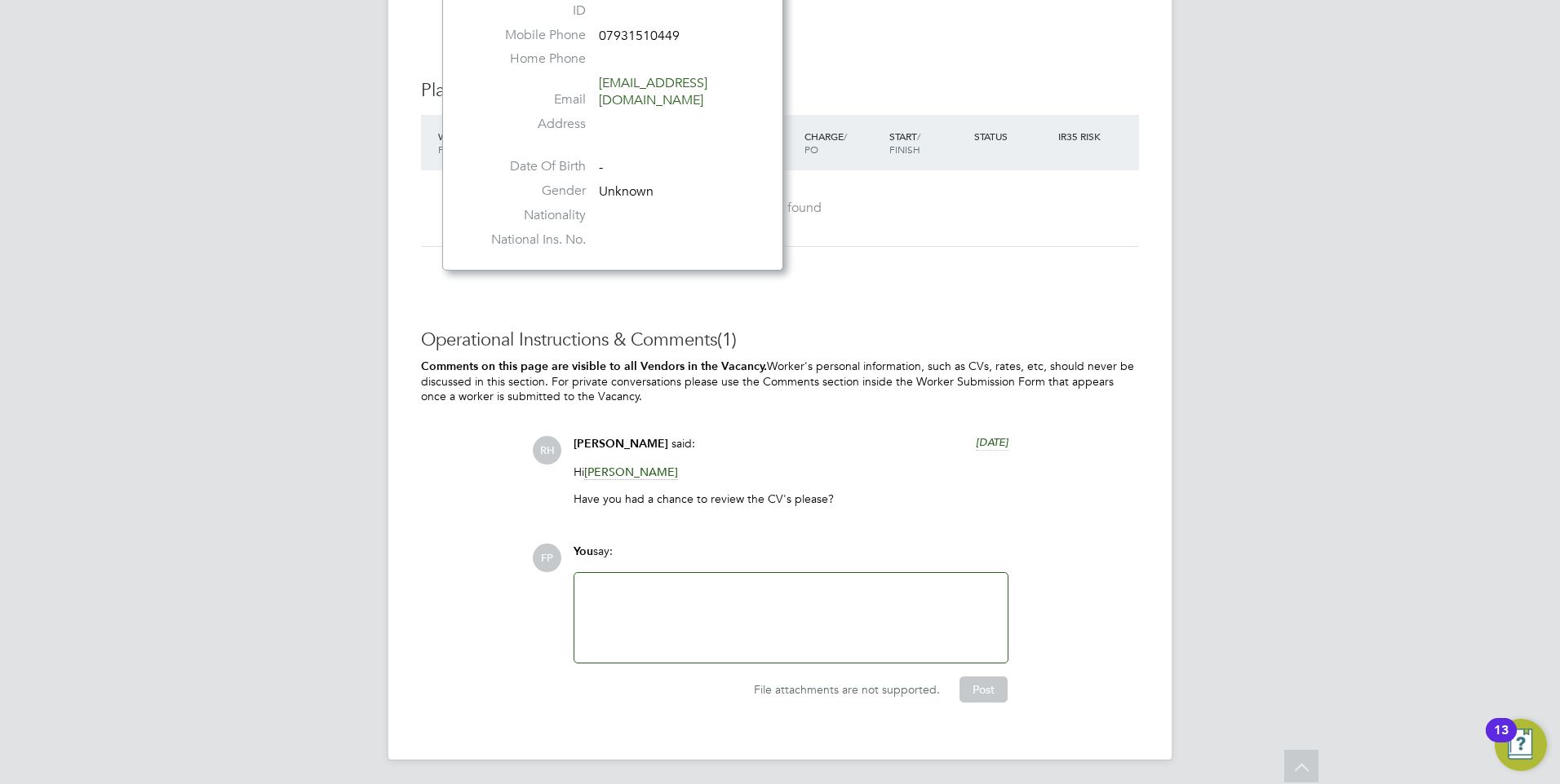
click at [784, 637] on div at bounding box center [790, 617] width 413 height 70
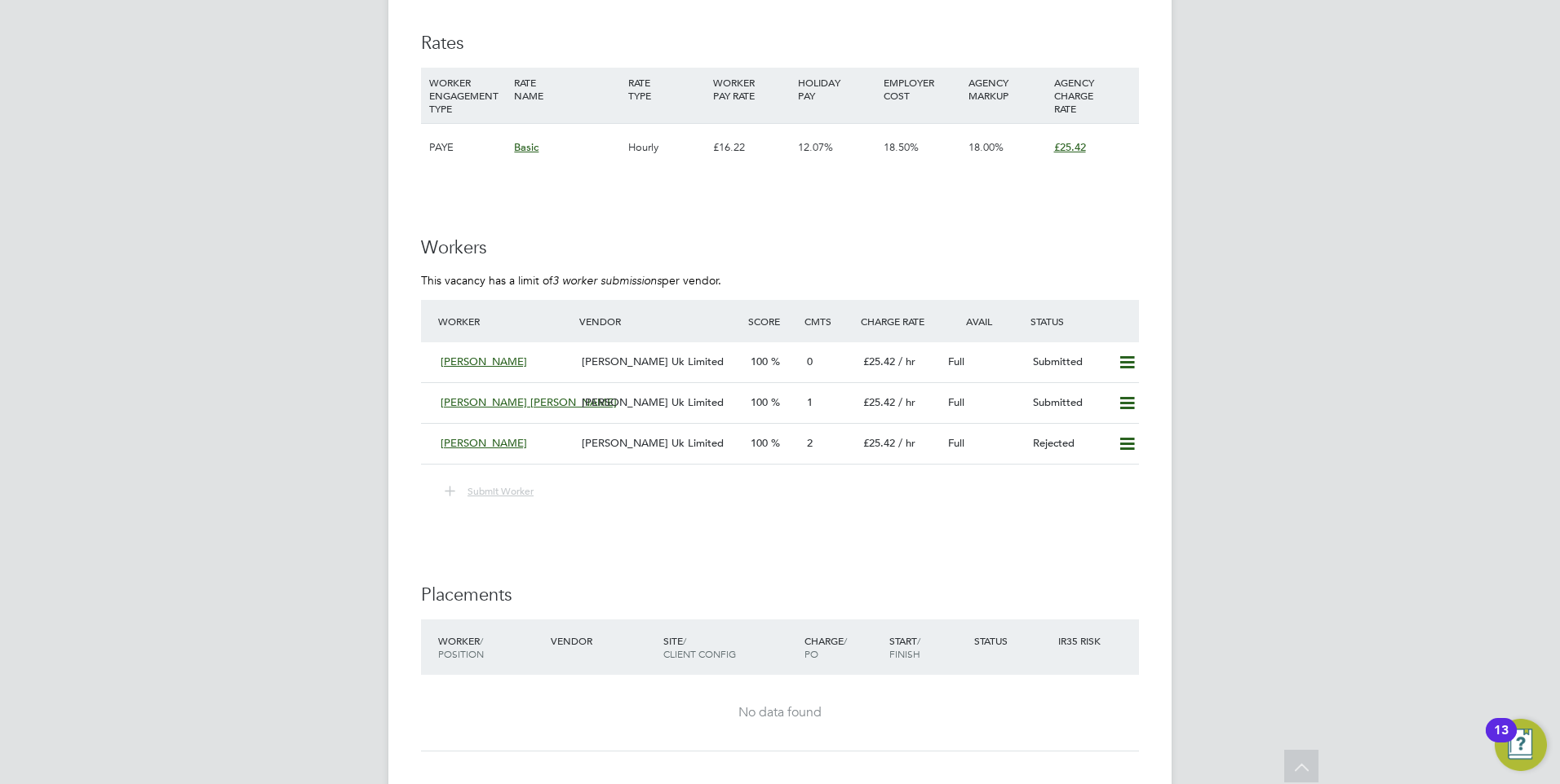
scroll to position [2566, 0]
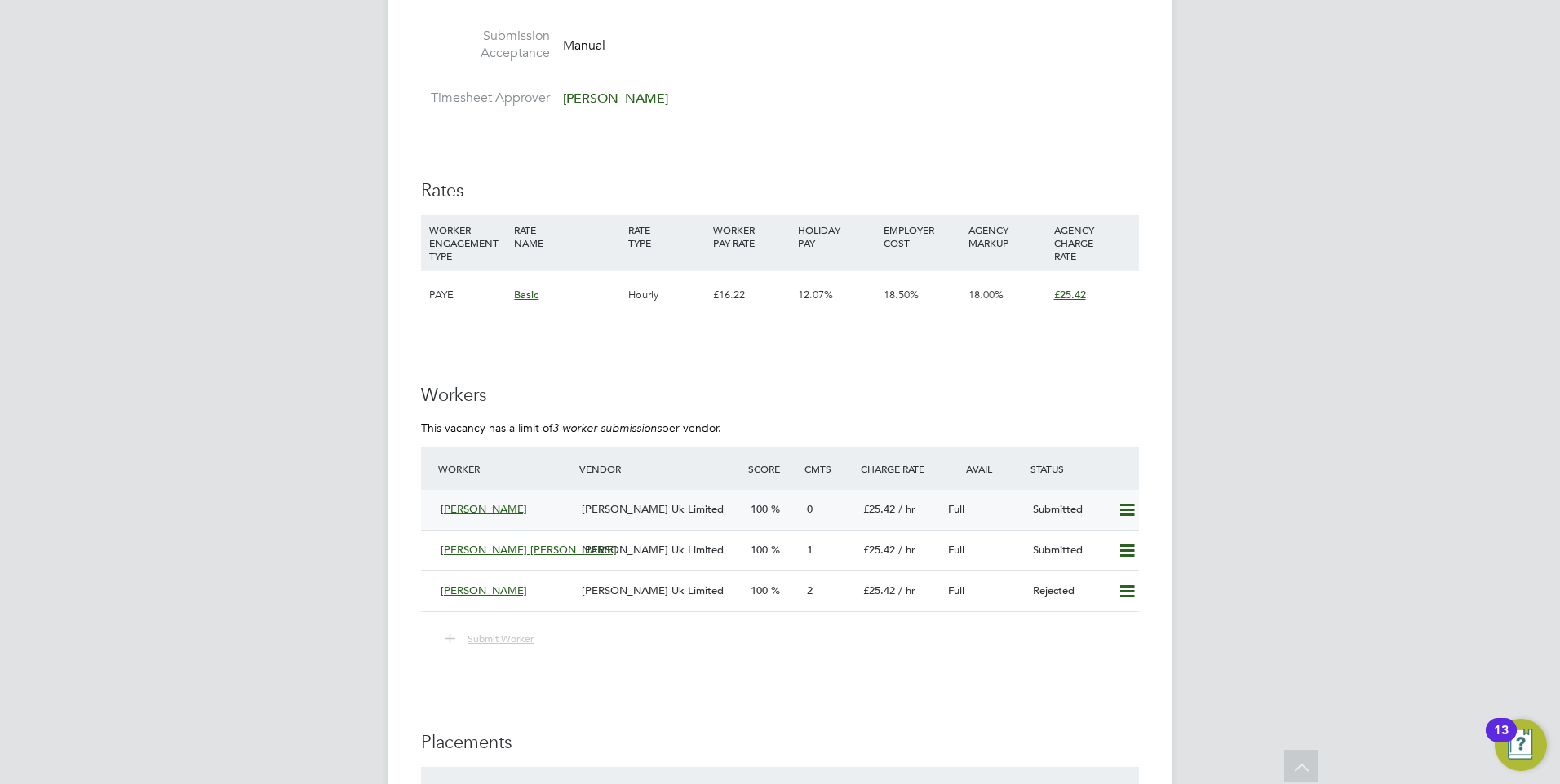
click at [467, 501] on div "Ben Fearn" at bounding box center [504, 510] width 141 height 27
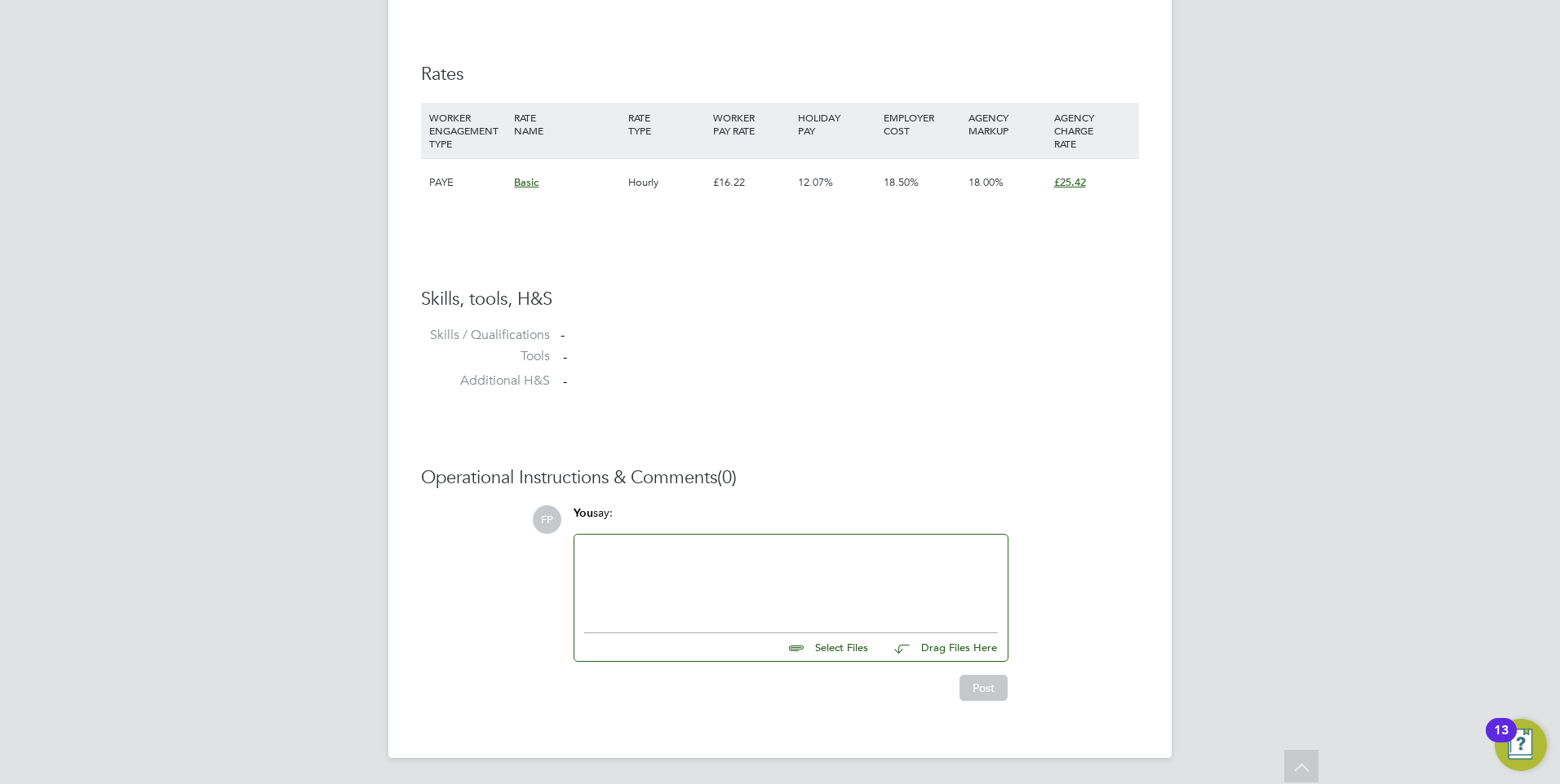
click at [847, 651] on input "file" at bounding box center [875, 645] width 245 height 23
type input "C:\fakepath\Benjamin Fearn - MH CV.pdf"
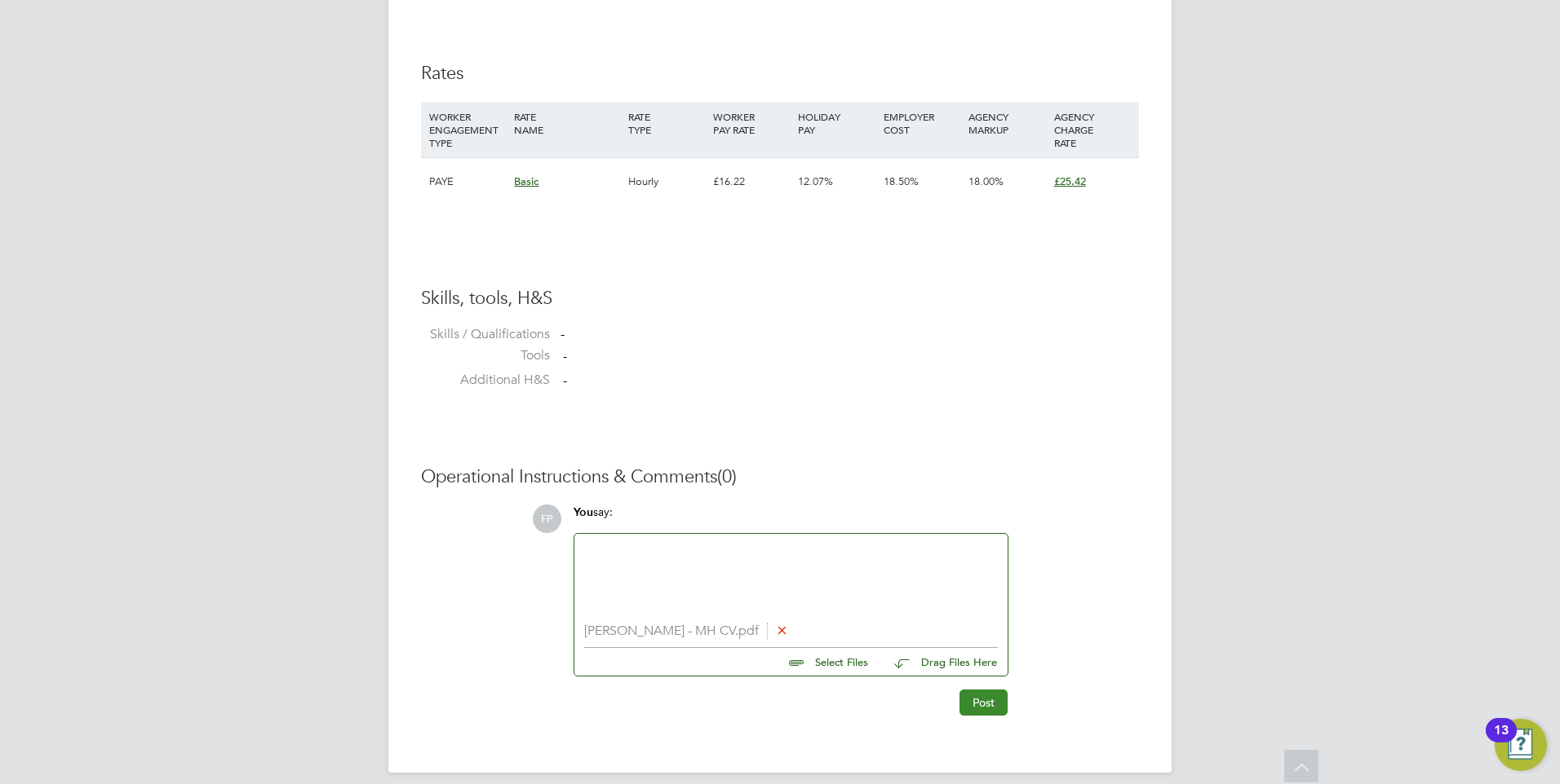
click at [991, 704] on button "Post" at bounding box center [984, 702] width 48 height 26
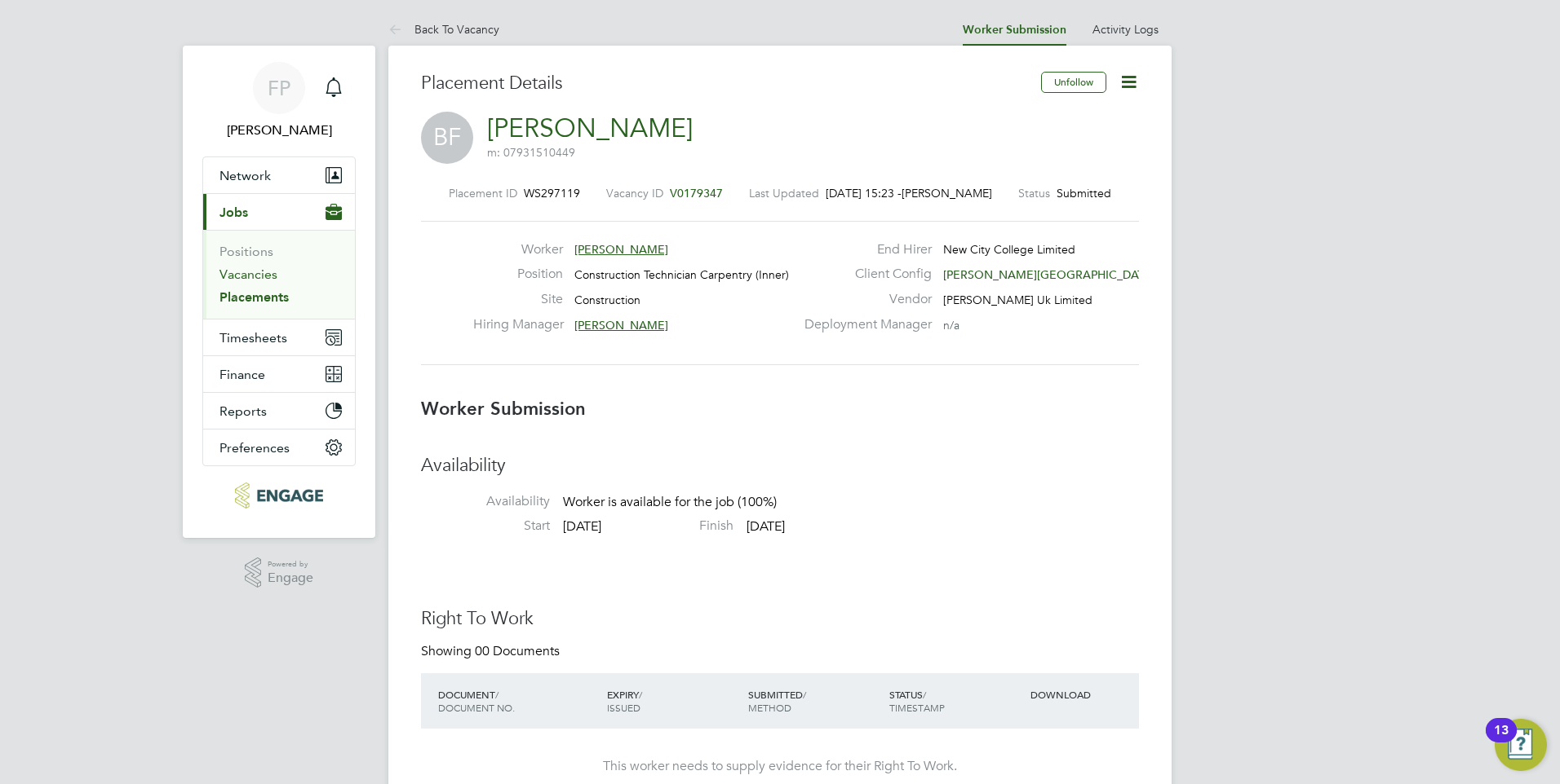
click at [258, 277] on link "Vacancies" at bounding box center [249, 274] width 58 height 15
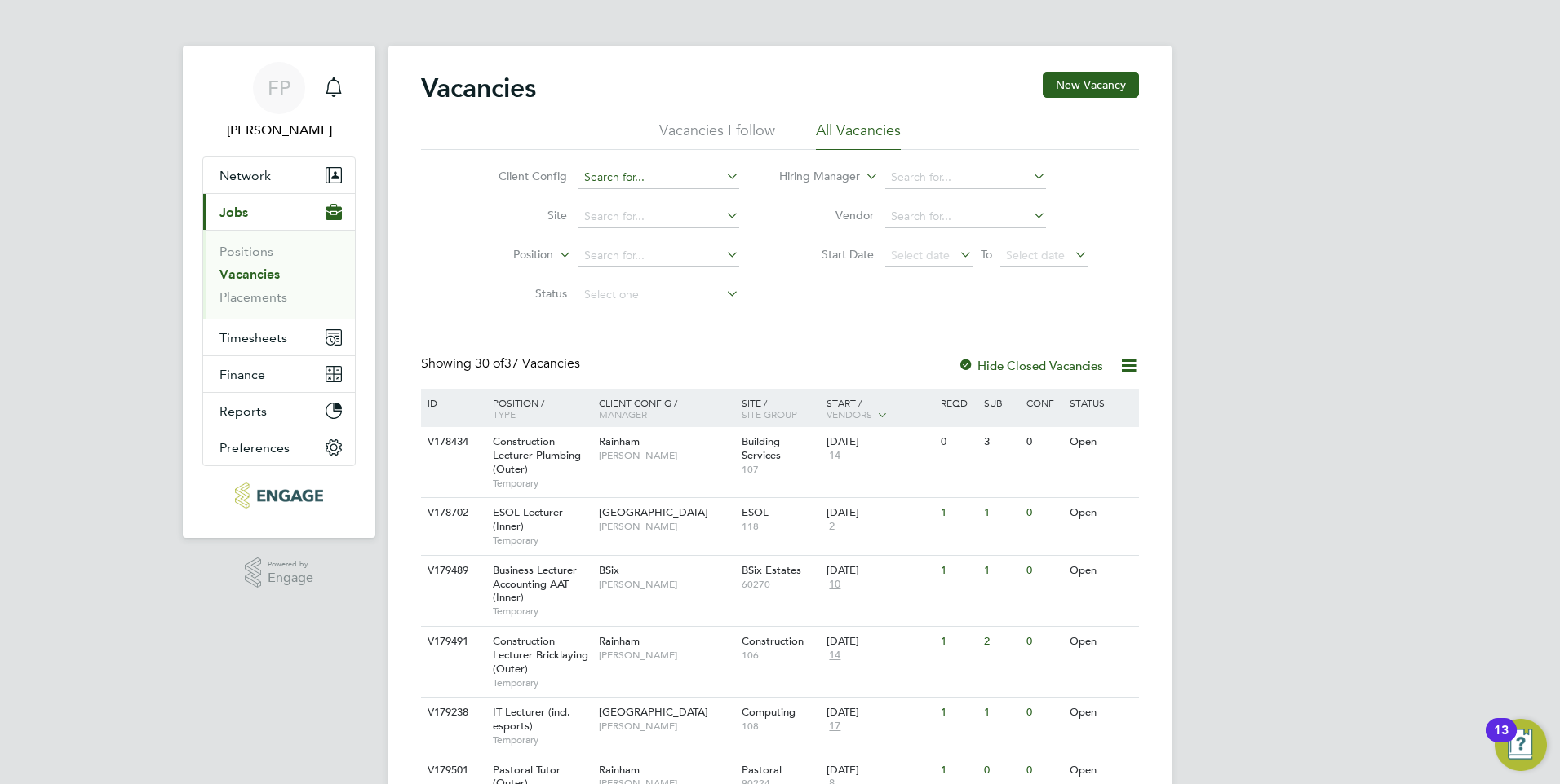
click at [650, 181] on input at bounding box center [658, 178] width 161 height 23
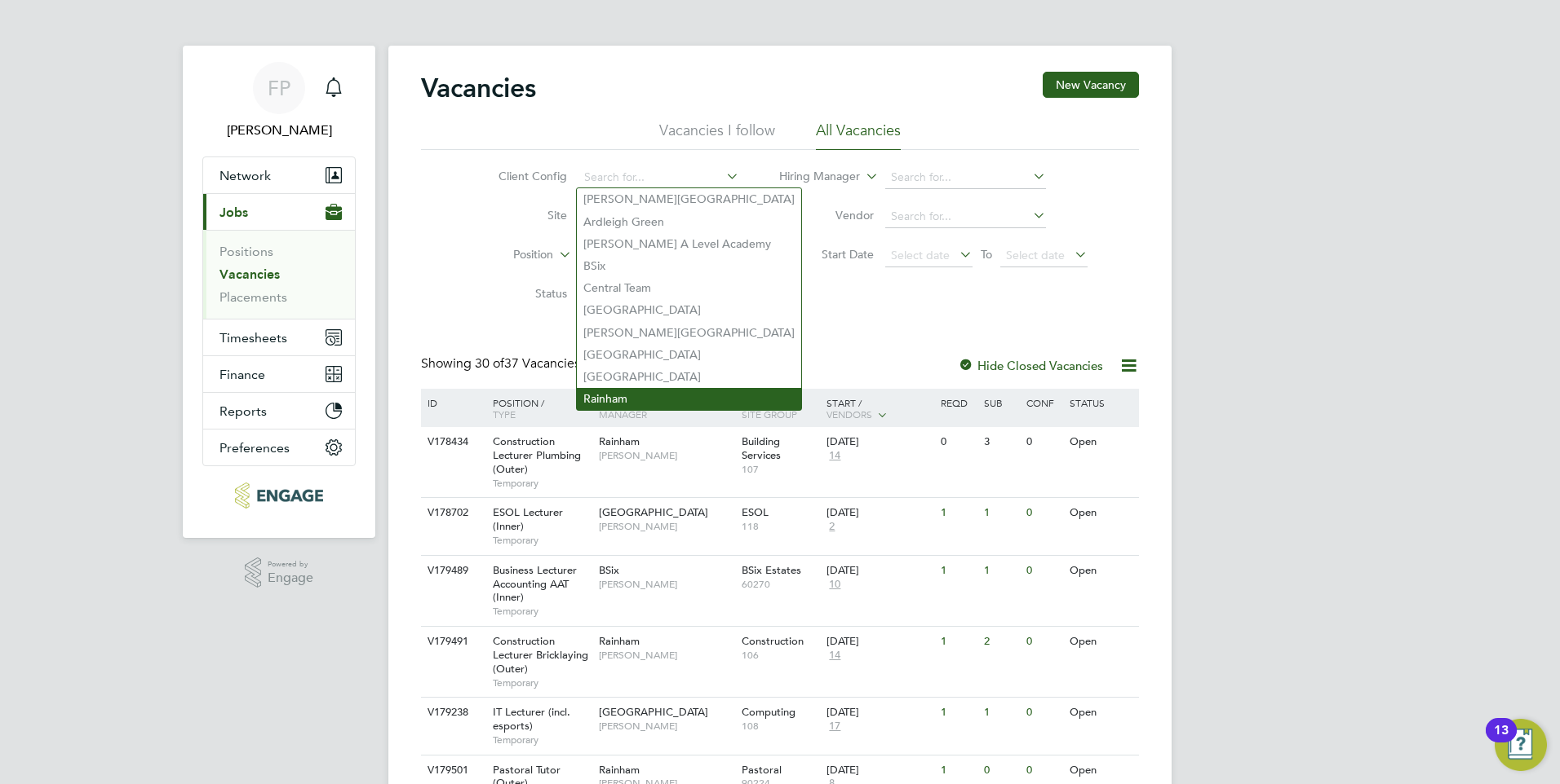
click at [641, 388] on li "Rainham" at bounding box center [689, 399] width 225 height 22
type input "Rainham"
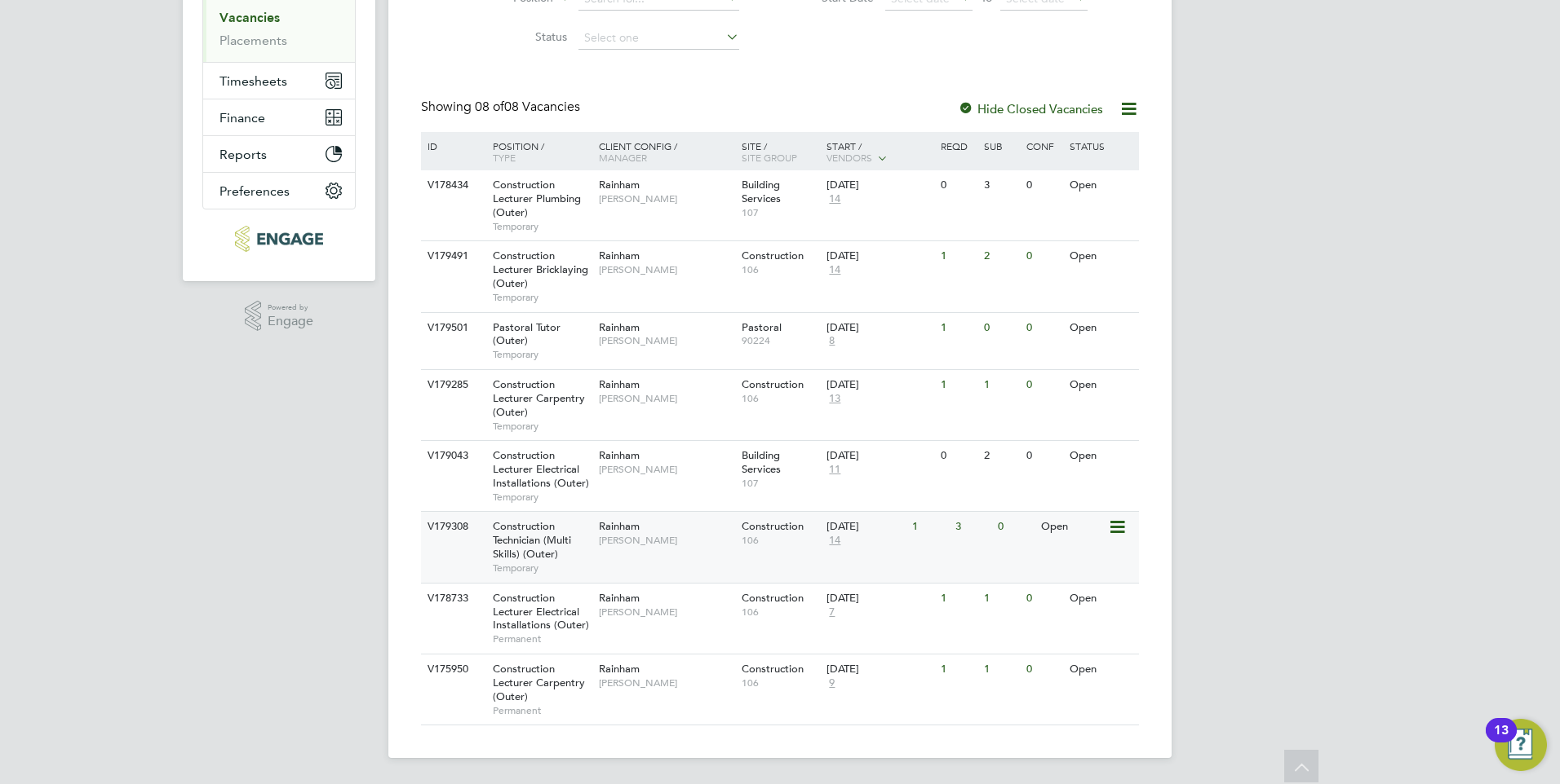
click at [557, 549] on div "Construction Technician (Multi Skills) (Outer) Temporary" at bounding box center [538, 547] width 115 height 70
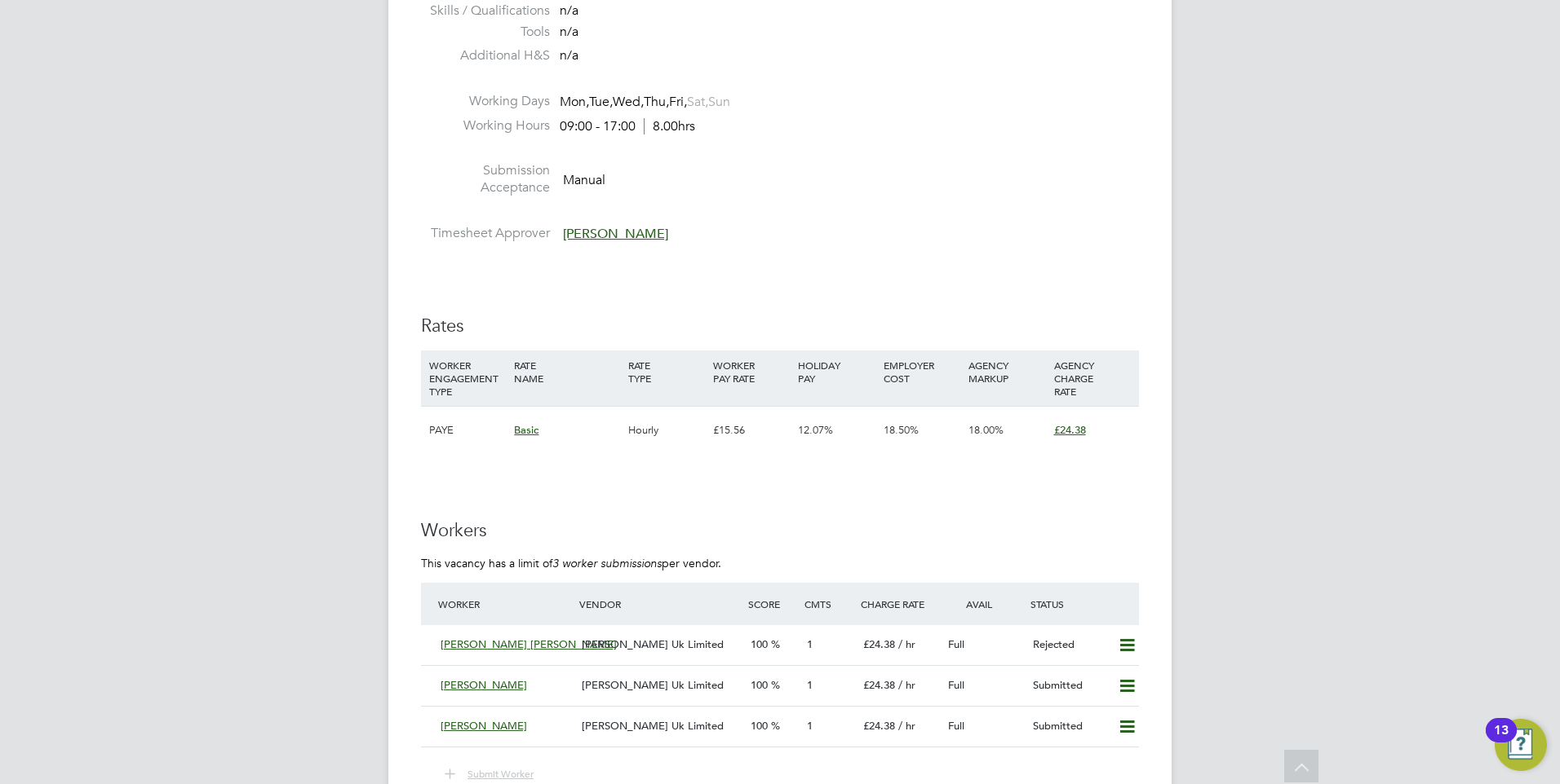
scroll to position [2609, 0]
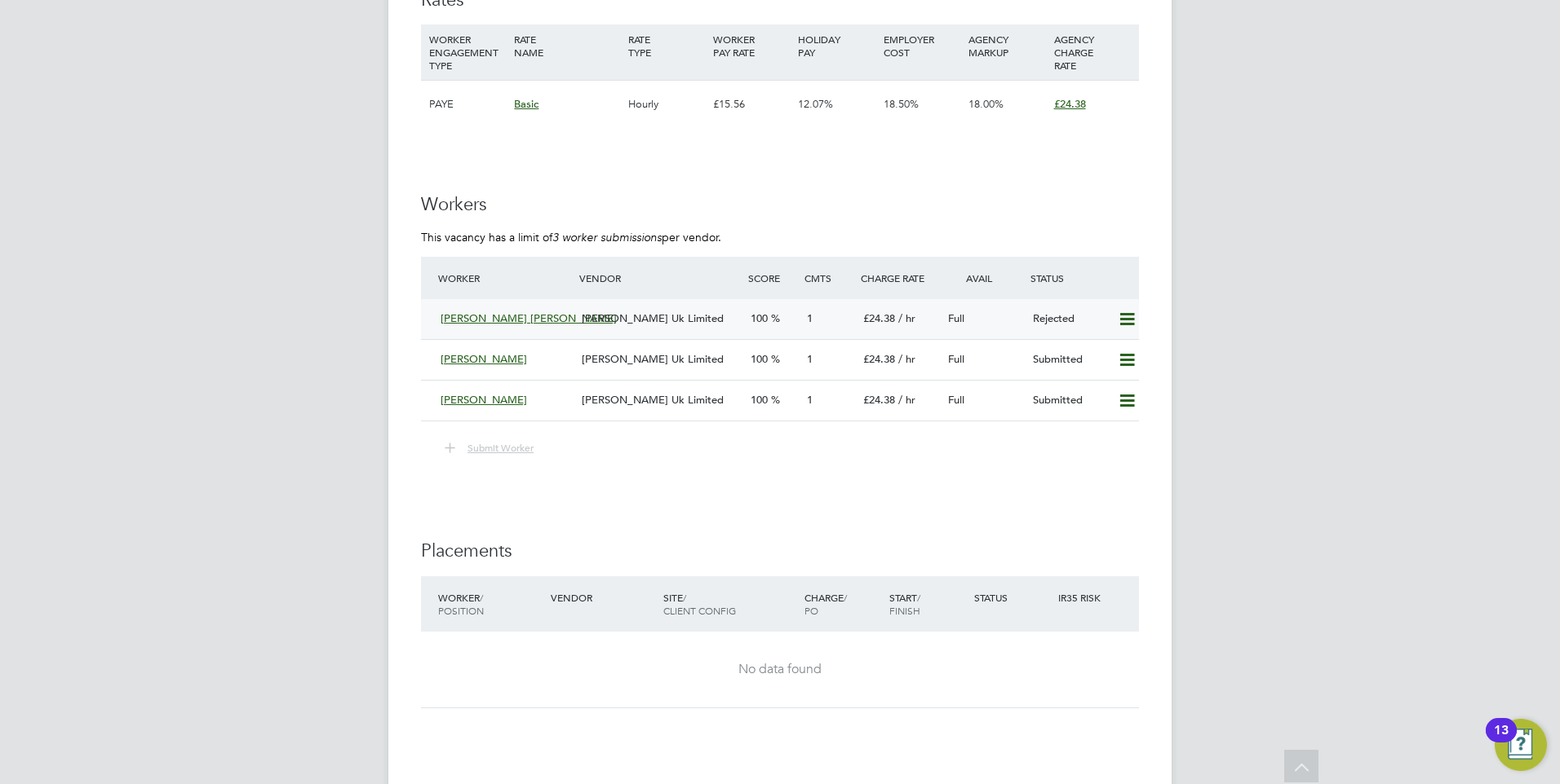
click at [1127, 325] on icon at bounding box center [1126, 320] width 20 height 13
click at [1071, 354] on li "Resubmit" at bounding box center [1100, 354] width 69 height 23
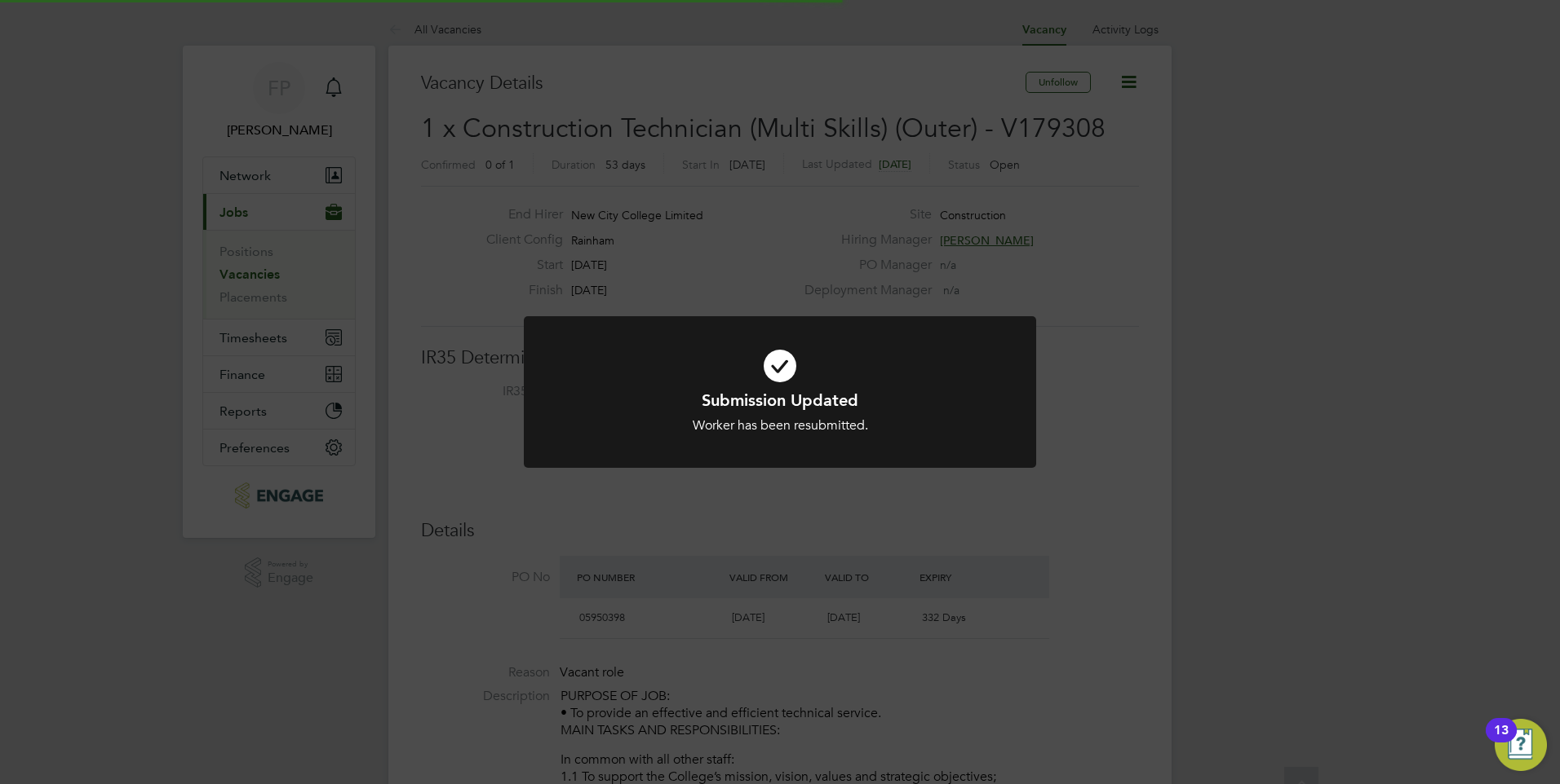
scroll to position [48, 115]
click at [786, 480] on div "Submission Updated Worker has been resubmitted. Cancel Okay" at bounding box center [780, 402] width 513 height 172
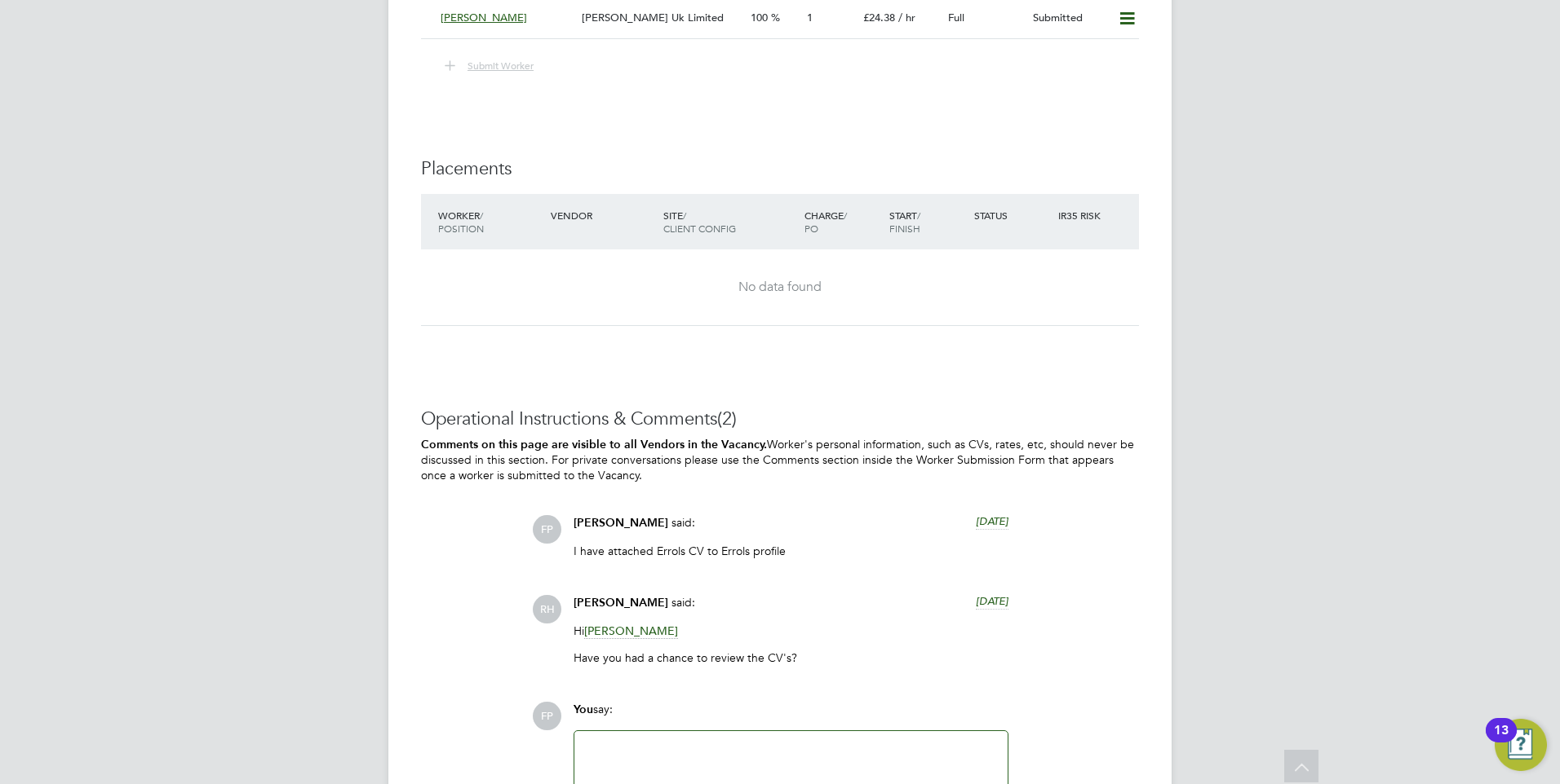
scroll to position [2854, 0]
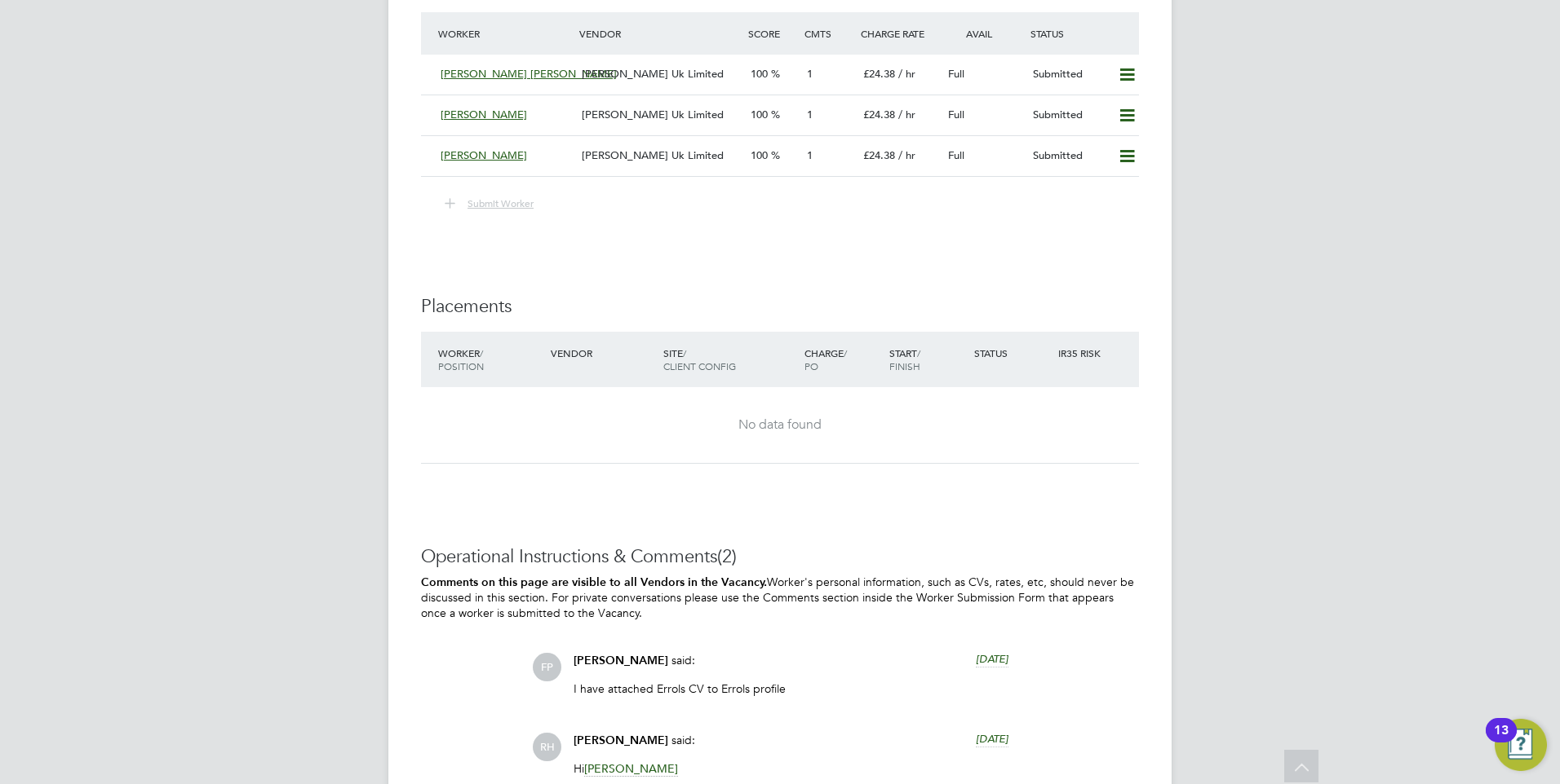
click at [481, 206] on span "Submit Worker" at bounding box center [500, 203] width 66 height 13
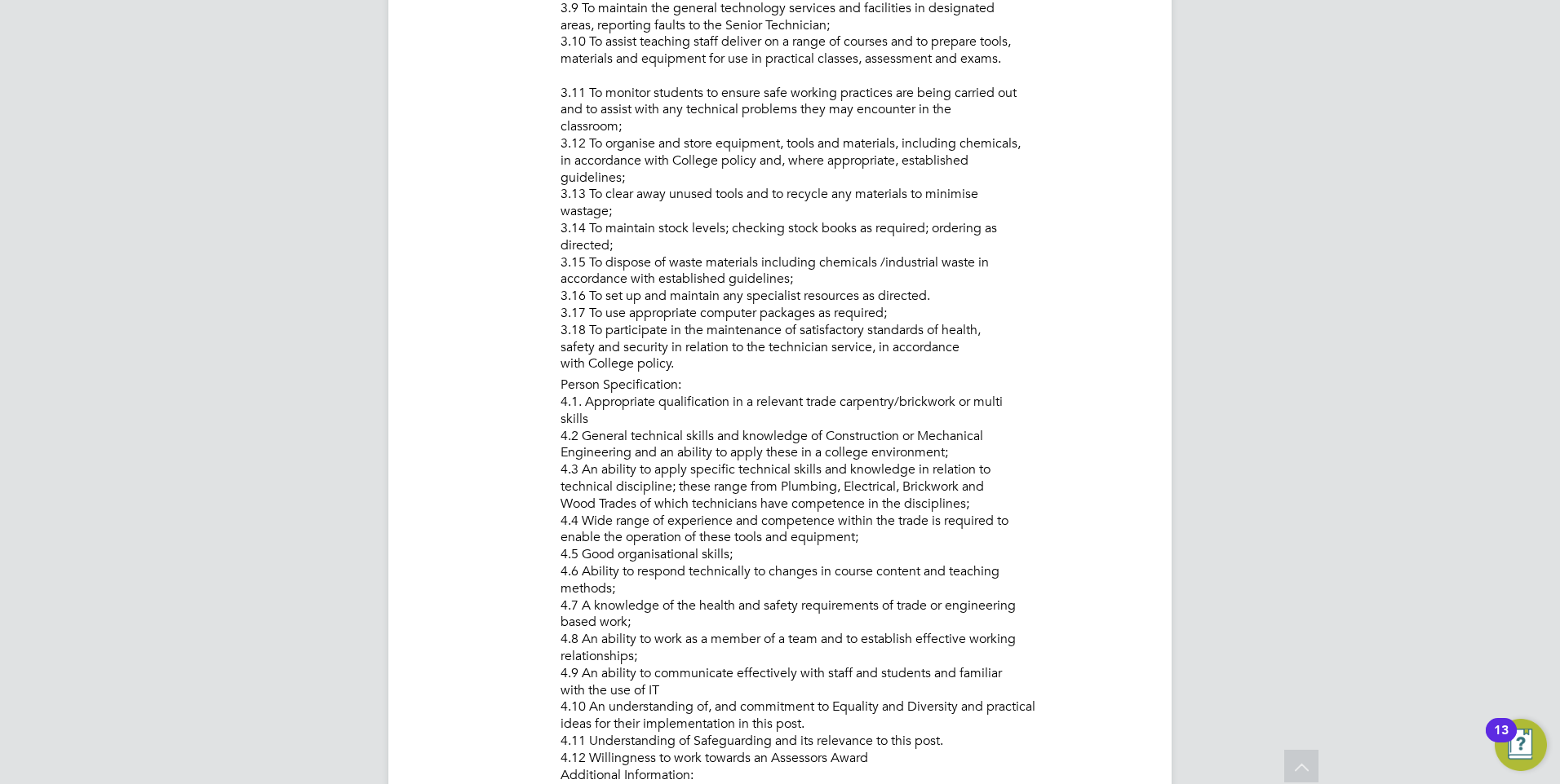
drag, startPoint x: 481, startPoint y: 350, endPoint x: 497, endPoint y: 339, distance: 19.4
click at [480, 350] on li "Description PURPOSE OF JOB: • To provide an effective and efficient technical s…" at bounding box center [780, 38] width 718 height 1576
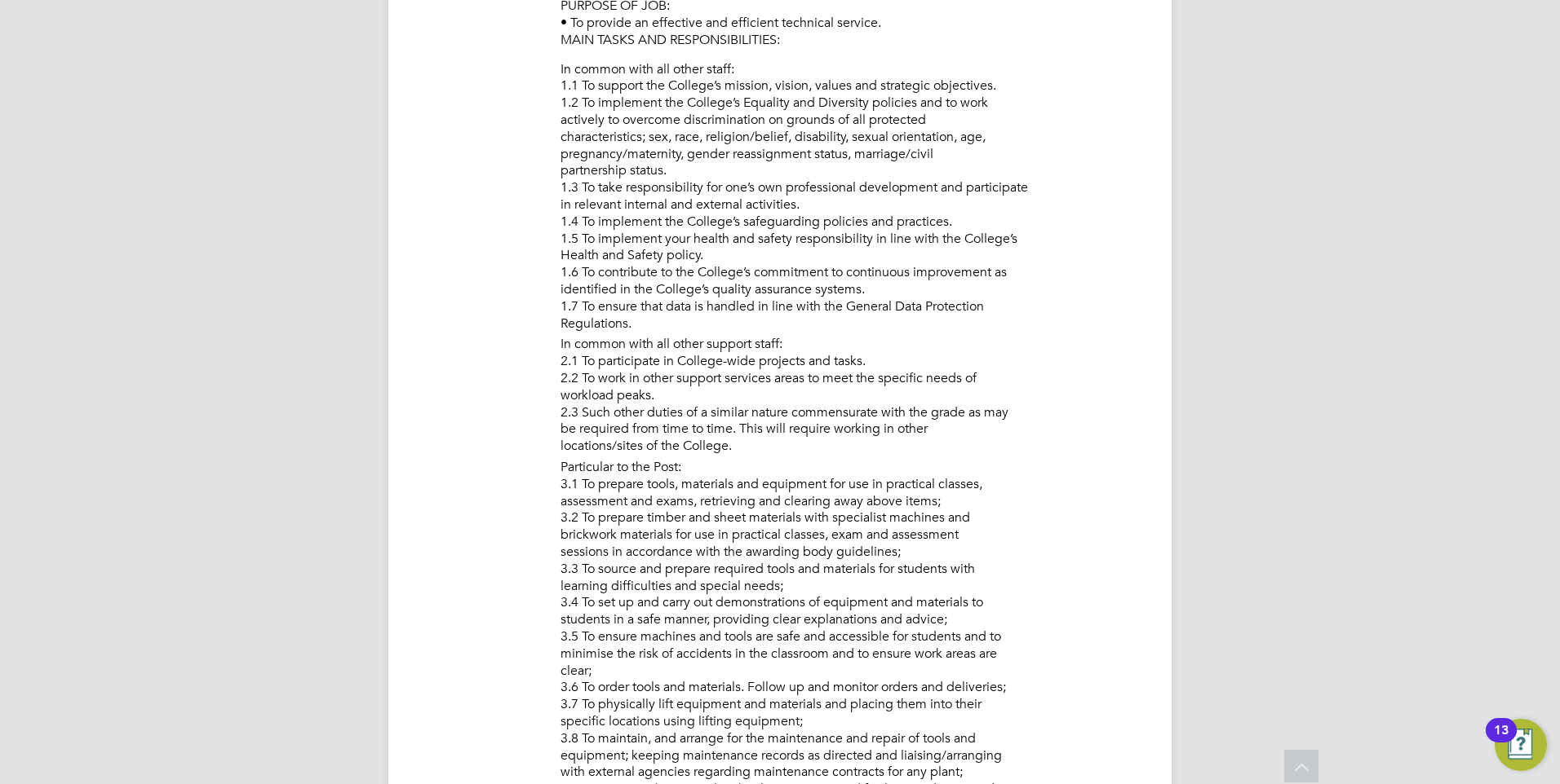
scroll to position [571, 0]
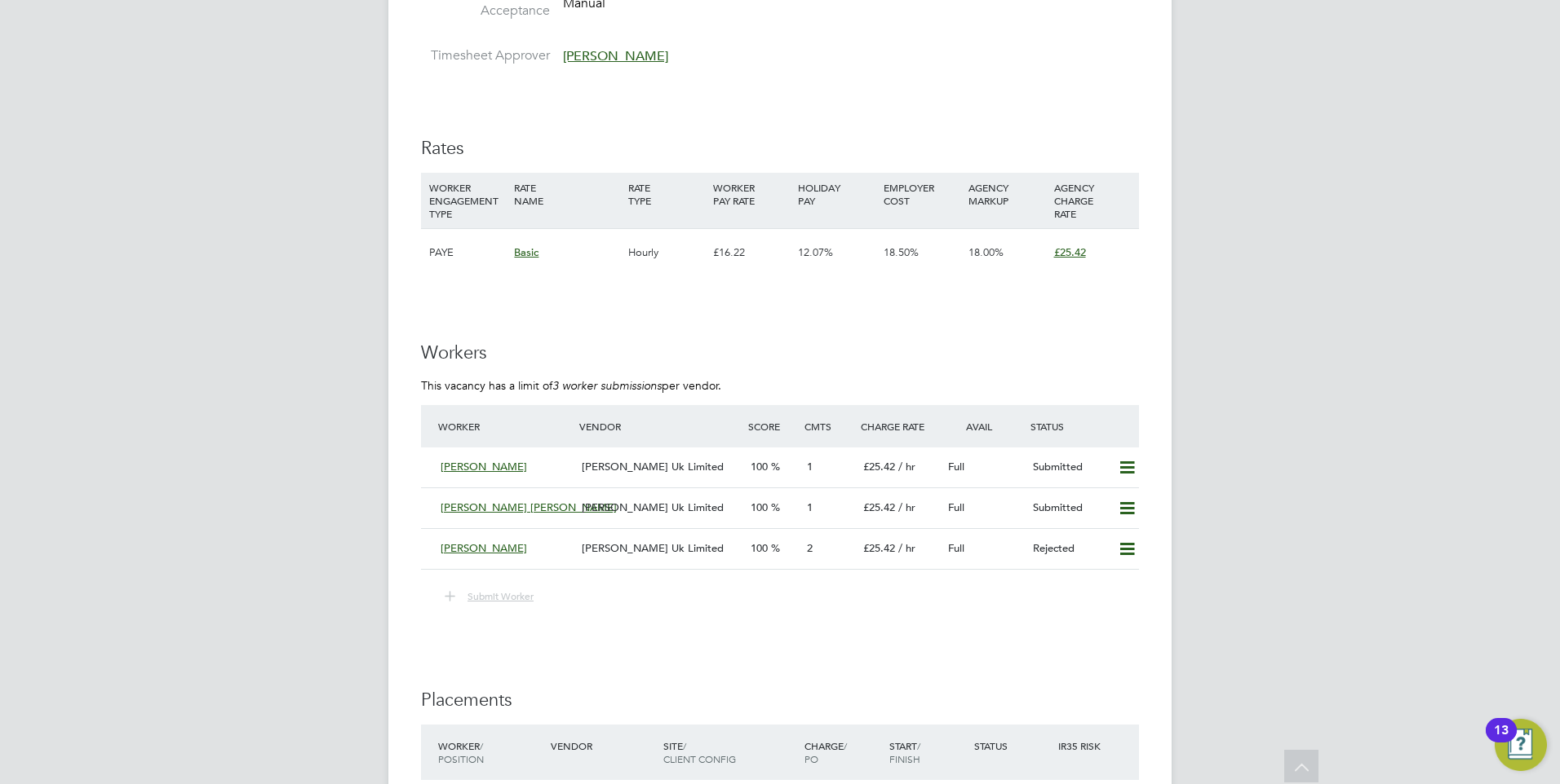
scroll to position [2609, 0]
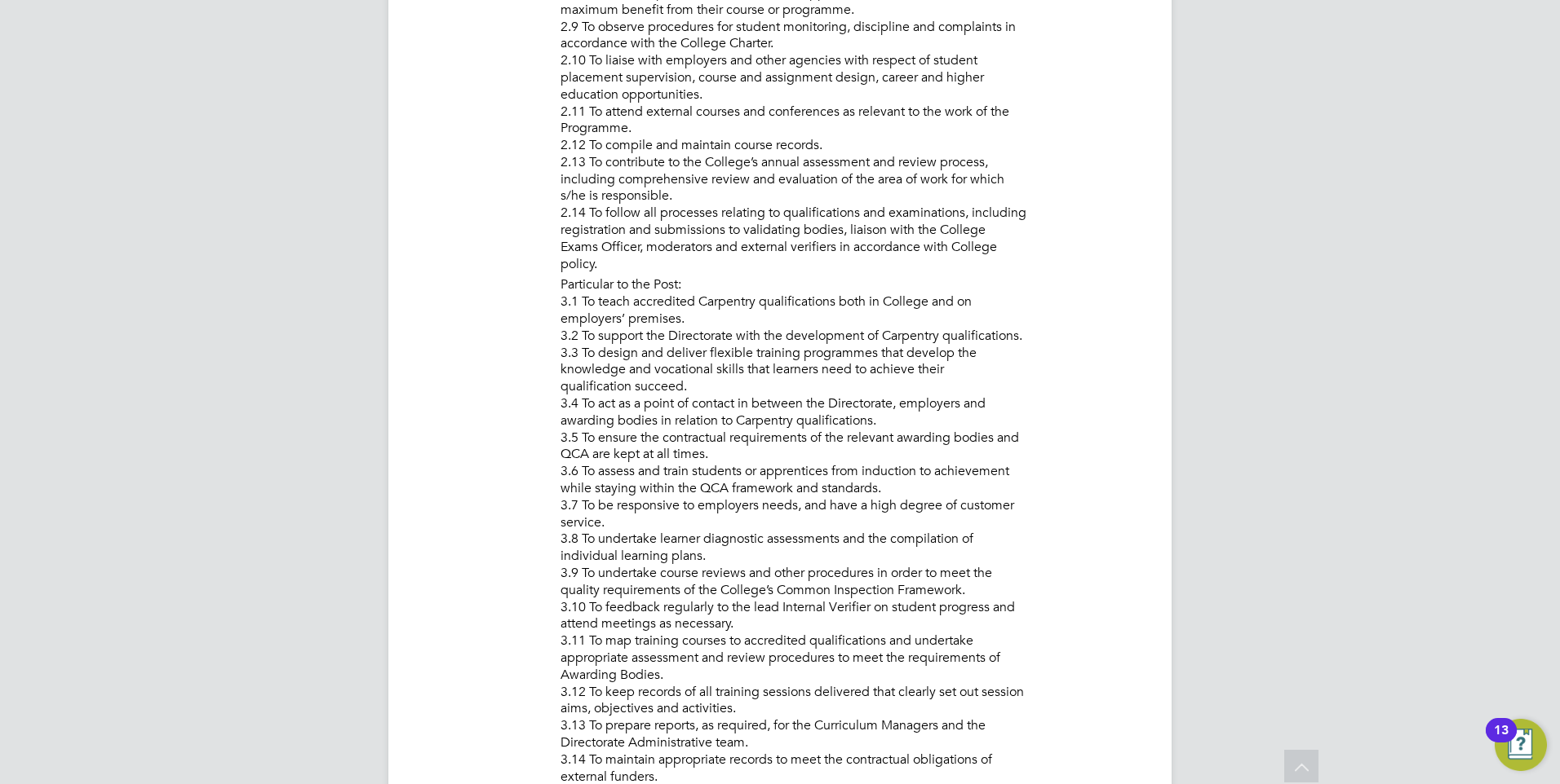
scroll to position [1549, 0]
